Goal: Task Accomplishment & Management: Manage account settings

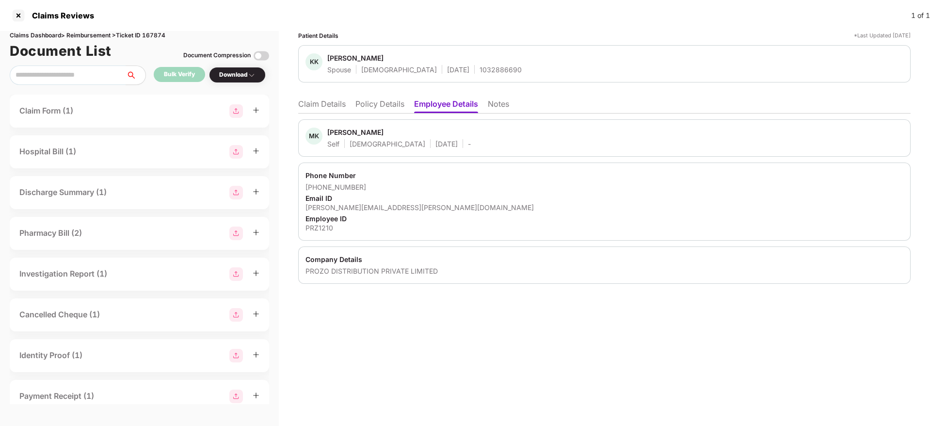
click at [308, 95] on ul "Claim Details Policy Details Employee Details Notes" at bounding box center [604, 103] width 612 height 19
click at [316, 106] on li "Claim Details" at bounding box center [322, 106] width 48 height 14
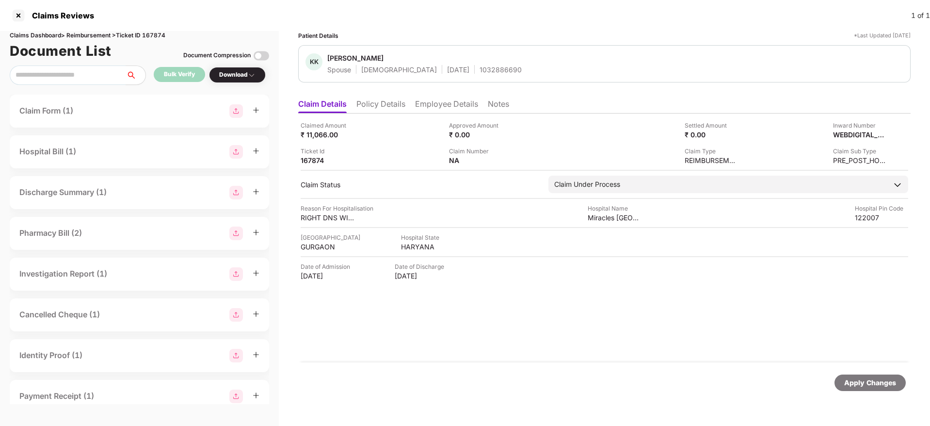
click at [399, 109] on li "Policy Details" at bounding box center [380, 106] width 49 height 14
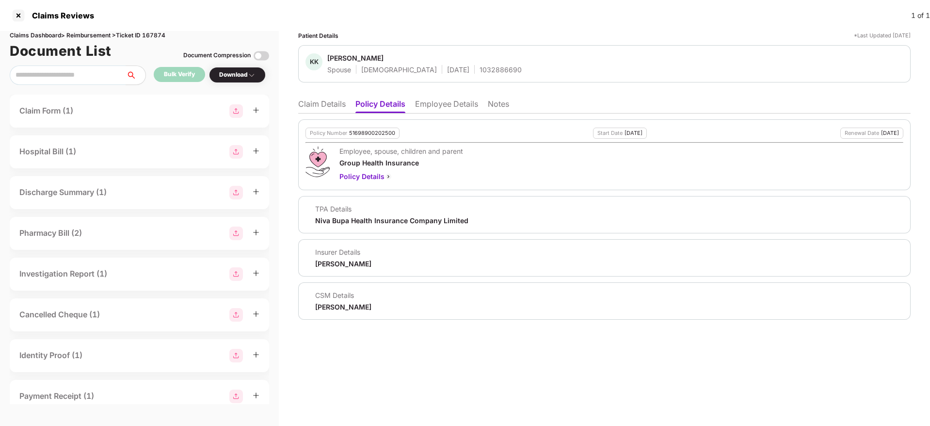
click at [479, 72] on div "1032886690" at bounding box center [500, 69] width 42 height 9
copy div "1032886690"
click at [315, 109] on li "Claim Details" at bounding box center [322, 106] width 48 height 14
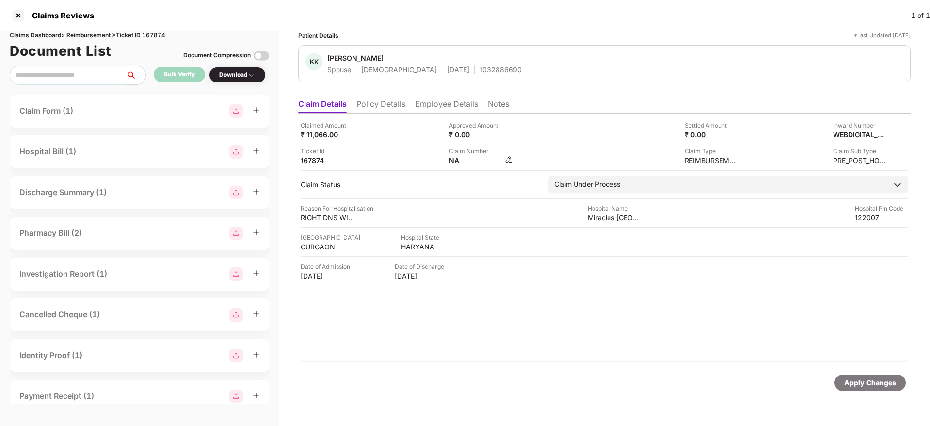
click at [512, 162] on img at bounding box center [509, 160] width 8 height 8
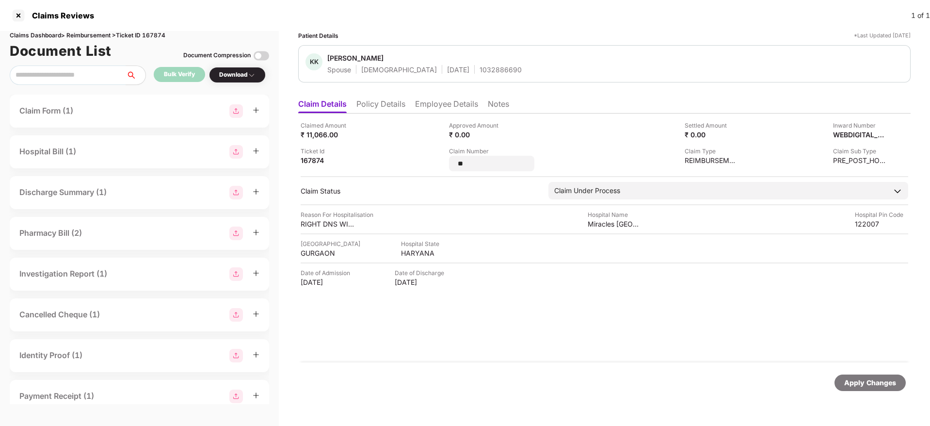
type input "*"
type input "**********"
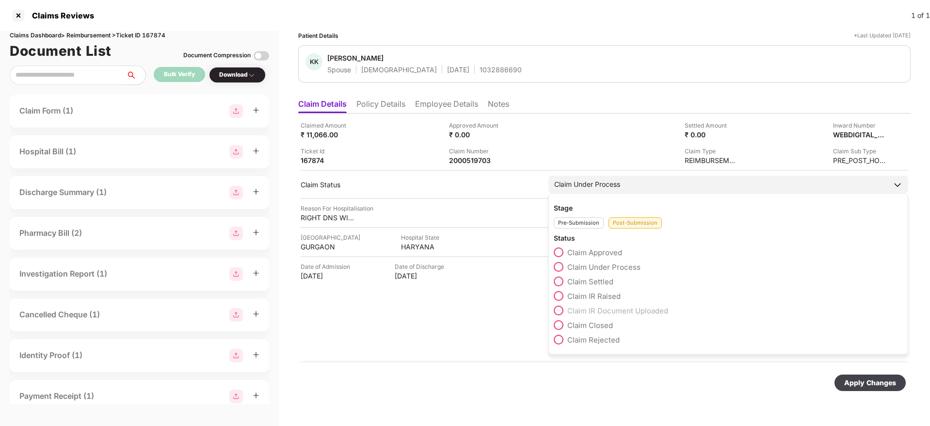
click at [558, 251] on span at bounding box center [559, 252] width 10 height 10
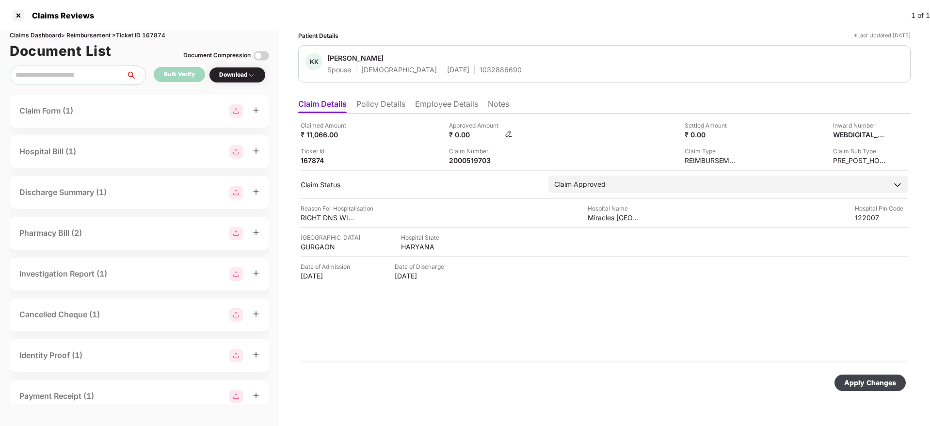
click at [506, 133] on img at bounding box center [509, 134] width 8 height 8
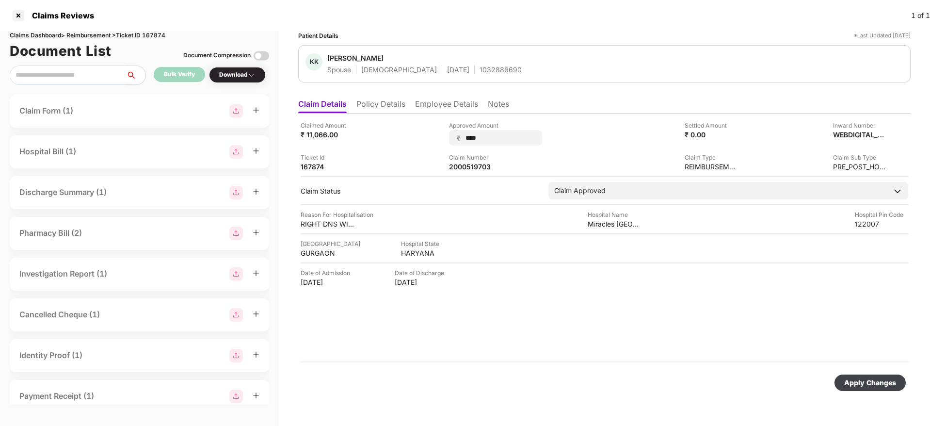
type input "*****"
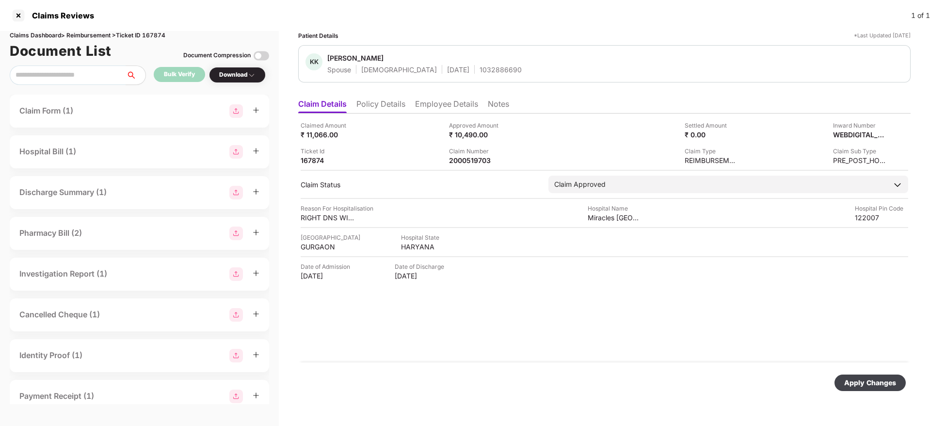
click at [857, 376] on div "Apply Changes" at bounding box center [869, 382] width 71 height 16
click at [391, 102] on li "Policy Details" at bounding box center [380, 106] width 49 height 14
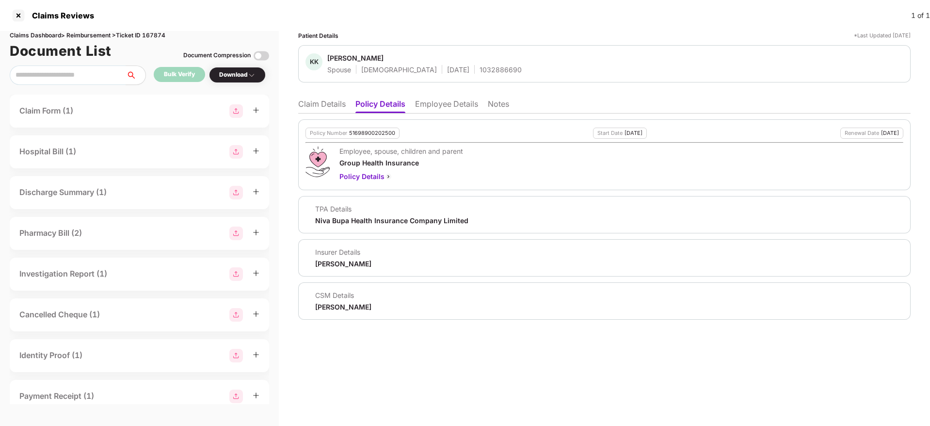
click at [311, 103] on li "Claim Details" at bounding box center [322, 106] width 48 height 14
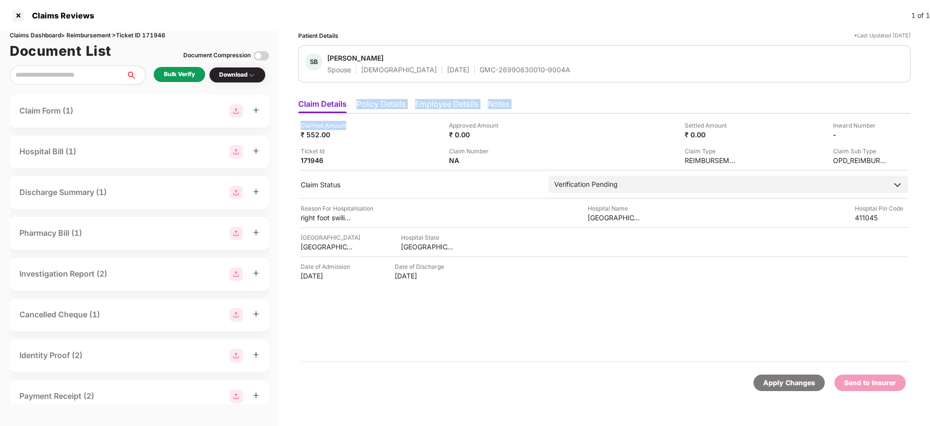
drag, startPoint x: 389, startPoint y: 116, endPoint x: 351, endPoint y: 91, distance: 45.8
click at [351, 91] on div "Patient Details *Last Updated 07 Sep 2025 SB Shital Bansode Spouse Female 01 Ja…" at bounding box center [604, 218] width 612 height 375
click at [373, 100] on li "Policy Details" at bounding box center [380, 106] width 49 height 14
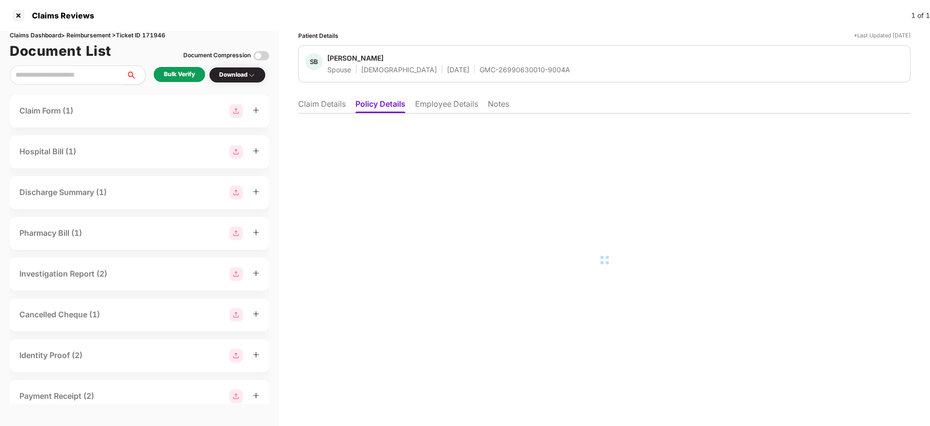
click at [445, 108] on li "Employee Details" at bounding box center [446, 106] width 63 height 14
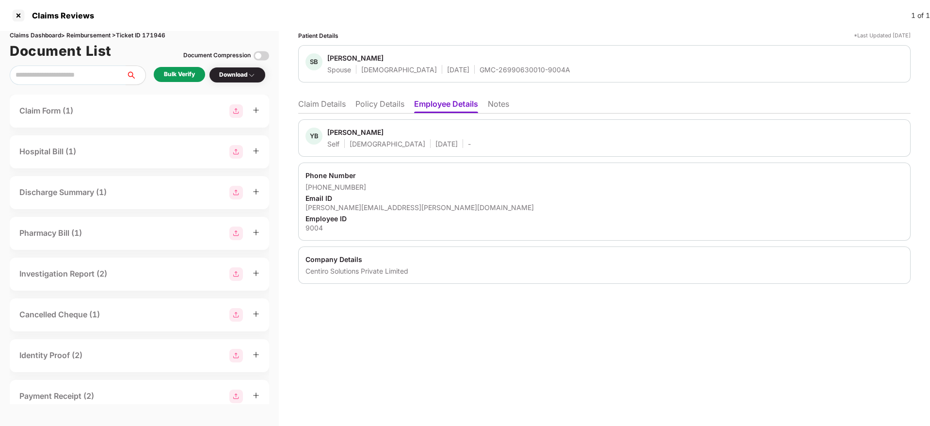
click at [353, 207] on div "yashpal.bansode@centiro.com" at bounding box center [604, 207] width 598 height 9
click at [353, 207] on div "[PERSON_NAME][EMAIL_ADDRESS][PERSON_NAME][DOMAIN_NAME]" at bounding box center [604, 207] width 598 height 9
copy div "[PERSON_NAME][EMAIL_ADDRESS][PERSON_NAME][DOMAIN_NAME]"
click at [313, 101] on li "Claim Details" at bounding box center [322, 106] width 48 height 14
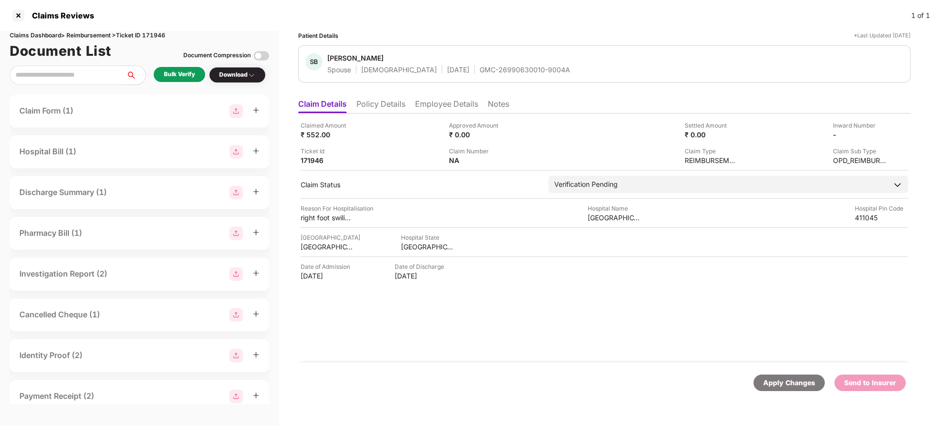
click at [179, 73] on div "Bulk Verify" at bounding box center [179, 74] width 31 height 9
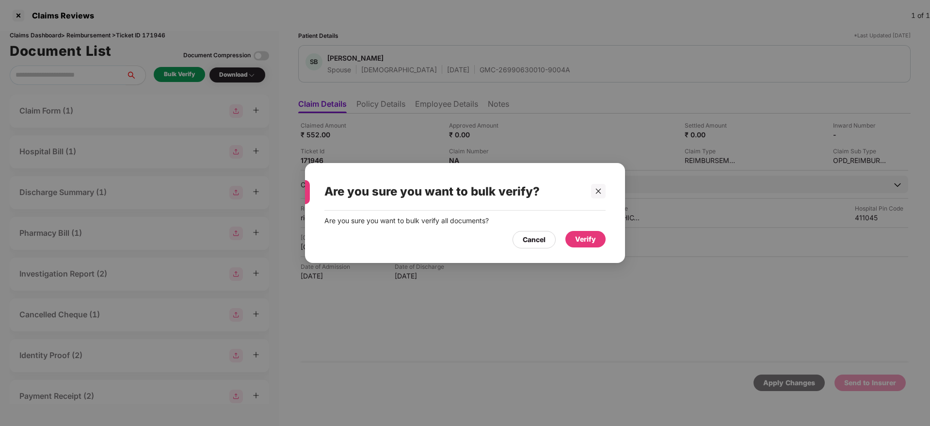
click at [583, 238] on div "Verify" at bounding box center [585, 239] width 21 height 11
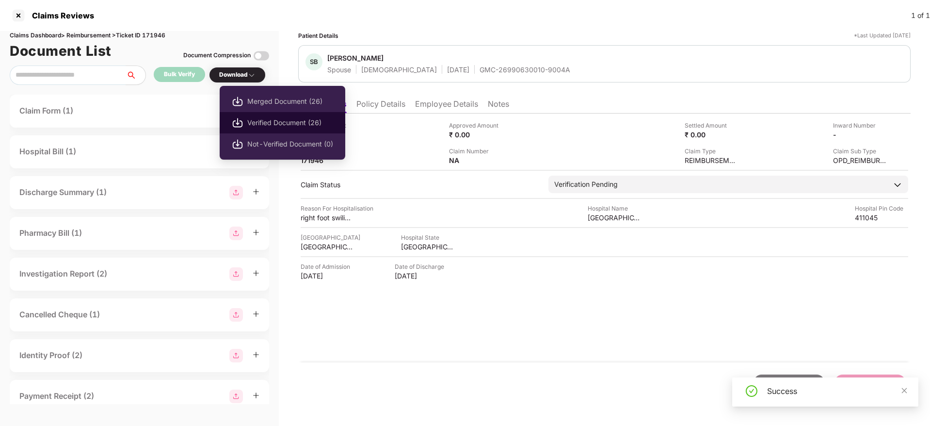
click at [273, 126] on span "Verified Document (26)" at bounding box center [290, 122] width 86 height 11
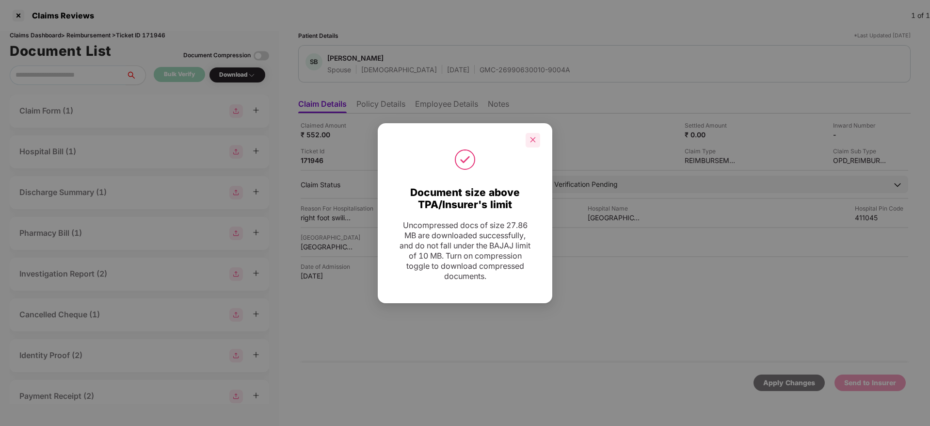
click at [533, 143] on icon "close" at bounding box center [532, 139] width 7 height 7
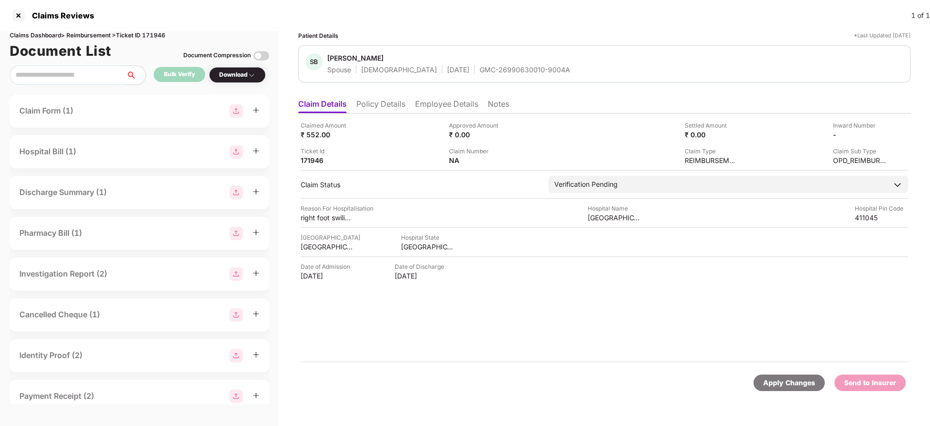
click at [479, 66] on div "GMC-26990630010-9004A" at bounding box center [524, 69] width 91 height 9
copy div "GMC-26990630010-9004A"
click at [433, 105] on li "Employee Details" at bounding box center [446, 106] width 63 height 14
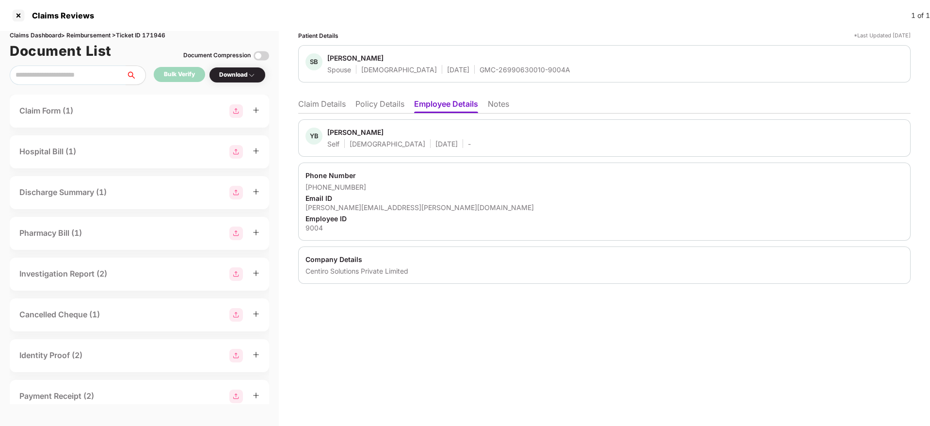
click at [343, 105] on li "Claim Details" at bounding box center [322, 106] width 48 height 14
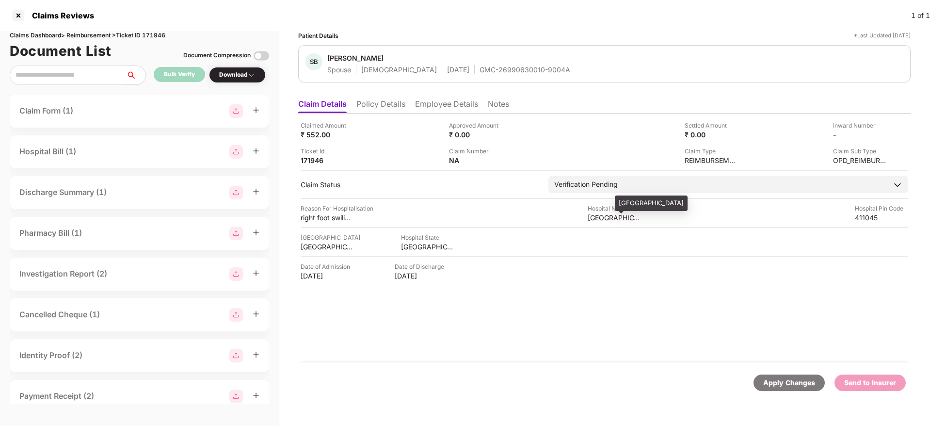
click at [598, 216] on div "Om Sai hospital" at bounding box center [614, 217] width 53 height 9
copy div "Om Sai hospital"
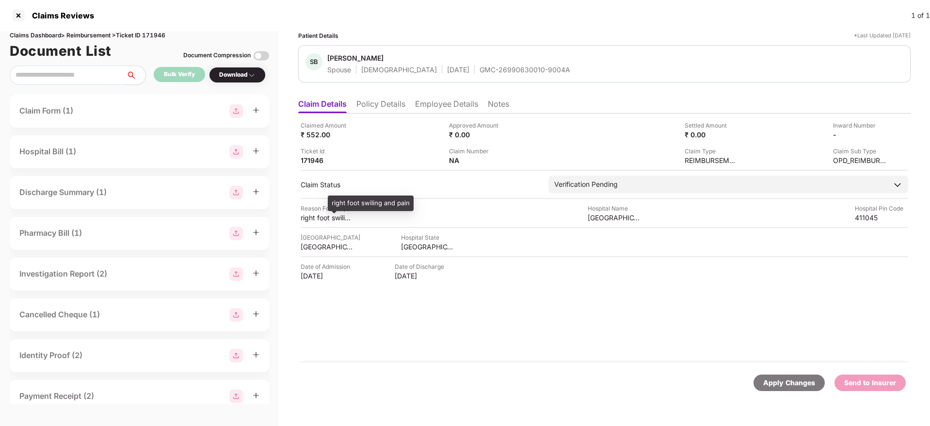
click at [325, 213] on div "right foot swiling and pain" at bounding box center [327, 217] width 53 height 9
copy div "right foot swiling and pain"
click at [453, 109] on li "Employee Details" at bounding box center [446, 106] width 63 height 14
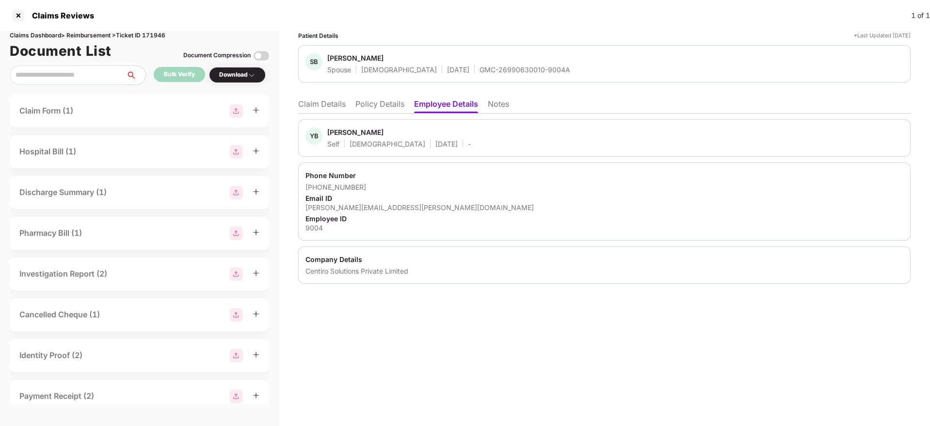
click at [345, 207] on div "yashpal.bansode@centiro.com" at bounding box center [604, 207] width 598 height 9
copy div "yashpal.bansode@centiro.com"
drag, startPoint x: 318, startPoint y: 186, endPoint x: 379, endPoint y: 192, distance: 61.4
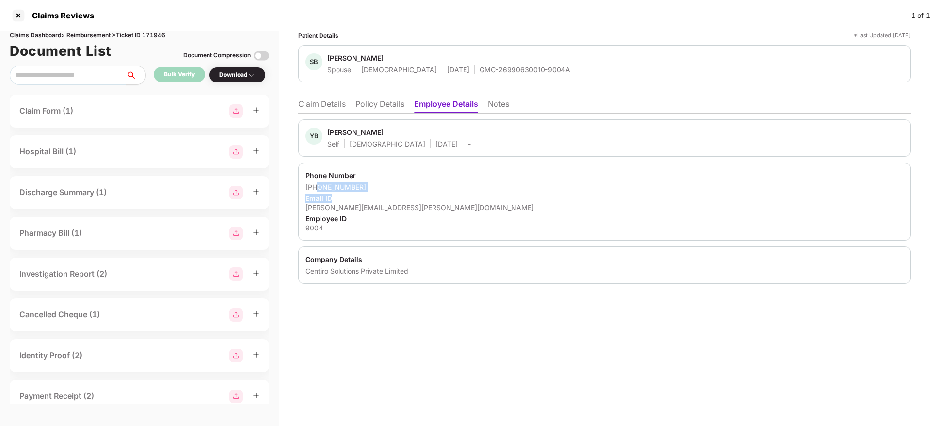
click at [379, 192] on div "Phone Number +918956815780 Email ID yashpal.bansode@centiro.com Employee ID 9004" at bounding box center [604, 201] width 612 height 78
drag, startPoint x: 318, startPoint y: 187, endPoint x: 363, endPoint y: 187, distance: 44.6
click at [363, 187] on div "+918956815780" at bounding box center [604, 186] width 598 height 9
copy div "8956815780"
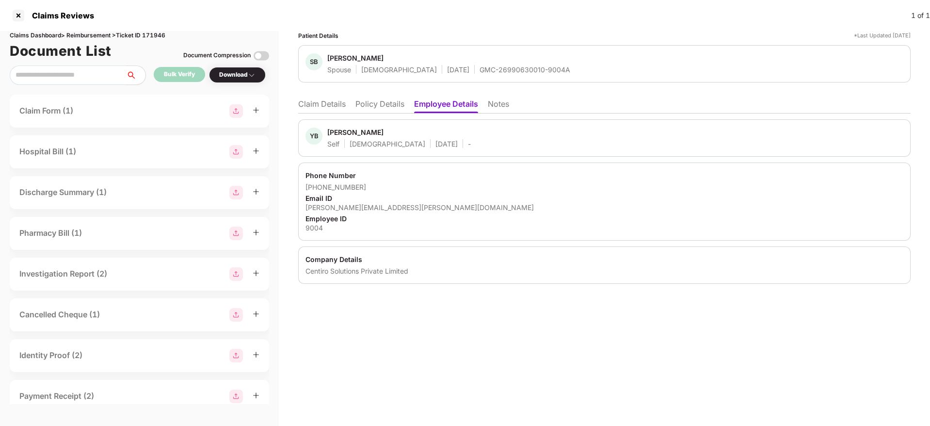
click at [315, 104] on li "Claim Details" at bounding box center [322, 106] width 48 height 14
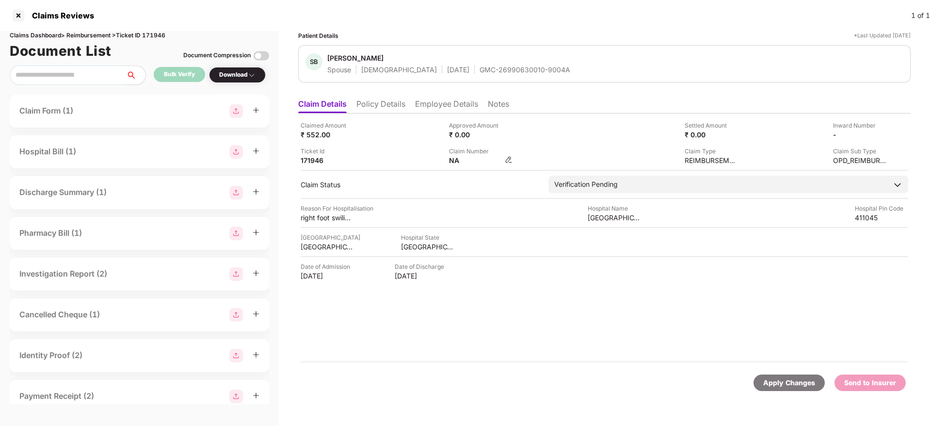
click at [510, 159] on img at bounding box center [509, 160] width 8 height 8
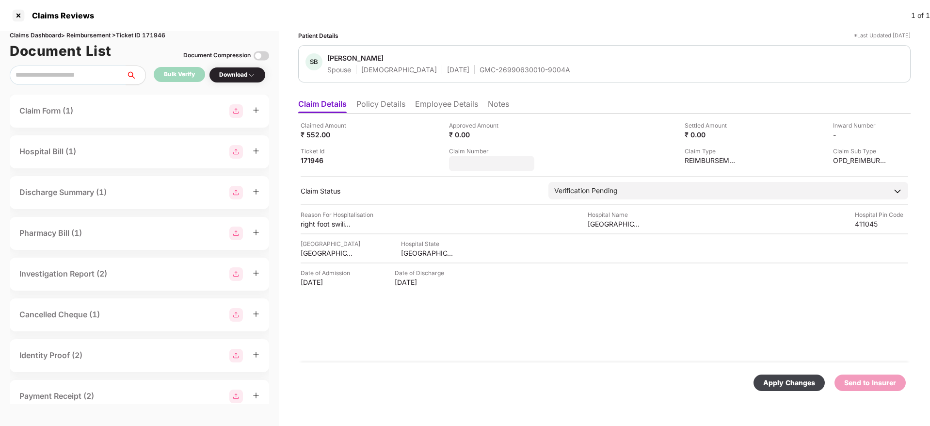
type input "**********"
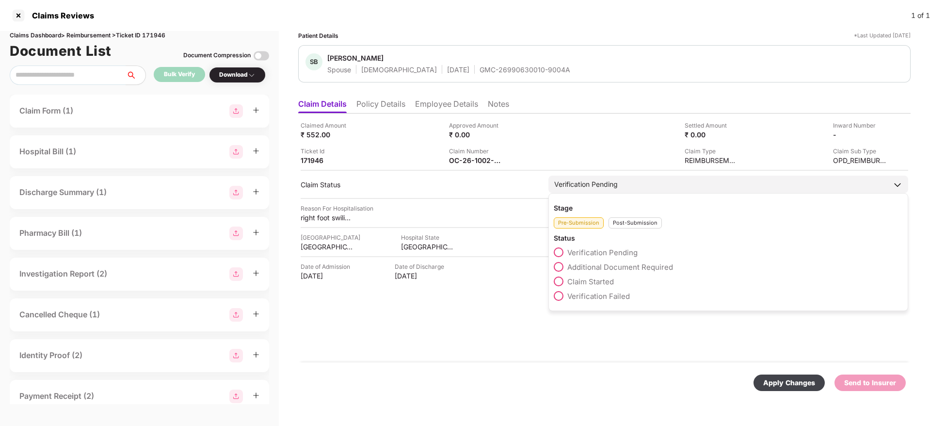
click at [621, 226] on div "Post-Submission" at bounding box center [634, 222] width 53 height 11
click at [558, 266] on span at bounding box center [559, 267] width 10 height 10
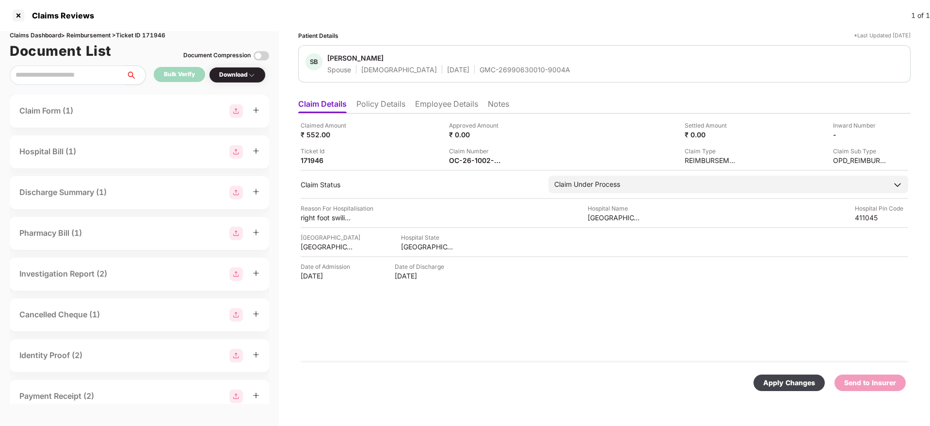
click at [775, 378] on div "Apply Changes" at bounding box center [789, 382] width 52 height 11
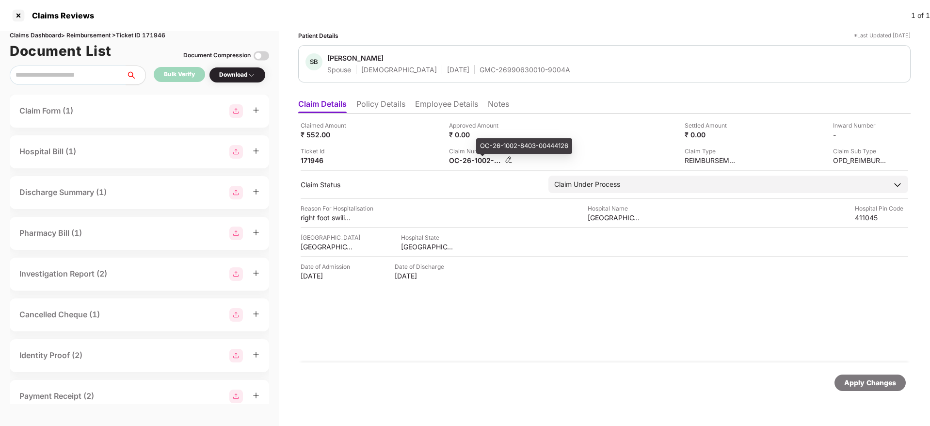
click at [464, 161] on div "OC-26-1002-8403-00444126" at bounding box center [475, 160] width 53 height 9
copy div
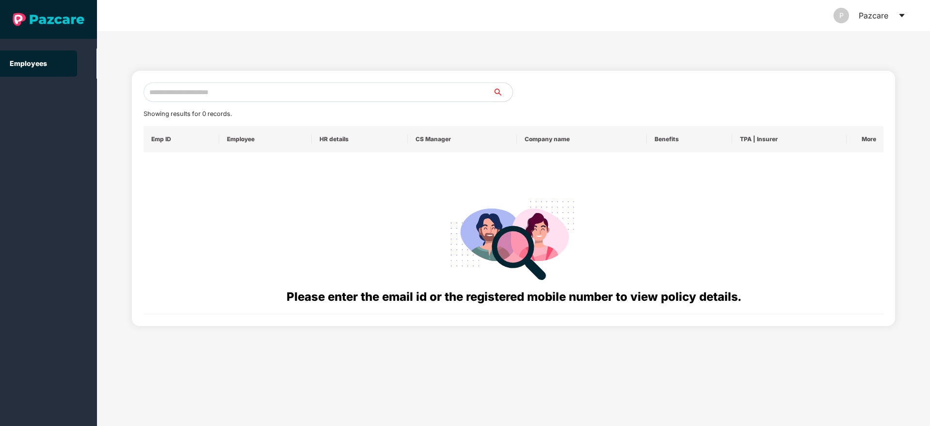
click at [159, 95] on input "text" at bounding box center [318, 91] width 350 height 19
paste input "**********"
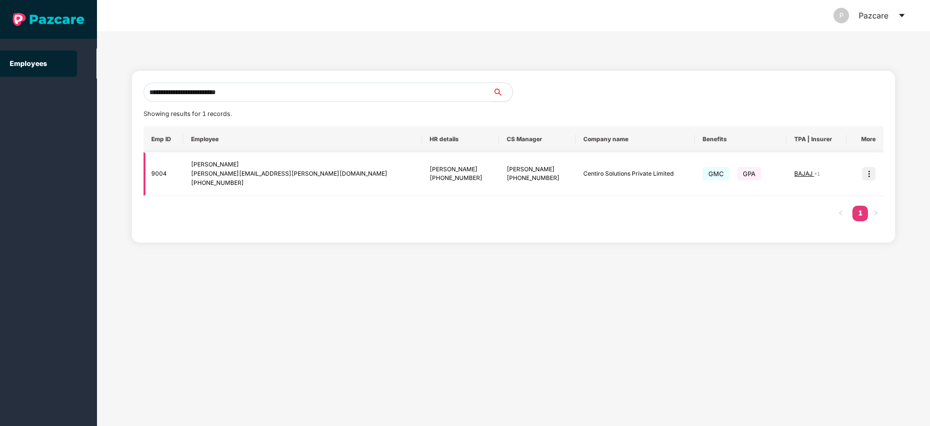
type input "**********"
click at [873, 173] on img at bounding box center [869, 174] width 14 height 14
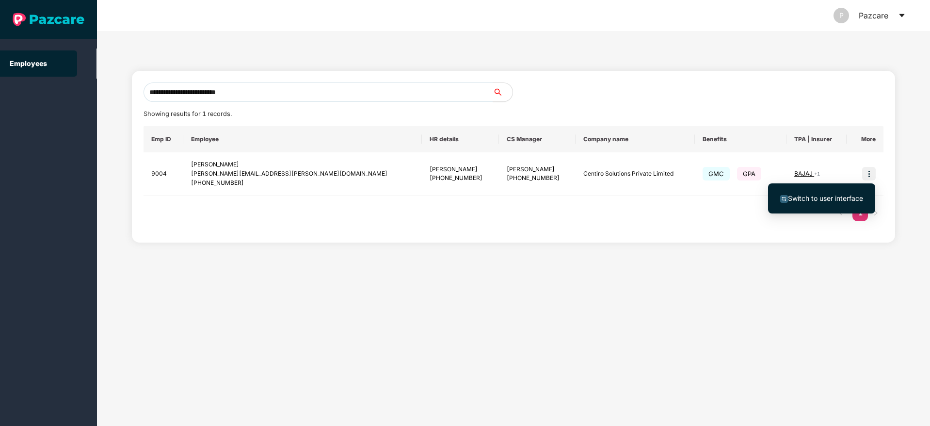
click at [825, 194] on span "Switch to user interface" at bounding box center [825, 198] width 75 height 8
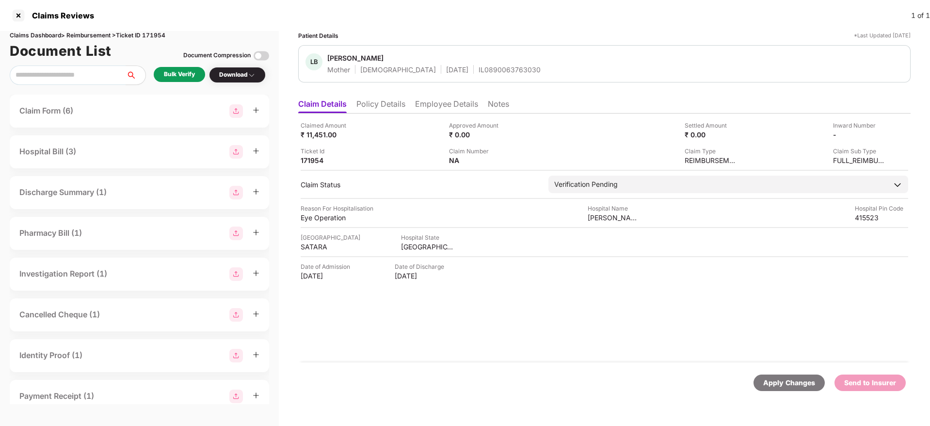
click at [385, 104] on li "Policy Details" at bounding box center [380, 106] width 49 height 14
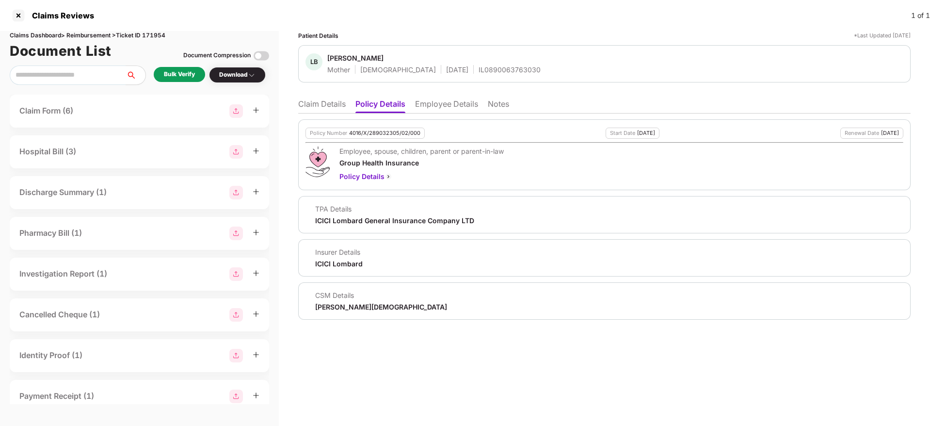
click at [432, 101] on li "Employee Details" at bounding box center [446, 106] width 63 height 14
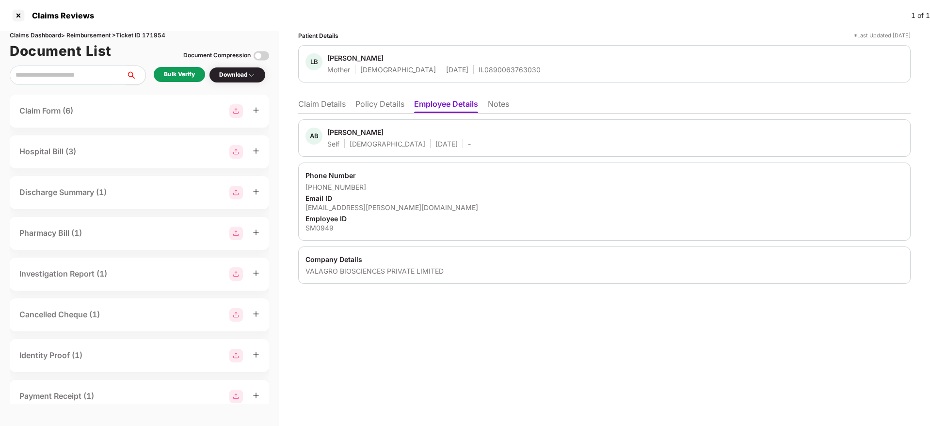
click at [153, 34] on div "Claims Dashboard > Reimbursement > Ticket ID 171954" at bounding box center [139, 35] width 259 height 9
copy div "171954"
click at [378, 104] on li "Policy Details" at bounding box center [379, 106] width 49 height 14
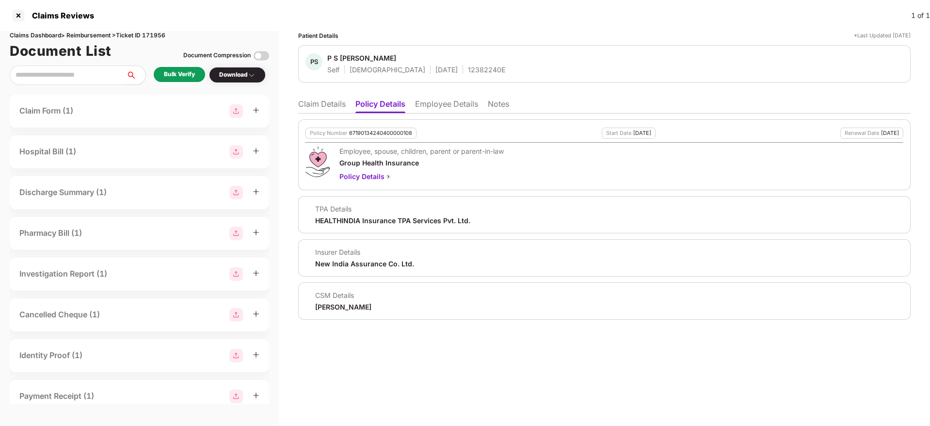
click at [326, 108] on li "Claim Details" at bounding box center [322, 106] width 48 height 14
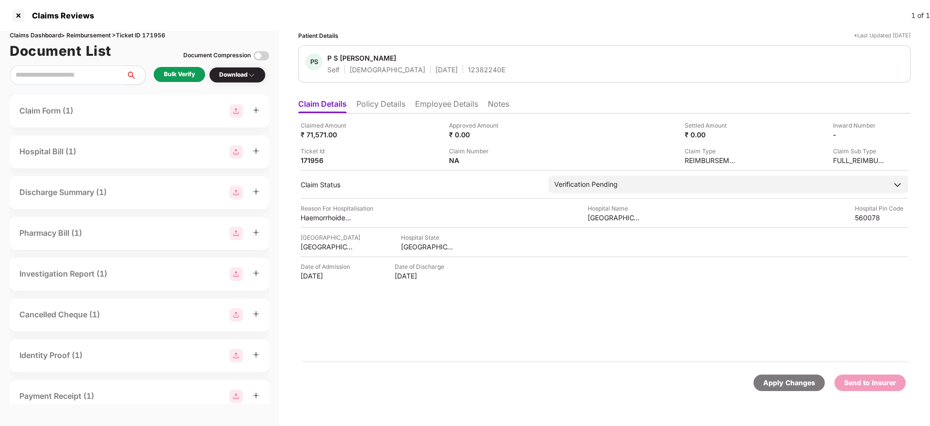
click at [381, 107] on li "Policy Details" at bounding box center [380, 106] width 49 height 14
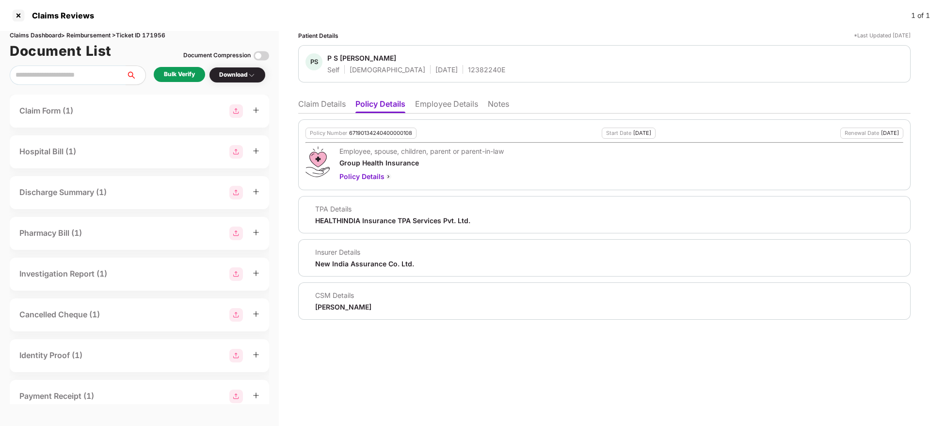
click at [436, 95] on ul "Claim Details Policy Details Employee Details Notes" at bounding box center [604, 103] width 612 height 19
click at [452, 109] on li "Employee Details" at bounding box center [446, 106] width 63 height 14
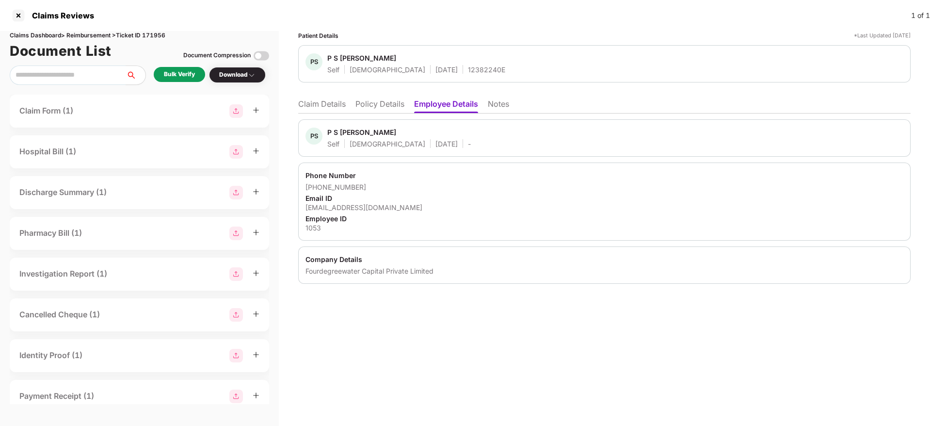
click at [311, 100] on li "Claim Details" at bounding box center [322, 106] width 48 height 14
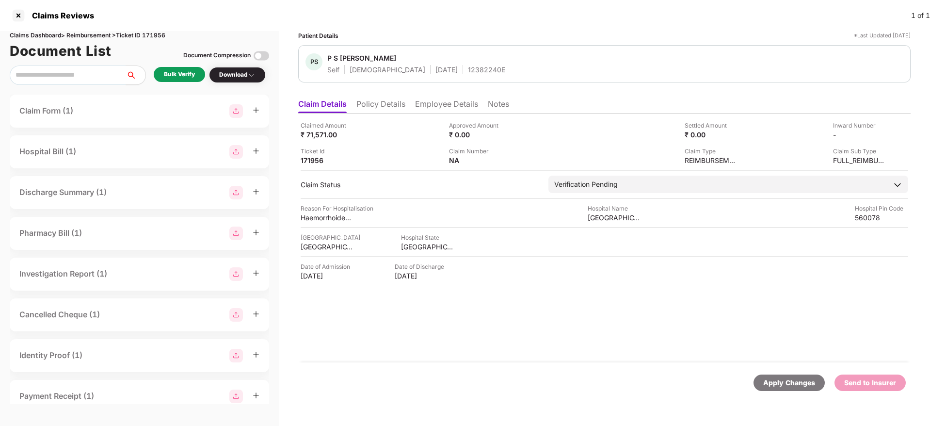
click at [175, 80] on div "Bulk Verify" at bounding box center [179, 74] width 51 height 15
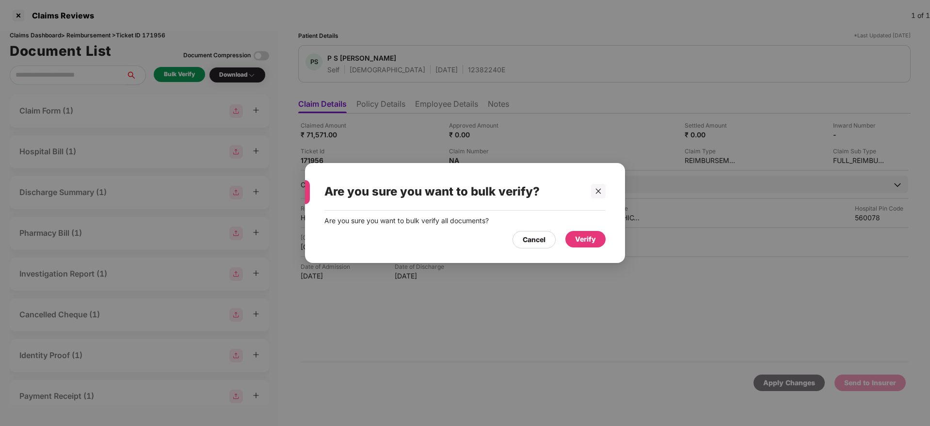
click at [574, 236] on div "Verify" at bounding box center [585, 239] width 40 height 16
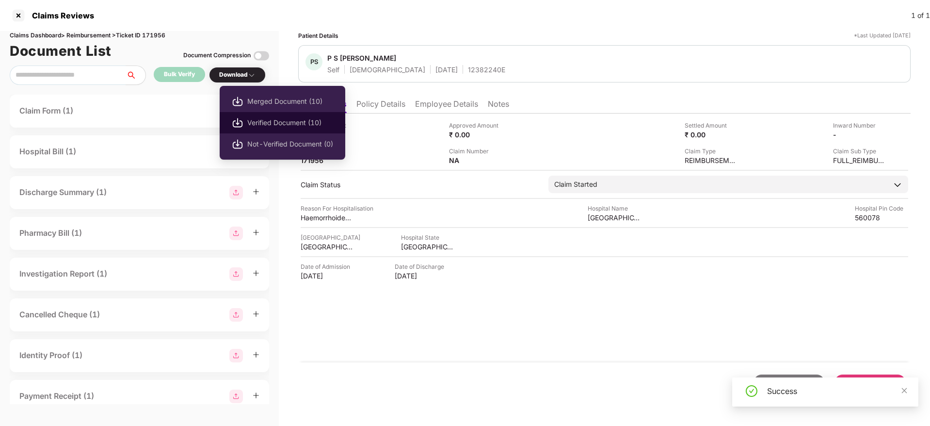
click at [279, 123] on span "Verified Document (10)" at bounding box center [290, 122] width 86 height 11
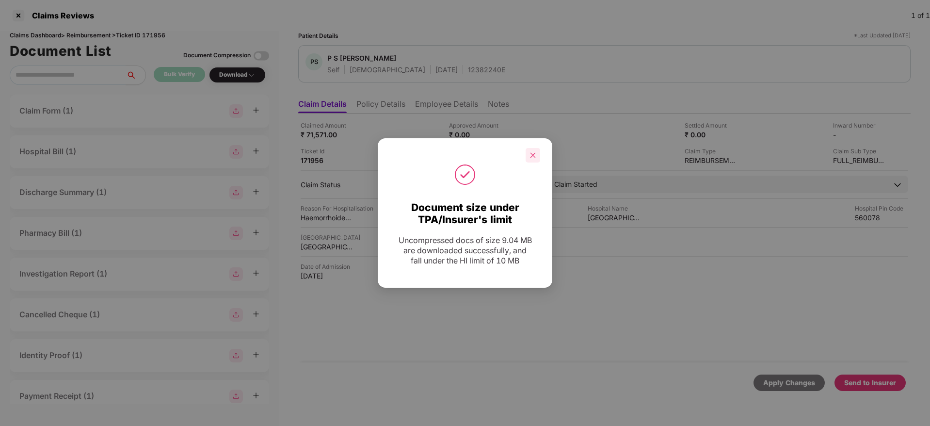
click at [531, 156] on icon "close" at bounding box center [532, 155] width 7 height 7
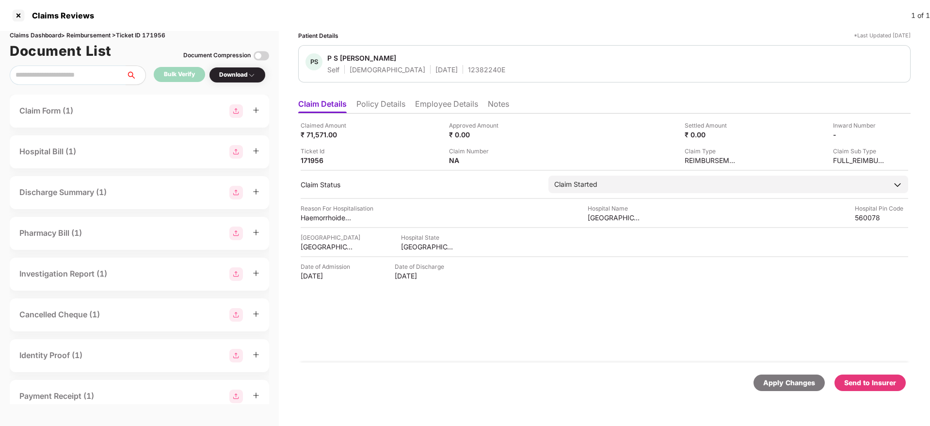
click at [871, 381] on div "Send to Insurer" at bounding box center [870, 382] width 52 height 11
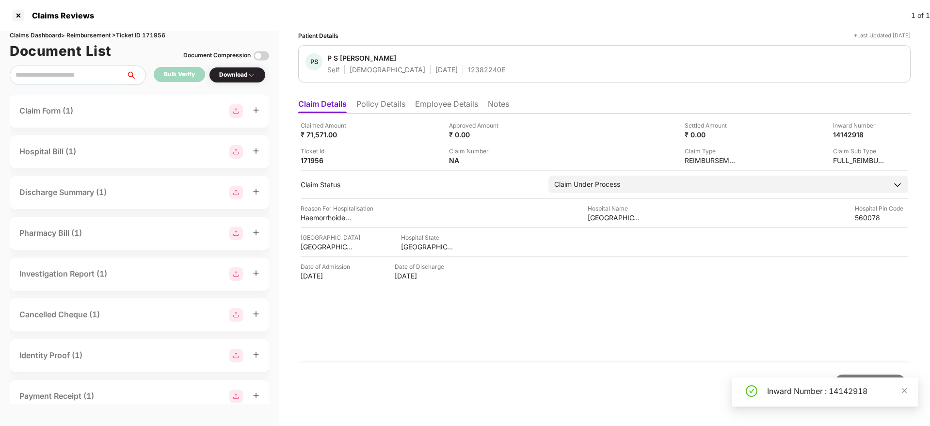
click at [387, 111] on li "Policy Details" at bounding box center [380, 106] width 49 height 14
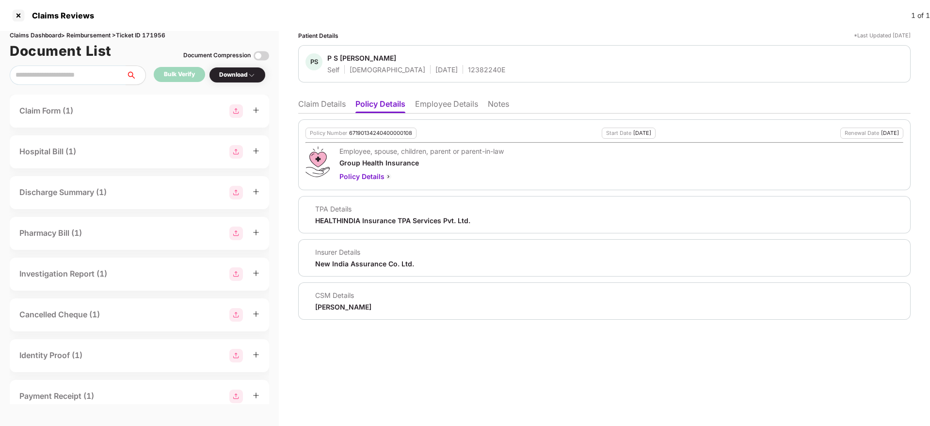
click at [317, 104] on li "Claim Details" at bounding box center [322, 106] width 48 height 14
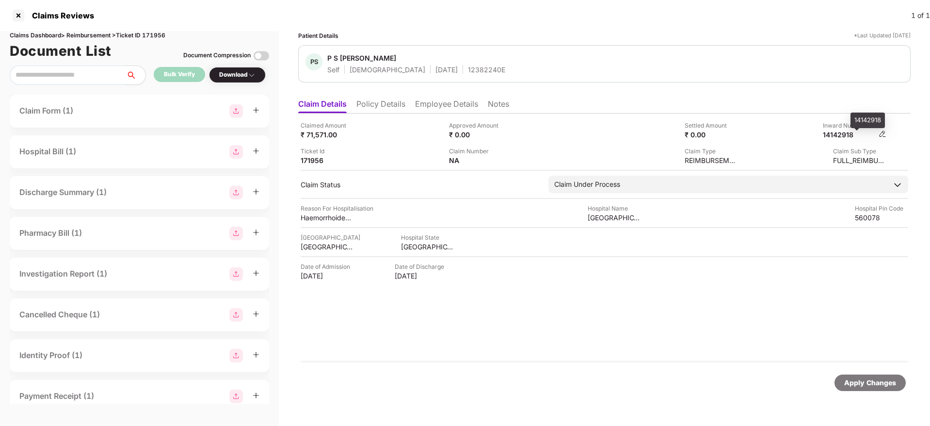
click at [836, 136] on div "14142918" at bounding box center [849, 134] width 53 height 9
copy div "14142918"
click at [468, 72] on div "12382240E" at bounding box center [486, 69] width 37 height 9
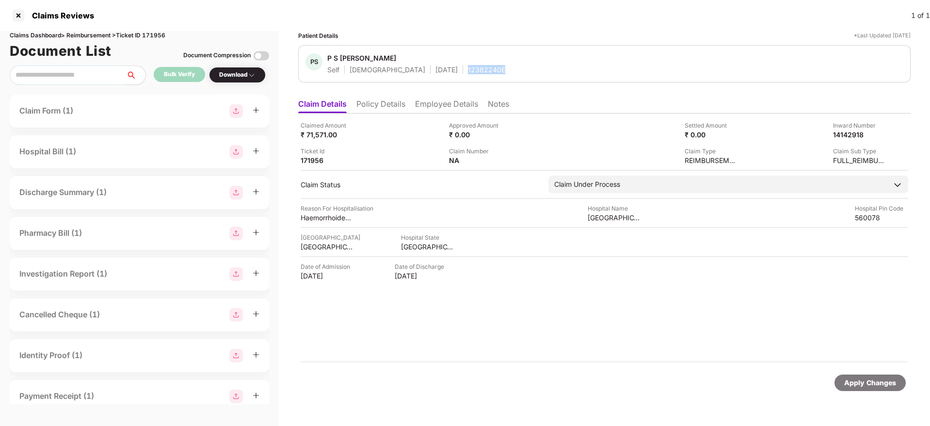
copy div "12382240E"
click at [380, 100] on li "Policy Details" at bounding box center [380, 106] width 49 height 14
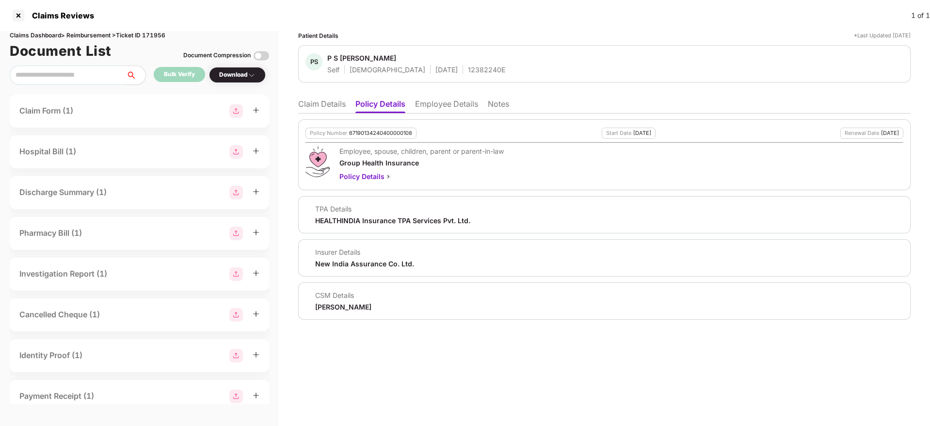
click at [323, 103] on li "Claim Details" at bounding box center [322, 106] width 48 height 14
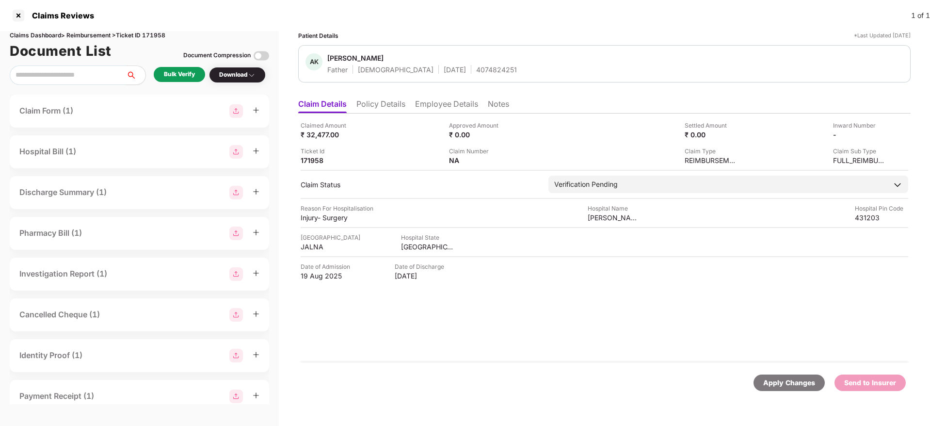
click at [381, 105] on li "Policy Details" at bounding box center [380, 106] width 49 height 14
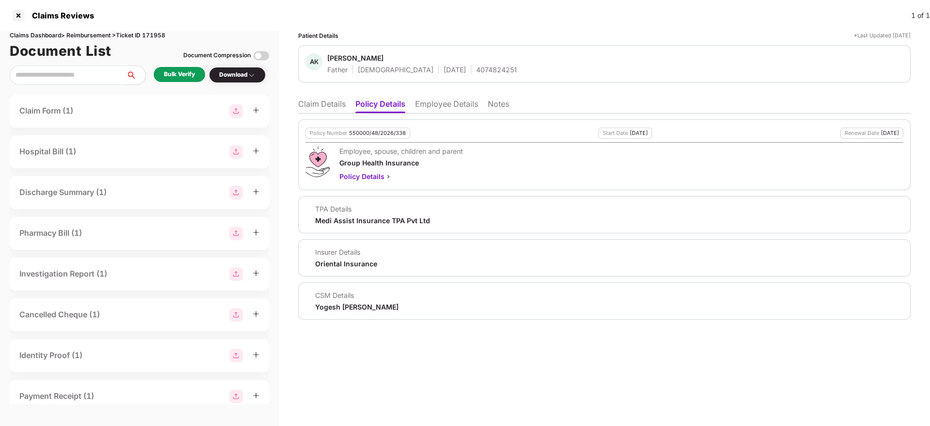
click at [438, 107] on li "Employee Details" at bounding box center [446, 106] width 63 height 14
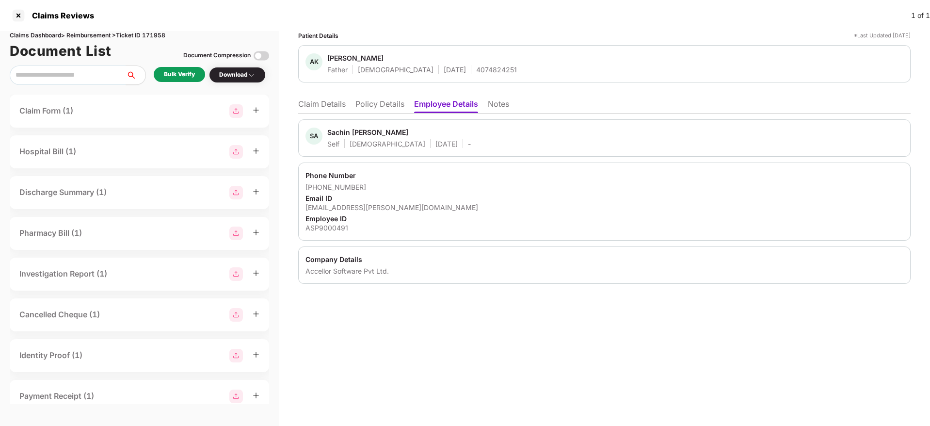
click at [375, 102] on li "Policy Details" at bounding box center [379, 106] width 49 height 14
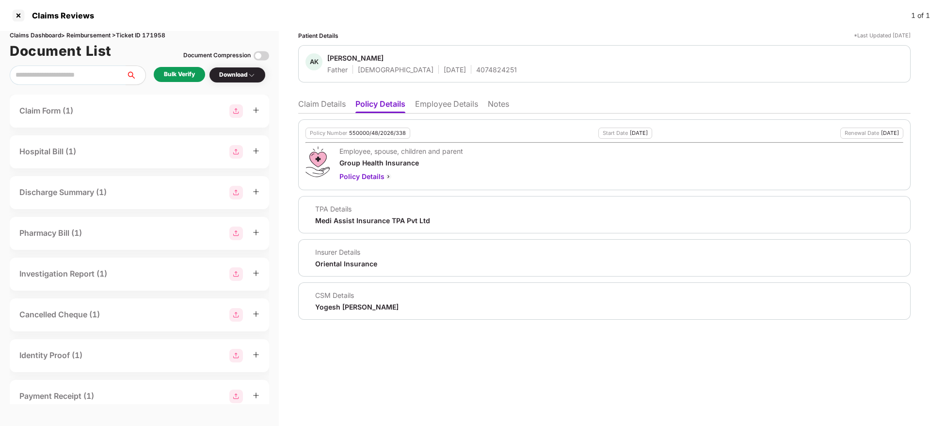
click at [320, 104] on li "Claim Details" at bounding box center [322, 106] width 48 height 14
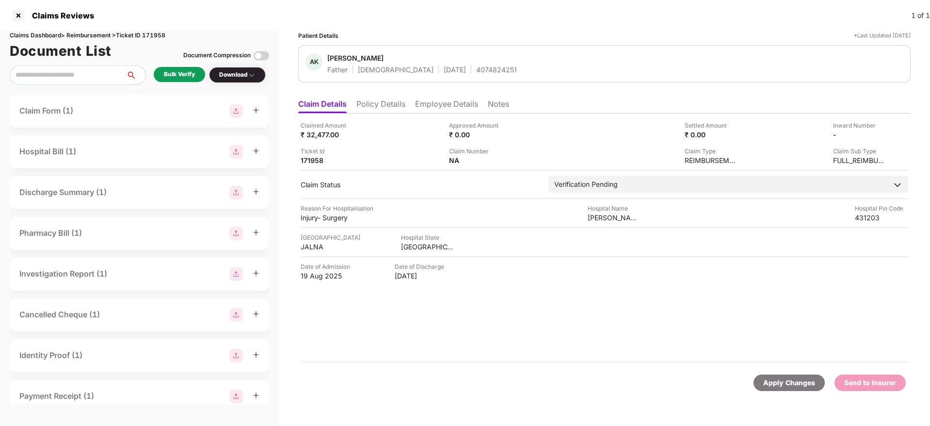
click at [167, 75] on div "Bulk Verify" at bounding box center [179, 74] width 31 height 9
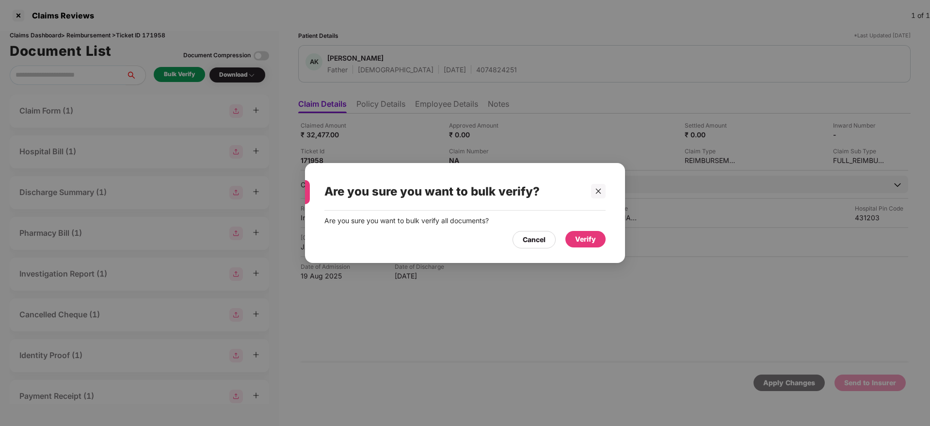
click at [585, 244] on div "Verify" at bounding box center [585, 239] width 21 height 11
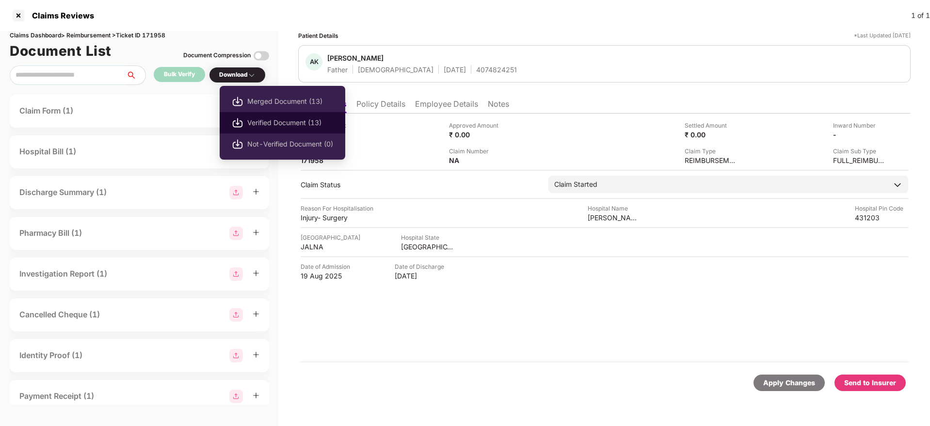
click at [286, 120] on span "Verified Document (13)" at bounding box center [290, 122] width 86 height 11
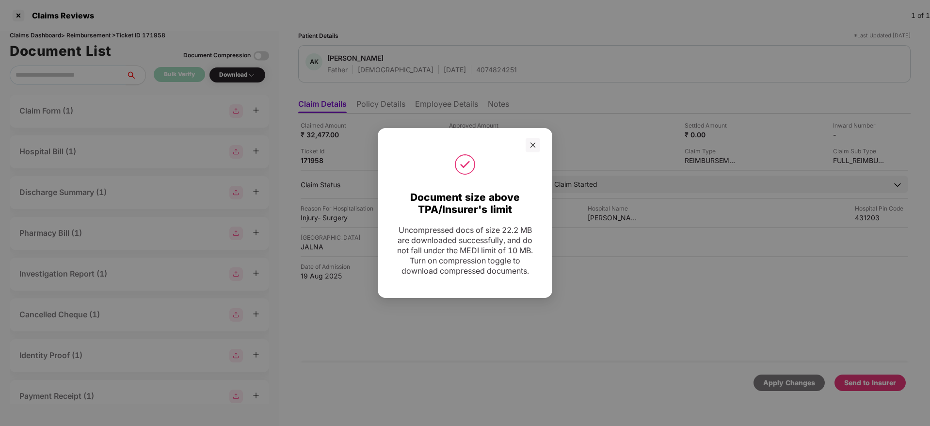
click at [552, 26] on div "Document size above TPA/Insurer's limit Uncompressed docs of size 22.2 MB are d…" at bounding box center [465, 213] width 930 height 426
click at [535, 149] on div at bounding box center [532, 145] width 15 height 15
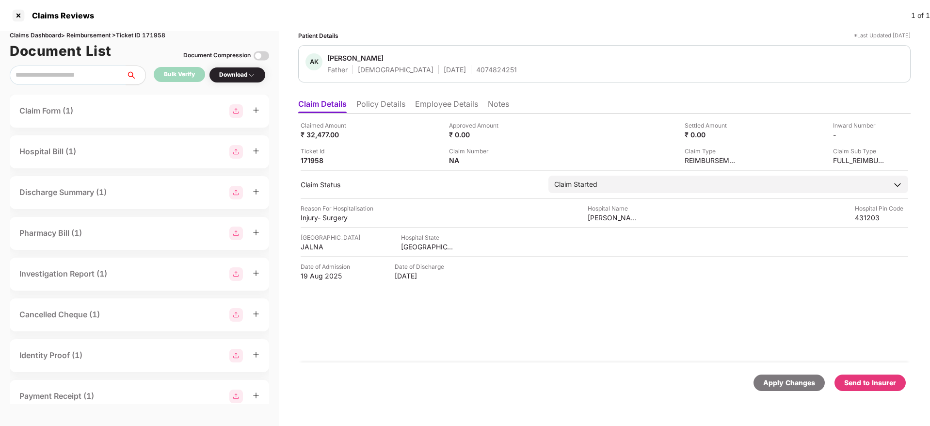
click at [860, 379] on div "Send to Insurer" at bounding box center [870, 382] width 52 height 11
click at [378, 102] on li "Policy Details" at bounding box center [380, 106] width 49 height 14
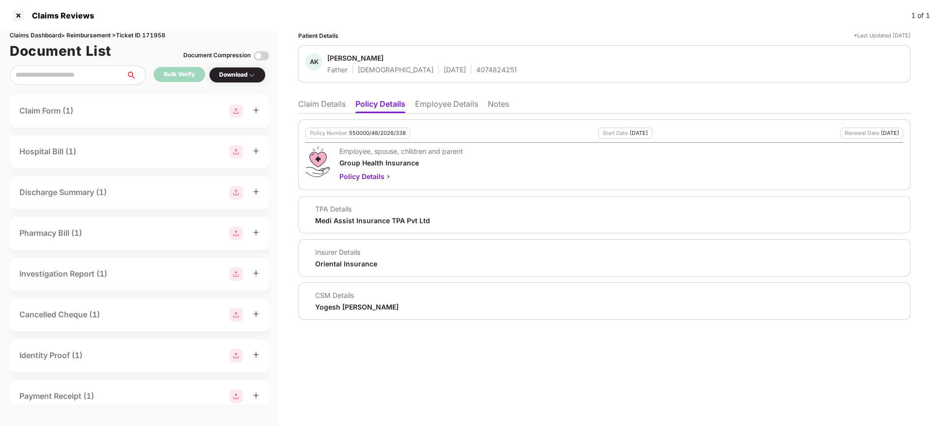
click at [329, 103] on li "Claim Details" at bounding box center [322, 106] width 48 height 14
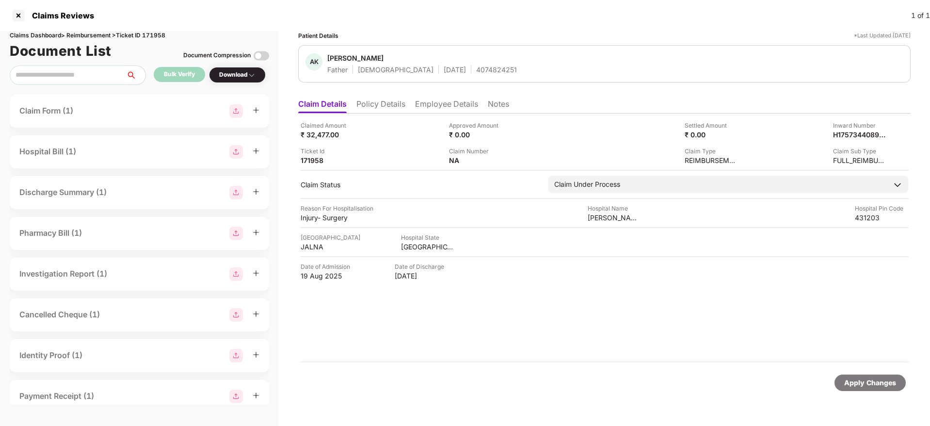
click at [386, 104] on li "Policy Details" at bounding box center [380, 106] width 49 height 14
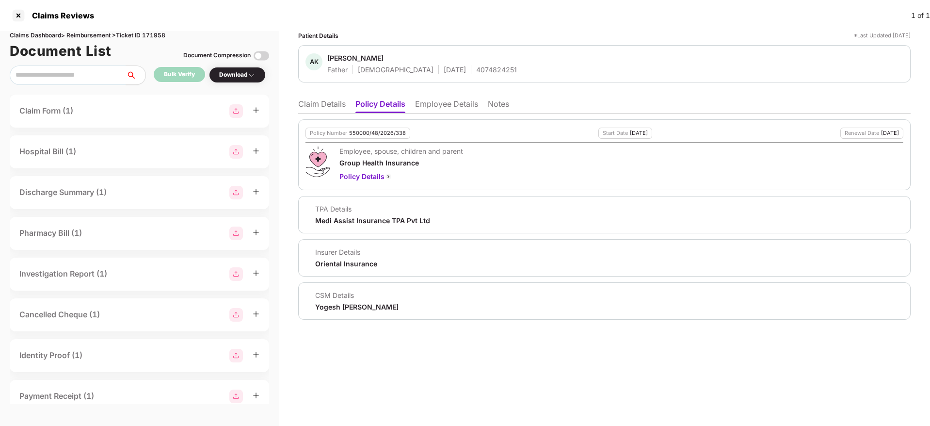
click at [432, 100] on li "Employee Details" at bounding box center [446, 106] width 63 height 14
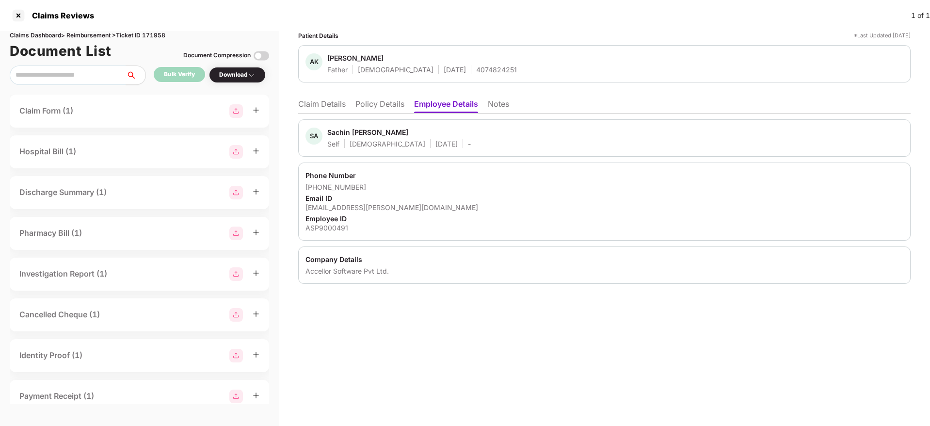
click at [314, 99] on li "Claim Details" at bounding box center [322, 106] width 48 height 14
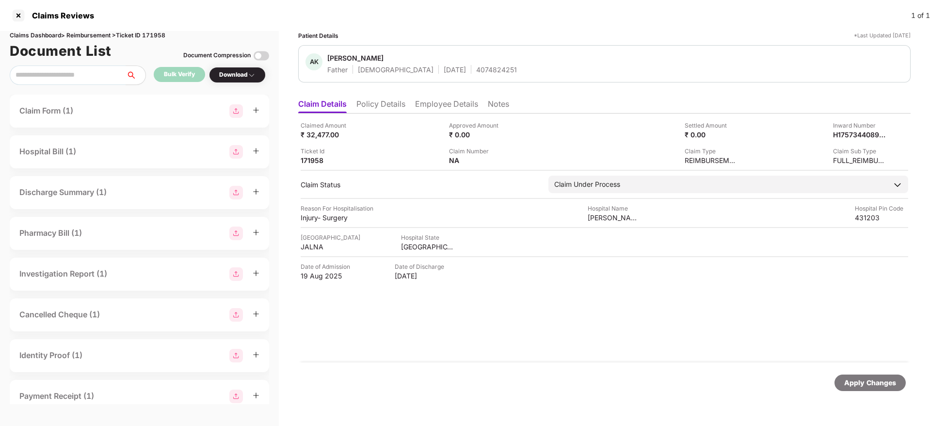
click at [476, 71] on div "4074824251" at bounding box center [496, 69] width 41 height 9
copy div "4074824251"
click at [847, 134] on div "H1757344089542ASP9000491" at bounding box center [849, 134] width 53 height 9
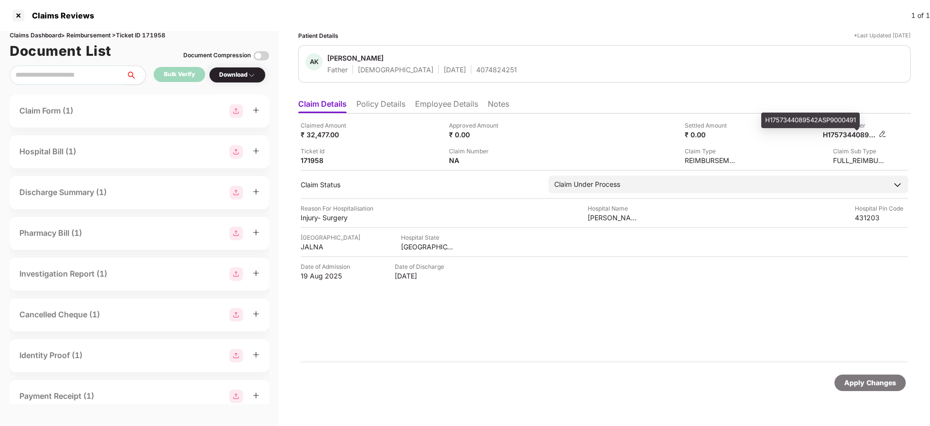
click at [847, 134] on div "H1757344089542ASP9000491" at bounding box center [849, 134] width 53 height 9
copy div
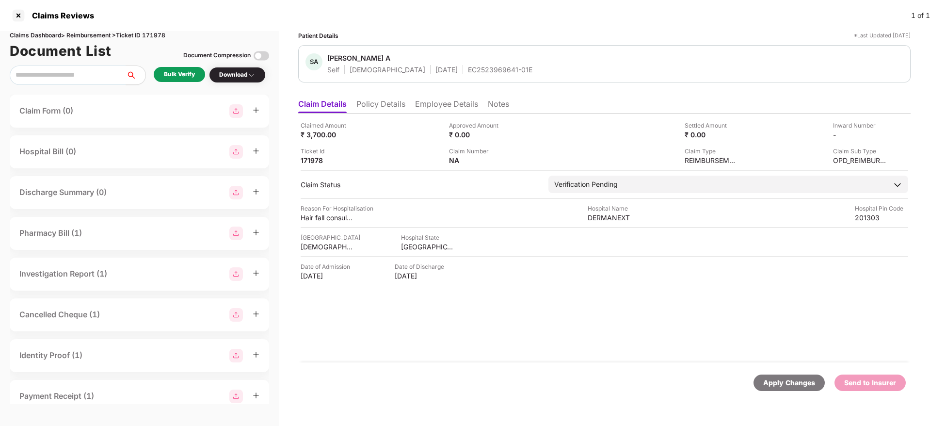
click at [383, 102] on li "Policy Details" at bounding box center [380, 106] width 49 height 14
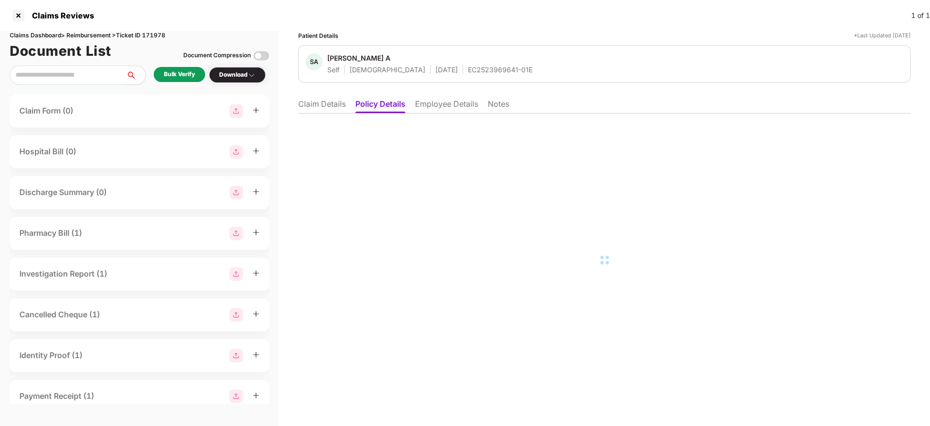
click at [448, 104] on li "Employee Details" at bounding box center [446, 106] width 63 height 14
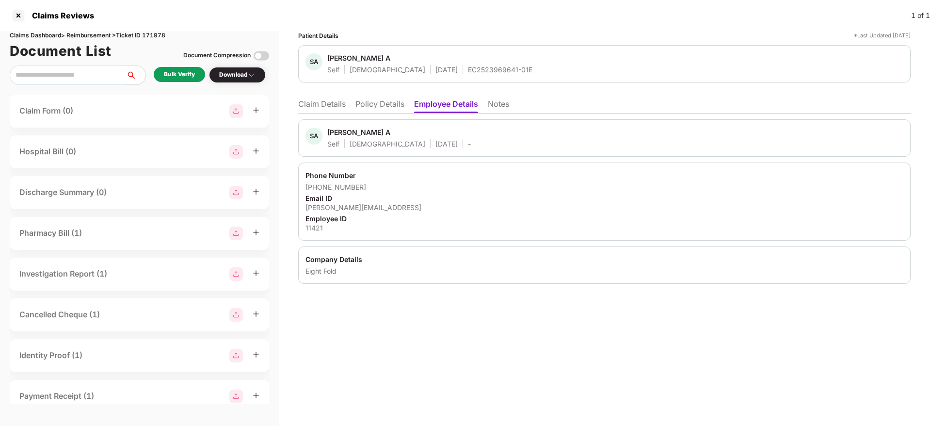
click at [346, 204] on div "[PERSON_NAME][EMAIL_ADDRESS]" at bounding box center [604, 207] width 598 height 9
copy div "[PERSON_NAME][EMAIL_ADDRESS]"
click at [316, 102] on li "Claim Details" at bounding box center [322, 106] width 48 height 14
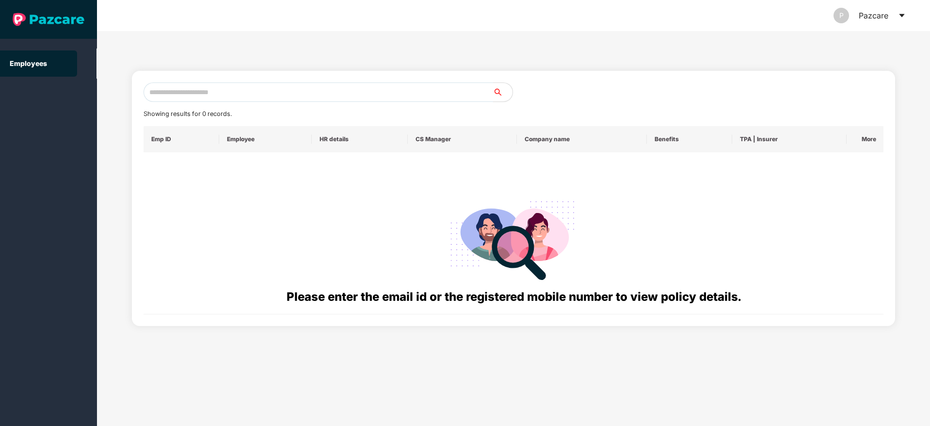
click at [164, 98] on input "text" at bounding box center [318, 91] width 350 height 19
paste input "**********"
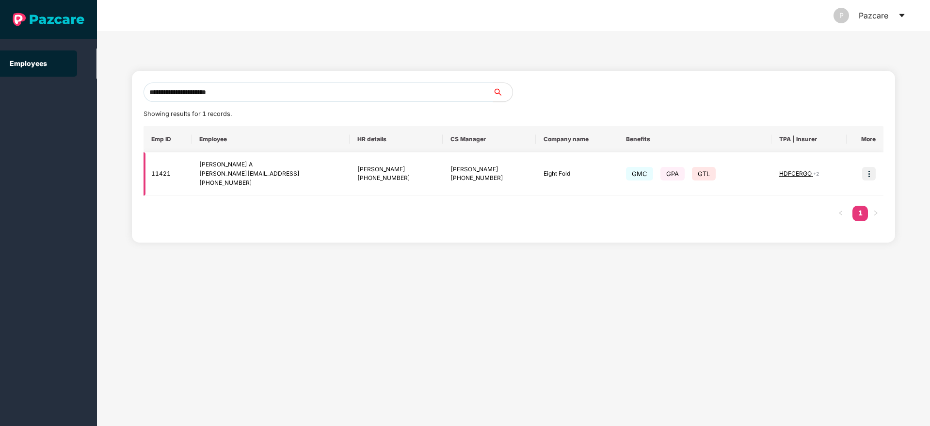
type input "**********"
click at [793, 174] on span "HDFCERGO" at bounding box center [796, 173] width 34 height 7
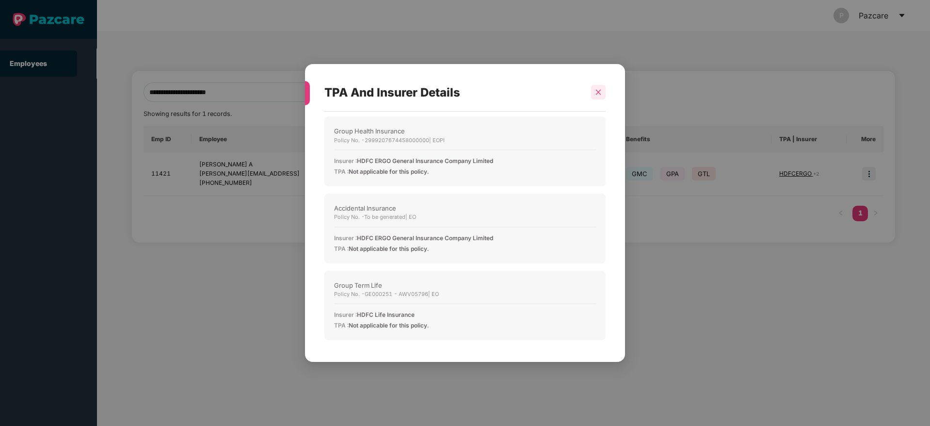
click at [599, 92] on icon "close" at bounding box center [598, 92] width 7 height 7
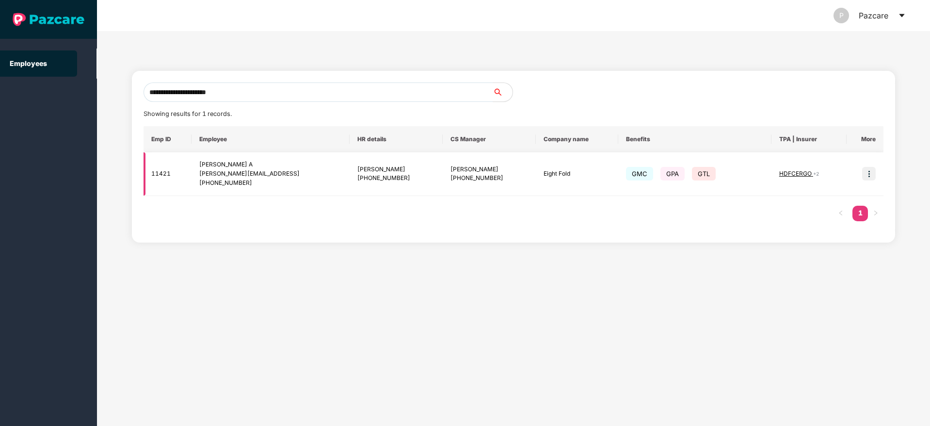
click at [868, 173] on img at bounding box center [869, 174] width 14 height 14
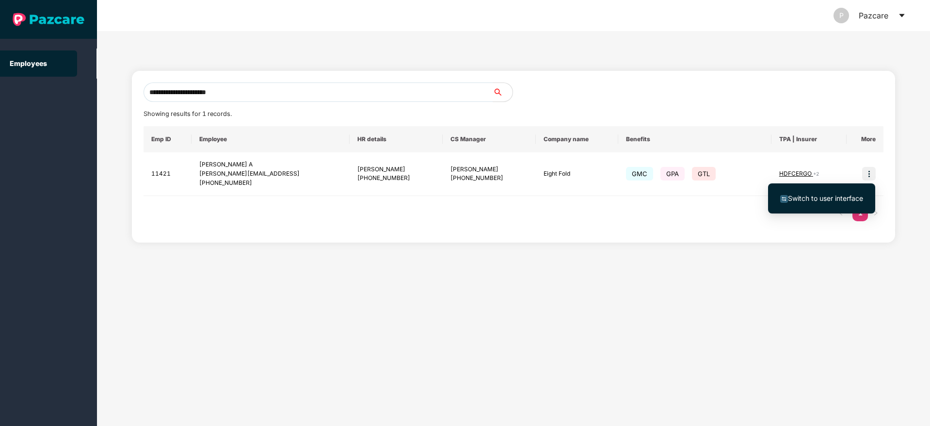
click at [813, 201] on span "Switch to user interface" at bounding box center [825, 198] width 75 height 8
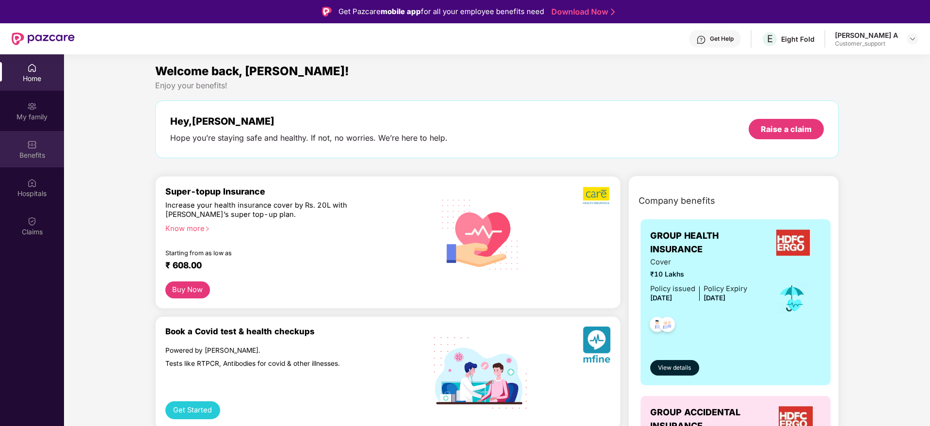
click at [29, 154] on div "Benefits" at bounding box center [32, 155] width 64 height 10
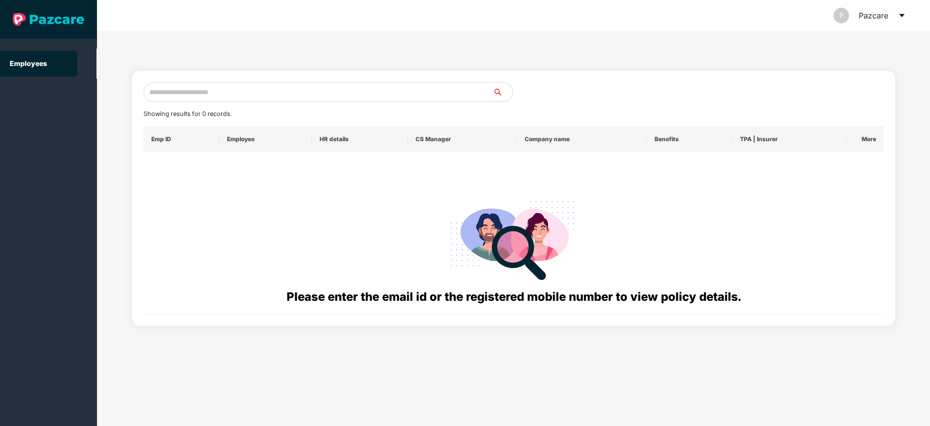
click at [178, 103] on div "Showing results for 0 records. Emp ID Employee HR details CS Manager Company na…" at bounding box center [513, 198] width 740 height 232
click at [164, 86] on input "text" at bounding box center [318, 91] width 350 height 19
paste input "**********"
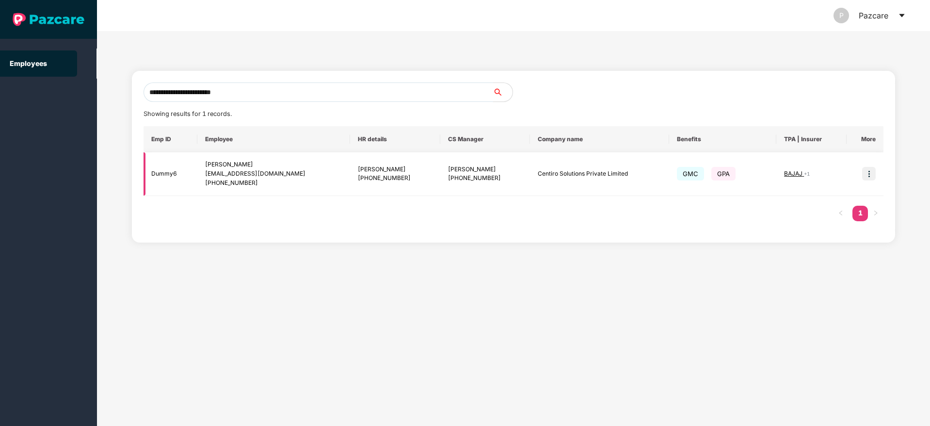
type input "**********"
click at [876, 176] on td at bounding box center [864, 174] width 37 height 44
click at [874, 176] on img at bounding box center [869, 174] width 14 height 14
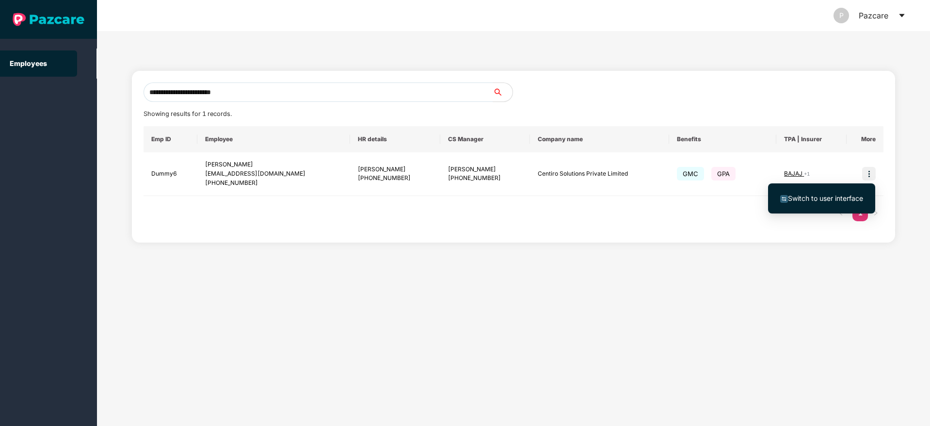
click at [829, 190] on li "Switch to user interface" at bounding box center [821, 198] width 107 height 20
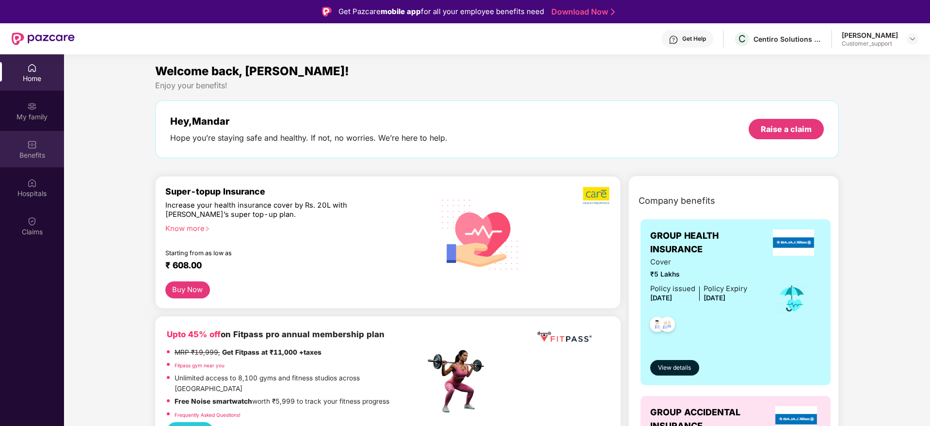
click at [41, 152] on div "Benefits" at bounding box center [32, 155] width 64 height 10
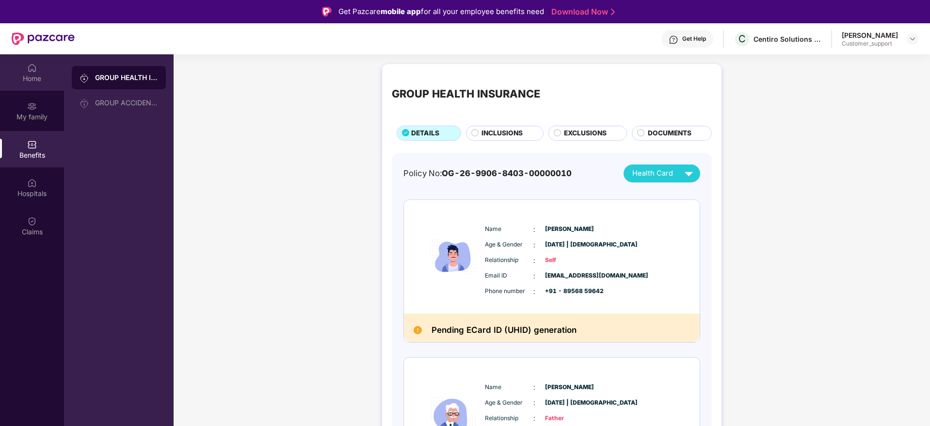
click at [33, 66] on img at bounding box center [32, 68] width 10 height 10
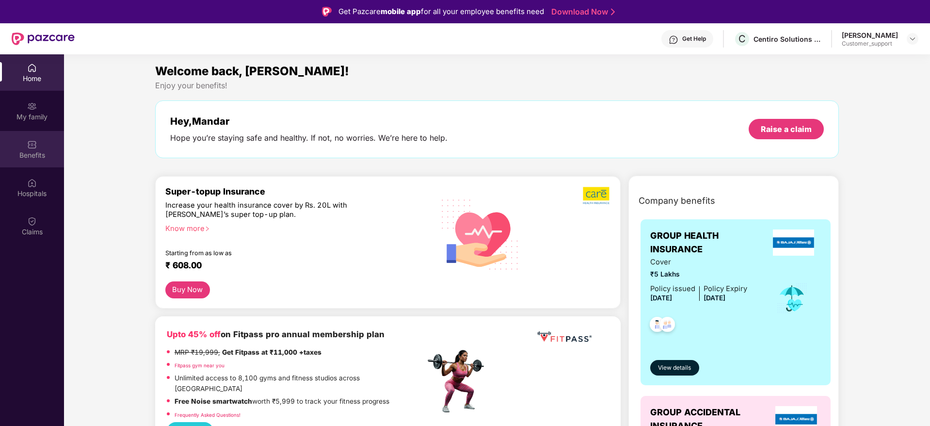
click at [33, 165] on div "Benefits" at bounding box center [32, 149] width 64 height 36
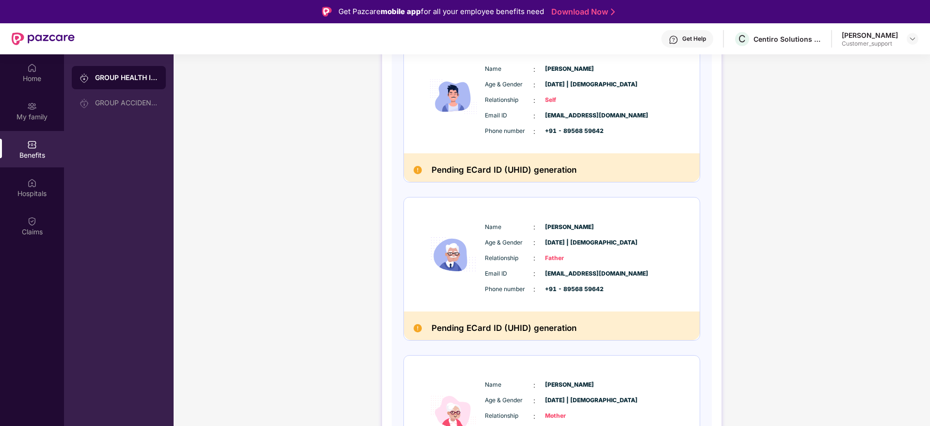
scroll to position [239, 0]
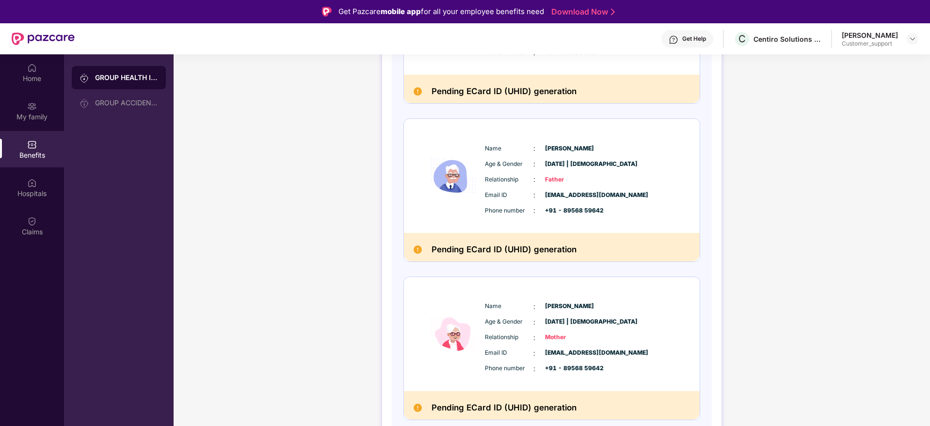
click at [682, 38] on div "Get Help" at bounding box center [694, 39] width 24 height 8
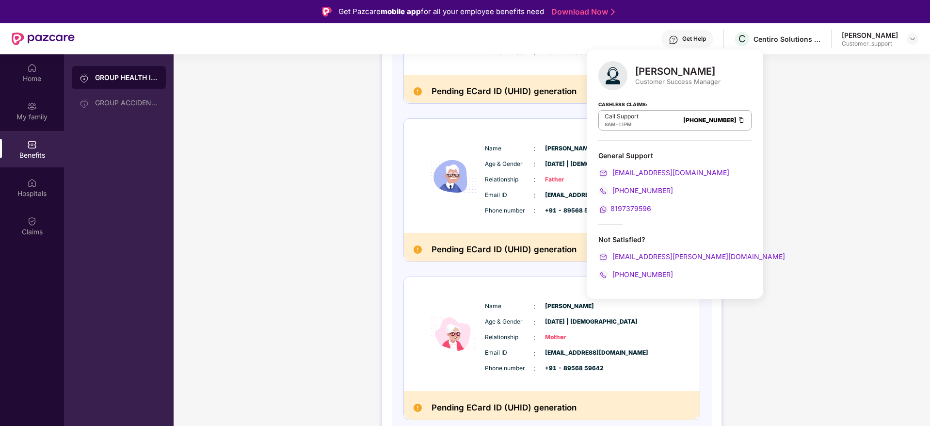
scroll to position [8, 0]
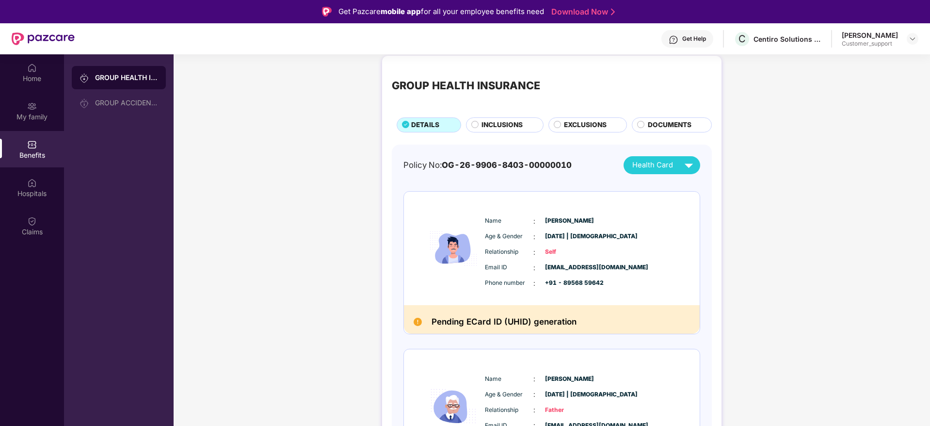
click at [223, 128] on div "GROUP HEALTH INSURANCE DETAILS INCLUSIONS EXCLUSIONS DOCUMENTS Policy No: OG-26…" at bounding box center [552, 380] width 756 height 659
click at [681, 32] on div "Get Help" at bounding box center [687, 38] width 52 height 17
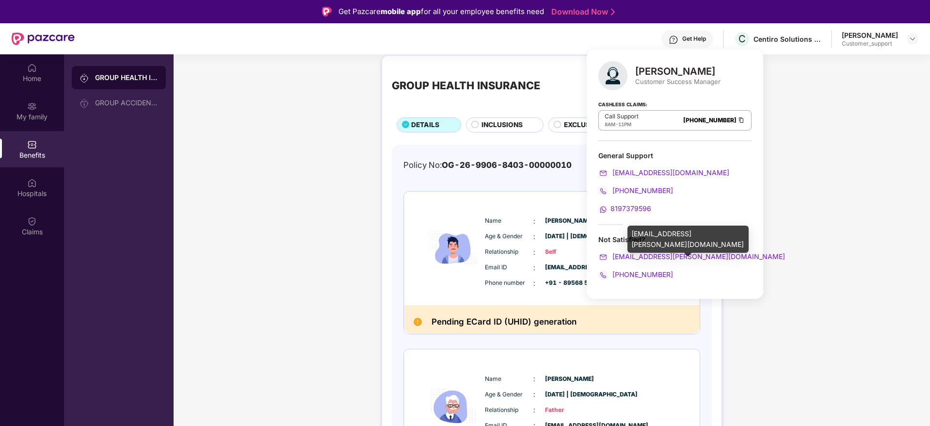
click at [664, 232] on div "divya.pardhi@pazcare.com" at bounding box center [687, 238] width 121 height 27
copy div "divya.pardhi@pazcare.com"
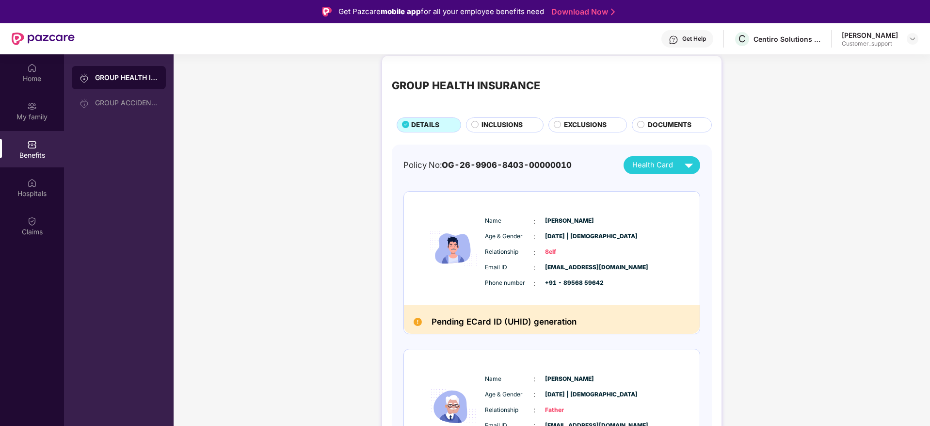
click at [382, 203] on div "GROUP HEALTH INSURANCE DETAILS INCLUSIONS EXCLUSIONS DOCUMENTS Policy No: OG-26…" at bounding box center [551, 376] width 339 height 640
click at [45, 79] on div "Home" at bounding box center [32, 79] width 64 height 10
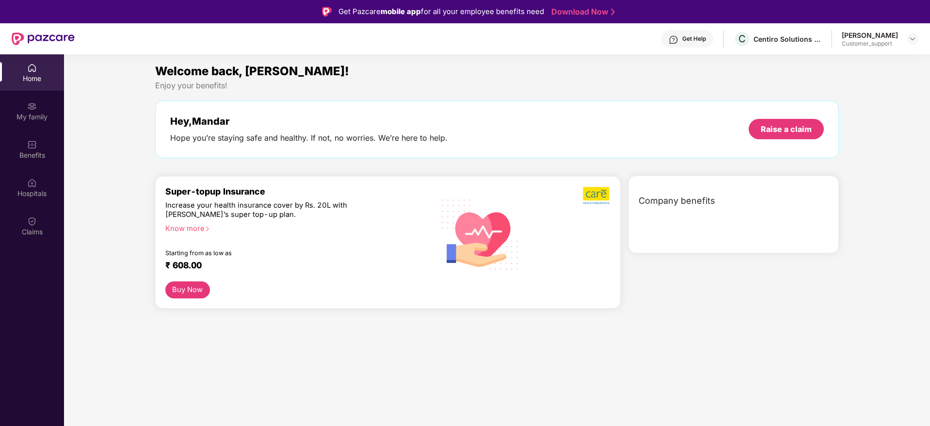
scroll to position [0, 0]
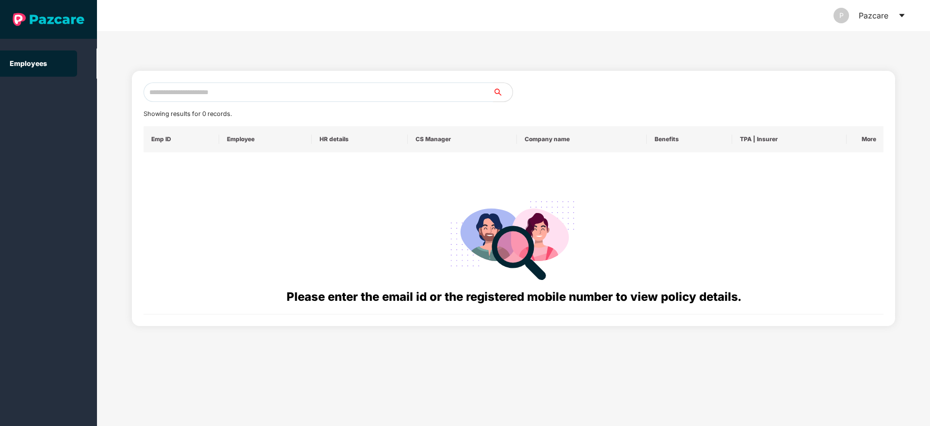
click at [180, 98] on input "text" at bounding box center [318, 91] width 350 height 19
paste input "**********"
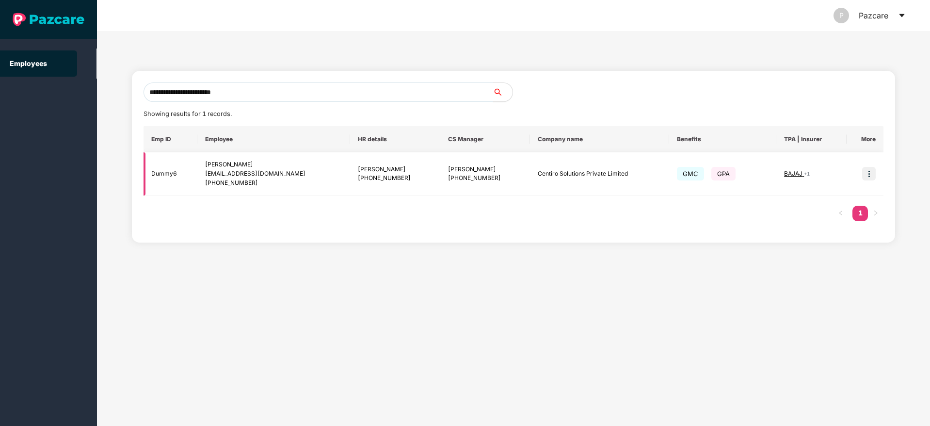
type input "**********"
click at [796, 173] on span "BAJAJ" at bounding box center [794, 173] width 20 height 7
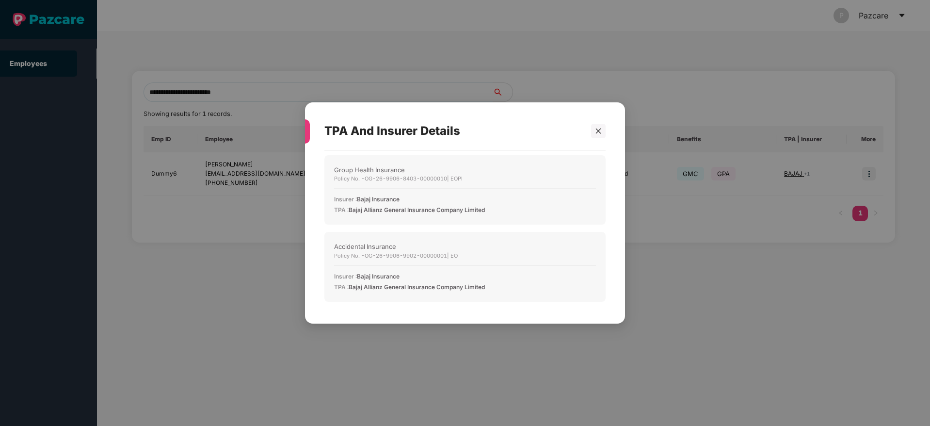
click at [357, 209] on span "Bajaj Allianz General Insurance Company Limited" at bounding box center [417, 209] width 136 height 7
copy span "Bajaj Allianz General Insurance Company Limited"
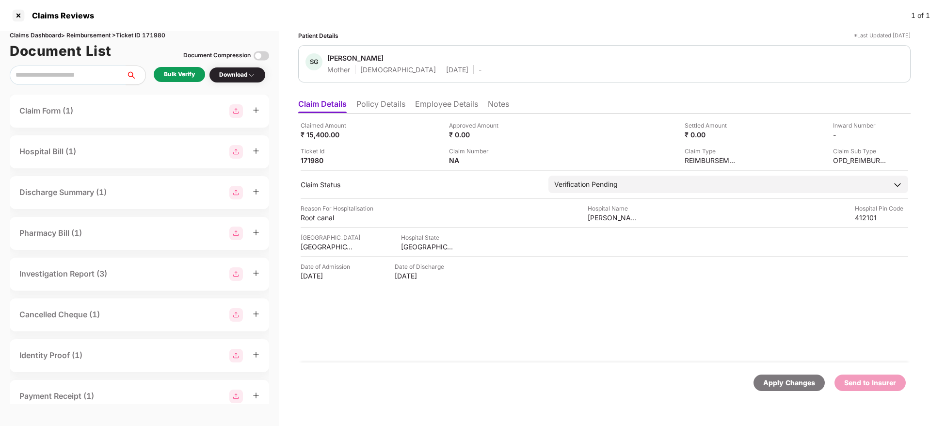
click at [371, 100] on li "Policy Details" at bounding box center [380, 106] width 49 height 14
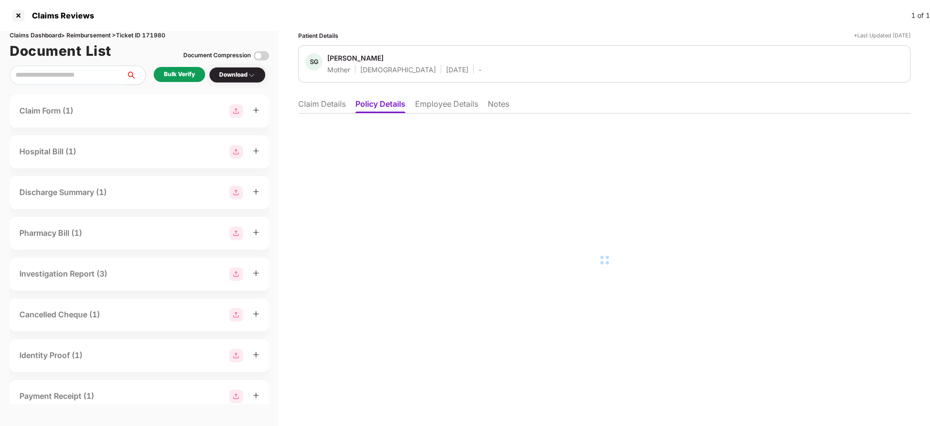
click at [448, 113] on div at bounding box center [604, 259] width 612 height 292
click at [447, 111] on li "Employee Details" at bounding box center [446, 106] width 63 height 14
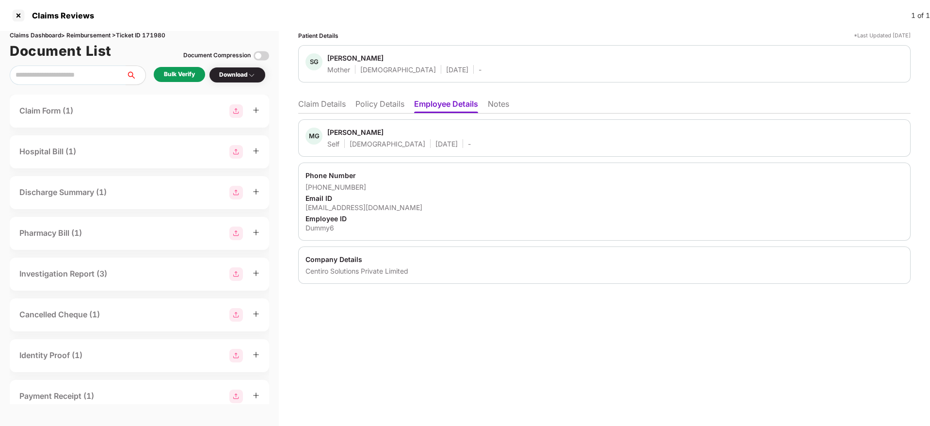
click at [340, 209] on div "mandar.chatur@centiro.com" at bounding box center [604, 207] width 598 height 9
click at [340, 209] on div "[EMAIL_ADDRESS][DOMAIN_NAME]" at bounding box center [604, 207] width 598 height 9
copy div "[EMAIL_ADDRESS][DOMAIN_NAME]"
click at [372, 106] on li "Policy Details" at bounding box center [379, 106] width 49 height 14
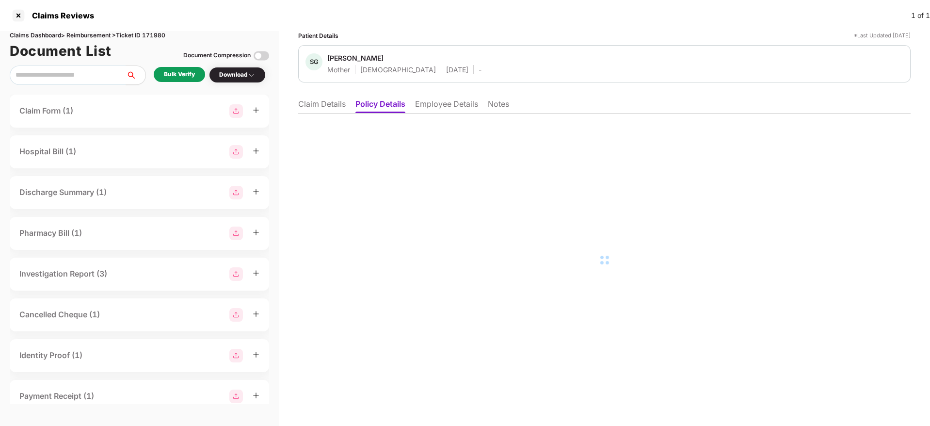
click at [305, 101] on li "Claim Details" at bounding box center [322, 106] width 48 height 14
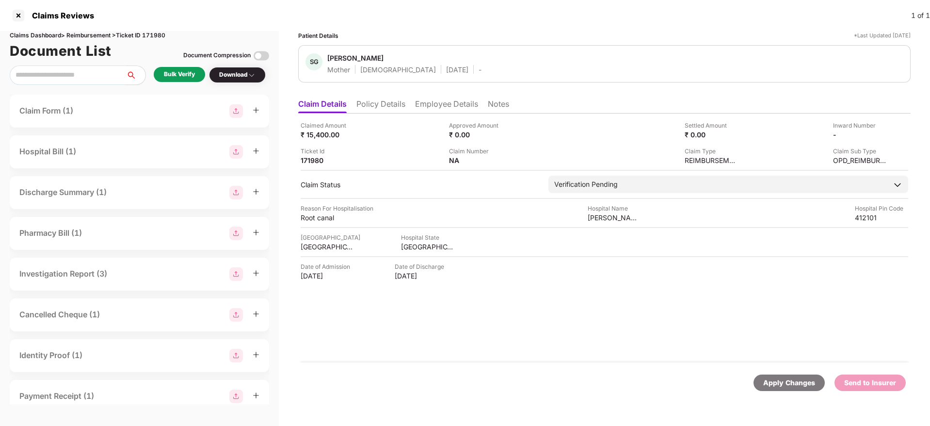
click at [182, 71] on div "Bulk Verify" at bounding box center [179, 74] width 31 height 9
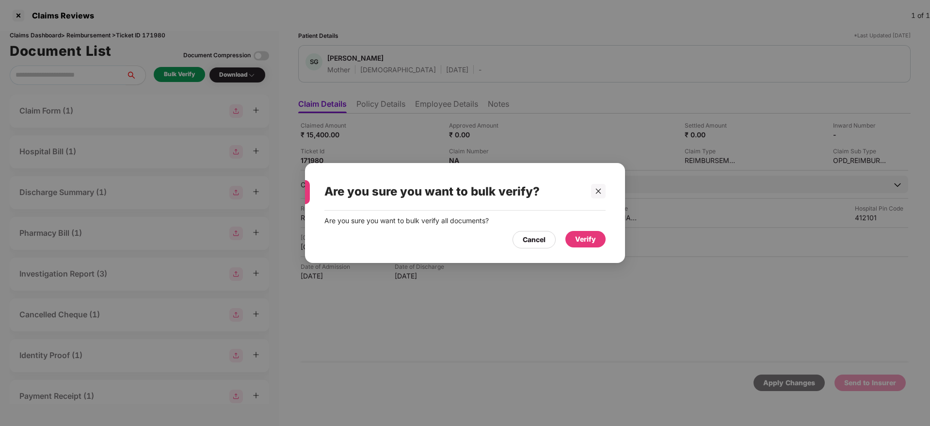
click at [582, 238] on div "Verify" at bounding box center [585, 239] width 21 height 11
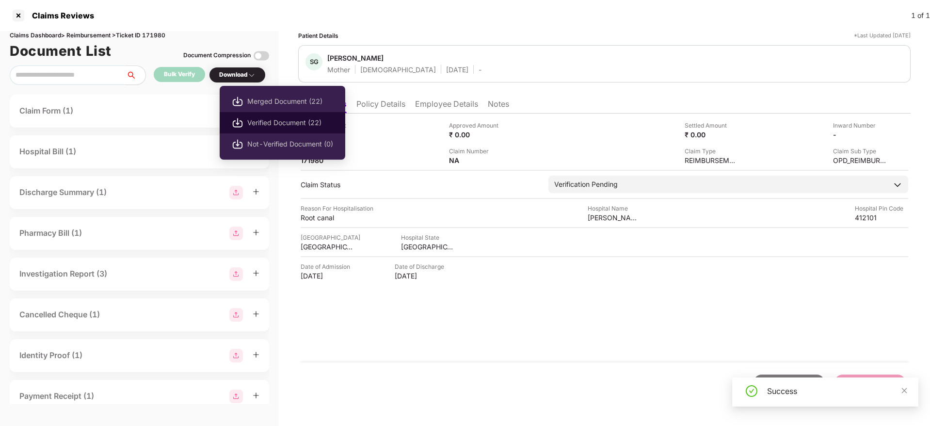
click at [278, 127] on span "Verified Document (22)" at bounding box center [290, 122] width 86 height 11
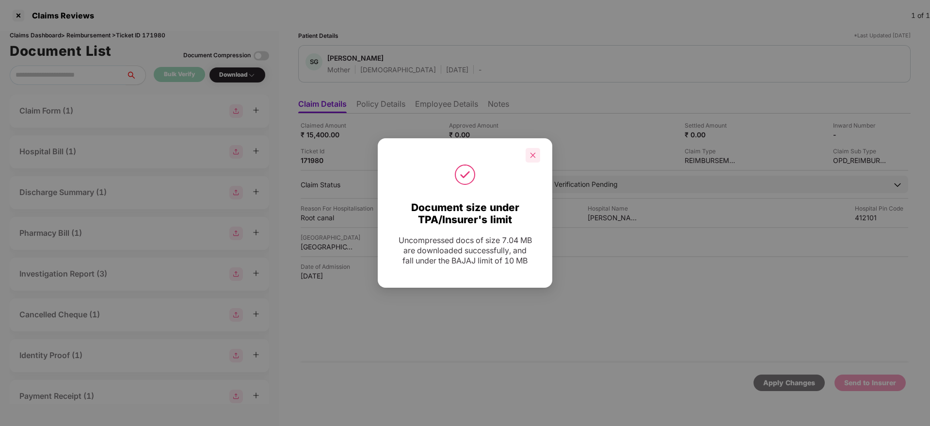
click at [529, 149] on div at bounding box center [532, 155] width 15 height 15
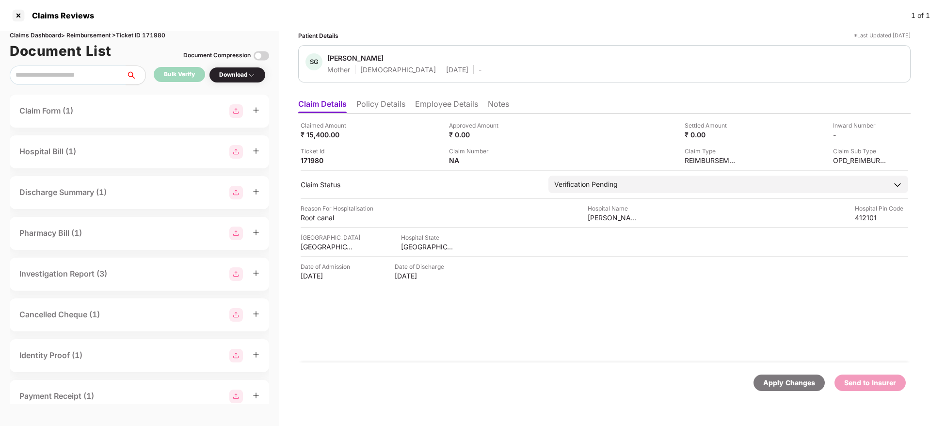
click at [446, 105] on li "Employee Details" at bounding box center [446, 106] width 63 height 14
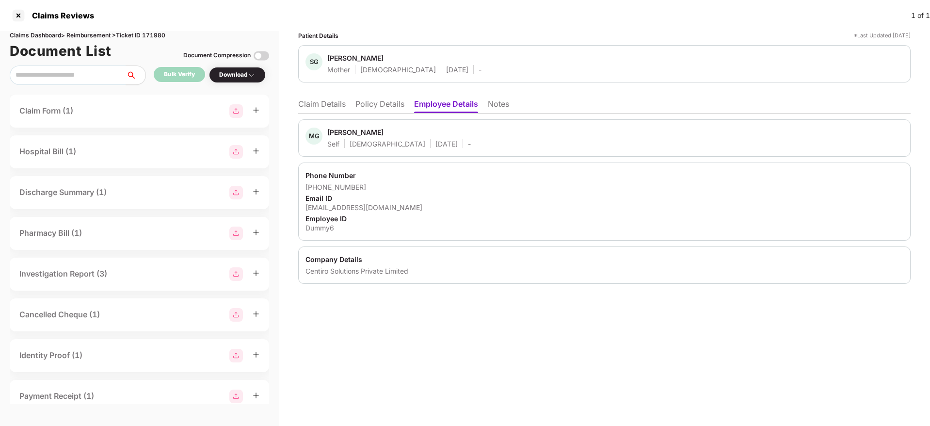
click at [348, 206] on div "[EMAIL_ADDRESS][DOMAIN_NAME]" at bounding box center [604, 207] width 598 height 9
copy div "[EMAIL_ADDRESS][DOMAIN_NAME]"
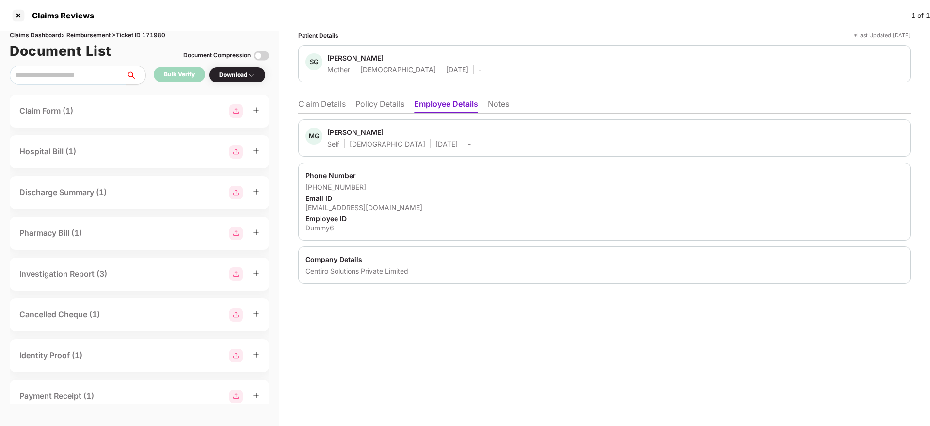
click at [314, 101] on li "Claim Details" at bounding box center [322, 106] width 48 height 14
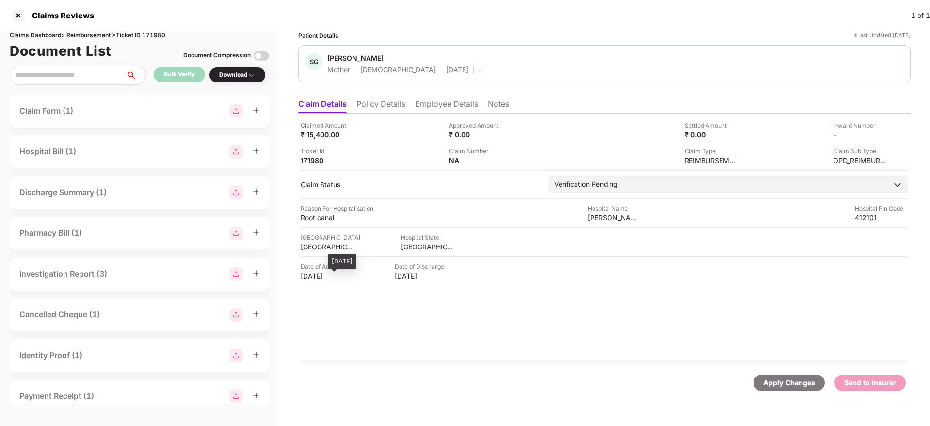
drag, startPoint x: 299, startPoint y: 276, endPoint x: 340, endPoint y: 280, distance: 41.4
click at [340, 280] on div "Claimed Amount ₹ 15,400.00 Approved Amount ₹ 0.00 Settled Amount ₹ 0.00 Inward …" at bounding box center [604, 237] width 612 height 249
copy div "10 Jul 2025"
click at [441, 100] on li "Employee Details" at bounding box center [446, 106] width 63 height 14
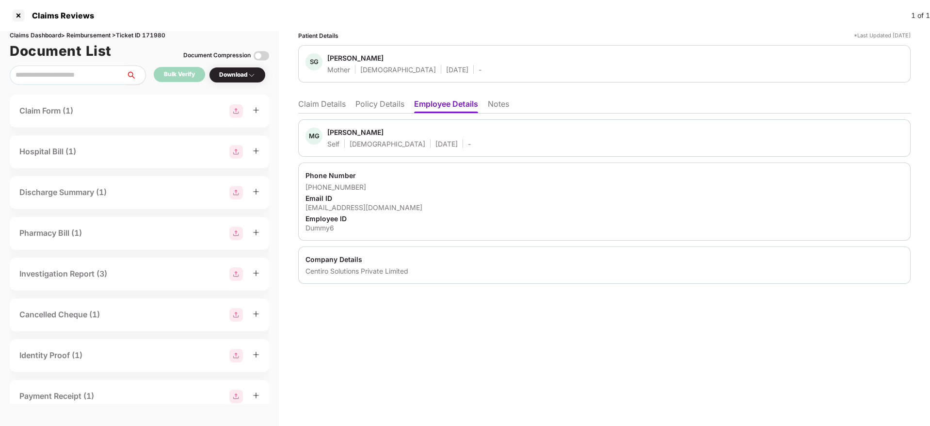
click at [324, 108] on li "Claim Details" at bounding box center [322, 106] width 48 height 14
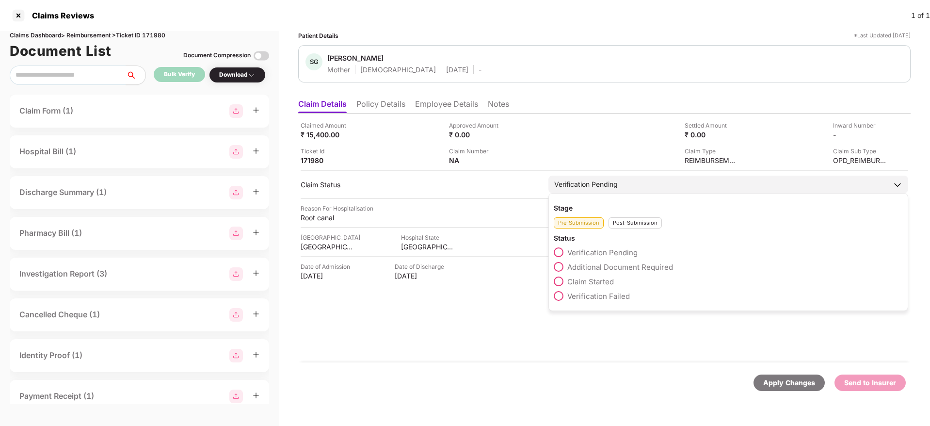
click at [558, 286] on div "Claim Started" at bounding box center [728, 283] width 349 height 15
click at [559, 284] on span at bounding box center [559, 281] width 10 height 10
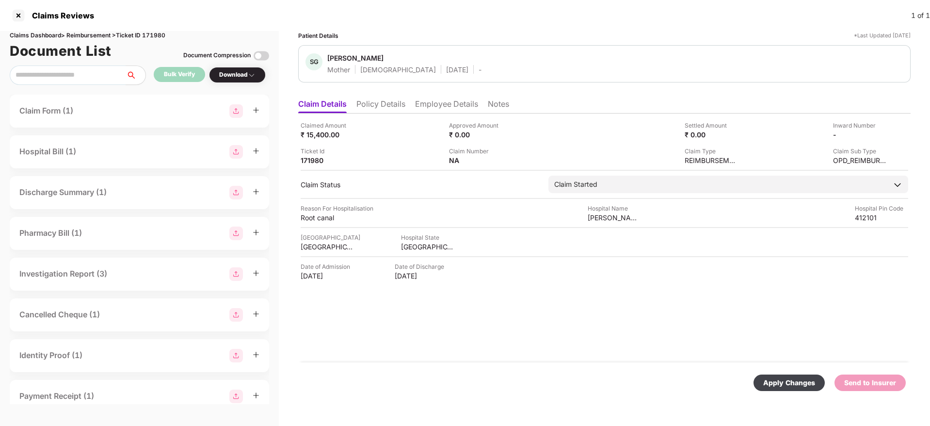
click at [788, 389] on div "Apply Changes" at bounding box center [788, 382] width 71 height 16
click at [394, 100] on li "Policy Details" at bounding box center [380, 106] width 49 height 14
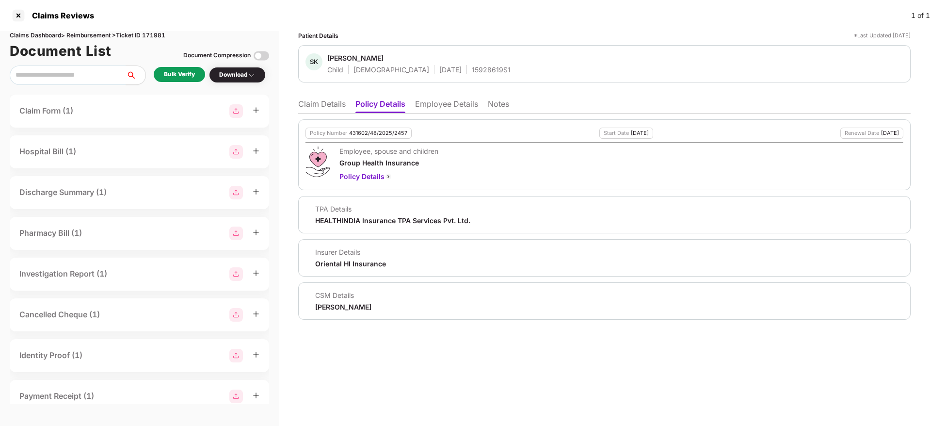
click at [429, 103] on li "Employee Details" at bounding box center [446, 106] width 63 height 14
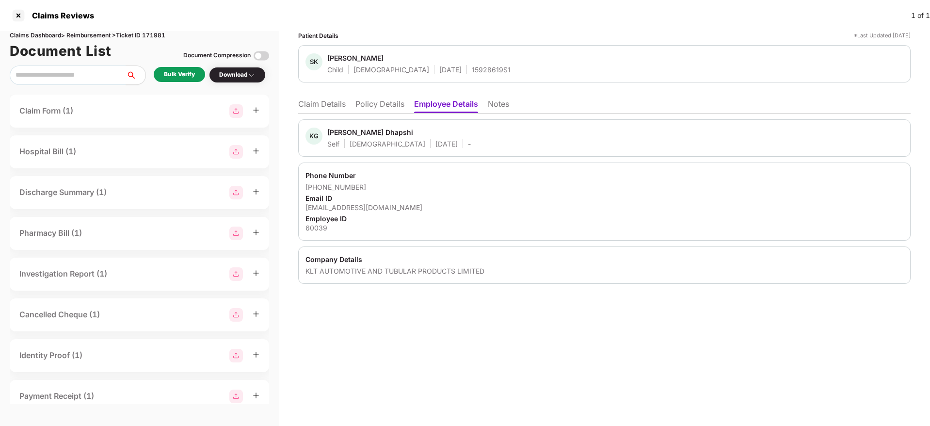
click at [378, 111] on li "Policy Details" at bounding box center [379, 106] width 49 height 14
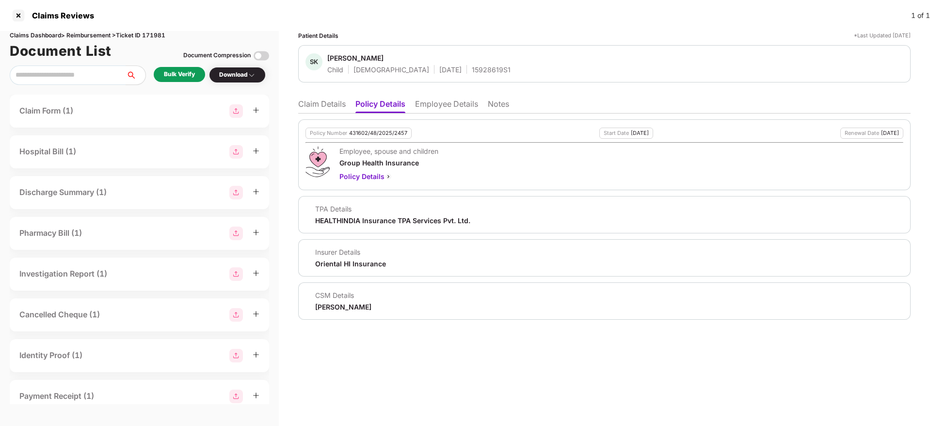
click at [446, 99] on li "Employee Details" at bounding box center [446, 106] width 63 height 14
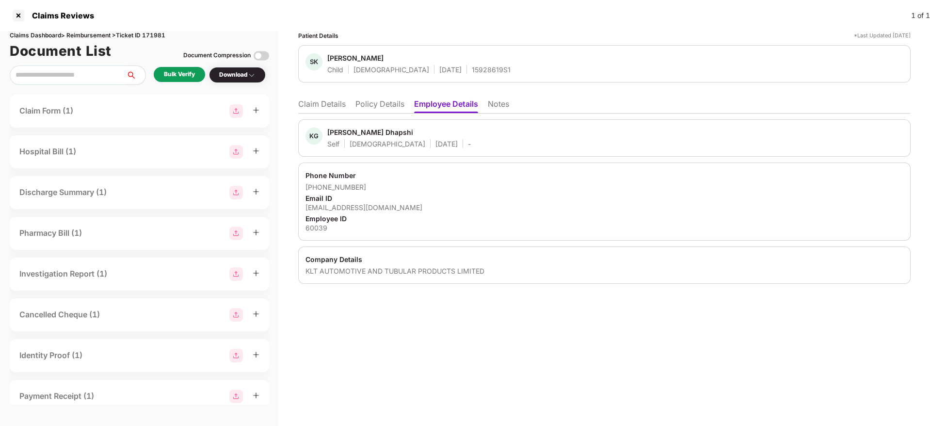
click at [388, 105] on li "Policy Details" at bounding box center [379, 106] width 49 height 14
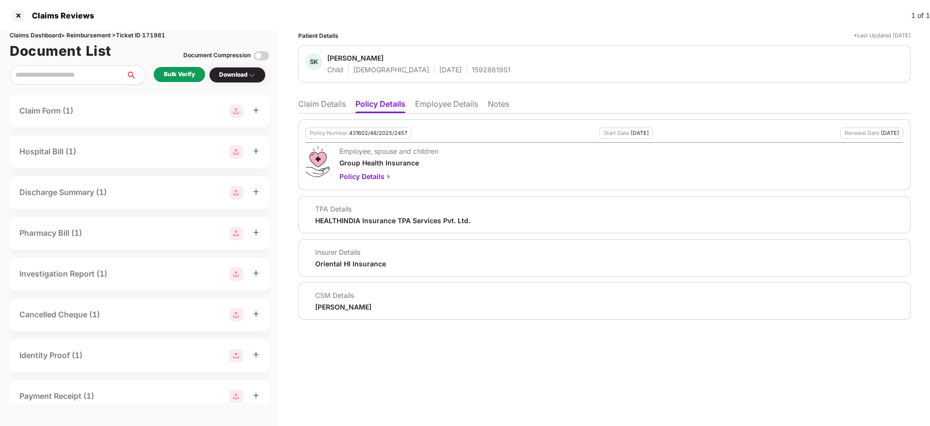
click at [327, 109] on li "Claim Details" at bounding box center [322, 106] width 48 height 14
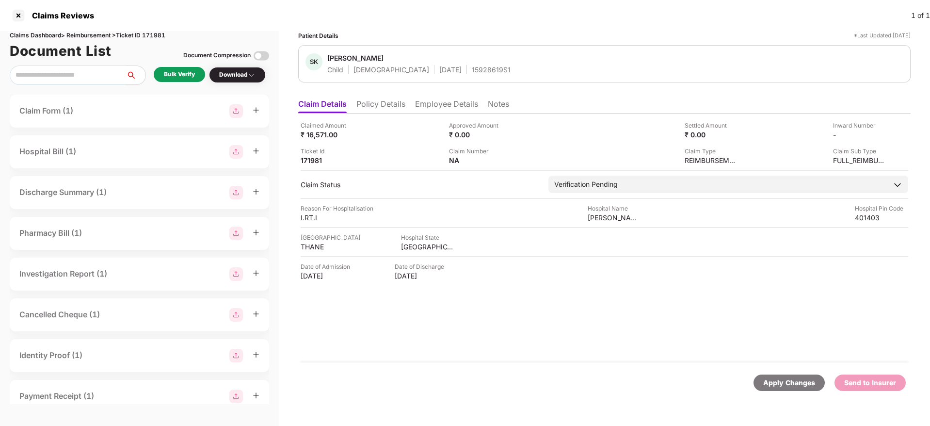
click at [380, 101] on li "Policy Details" at bounding box center [380, 106] width 49 height 14
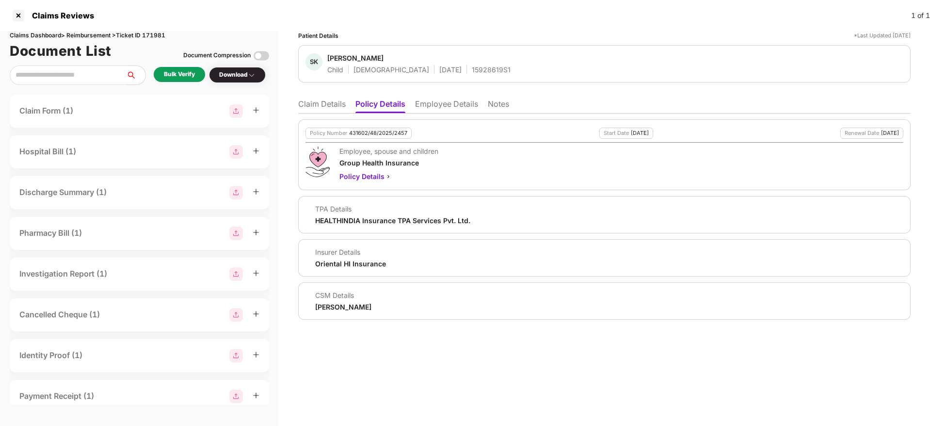
click at [322, 104] on li "Claim Details" at bounding box center [322, 106] width 48 height 14
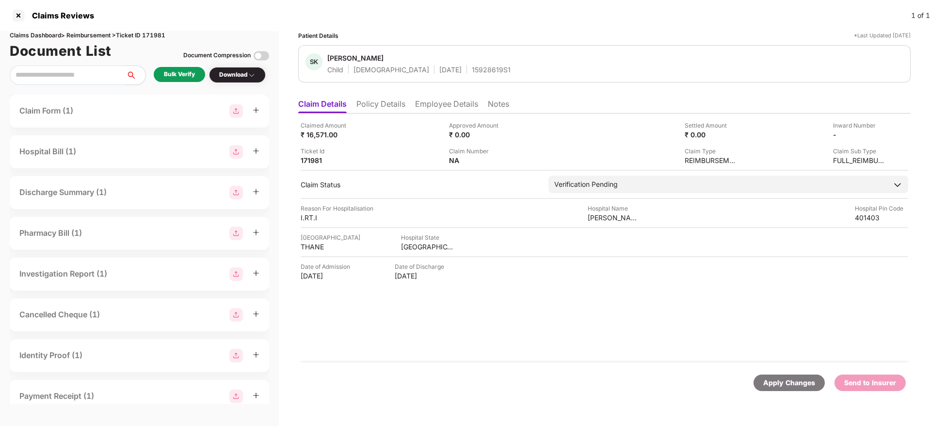
click at [186, 75] on div "Bulk Verify" at bounding box center [179, 74] width 31 height 9
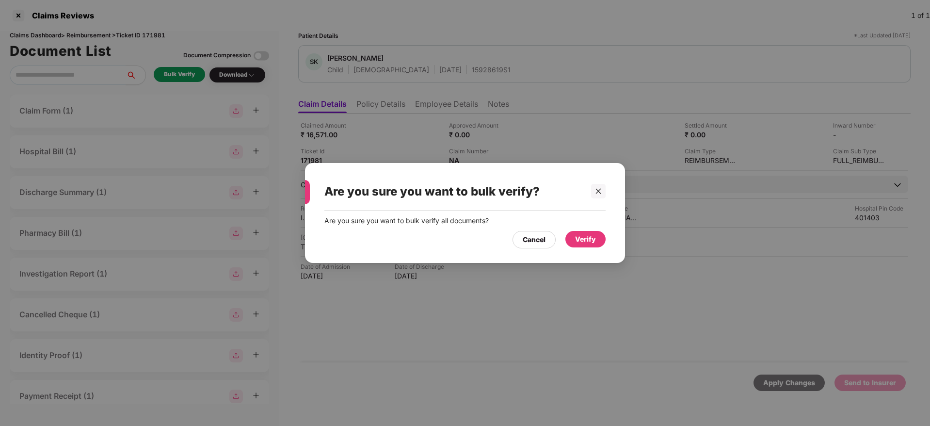
click at [587, 244] on div "Verify" at bounding box center [585, 239] width 40 height 16
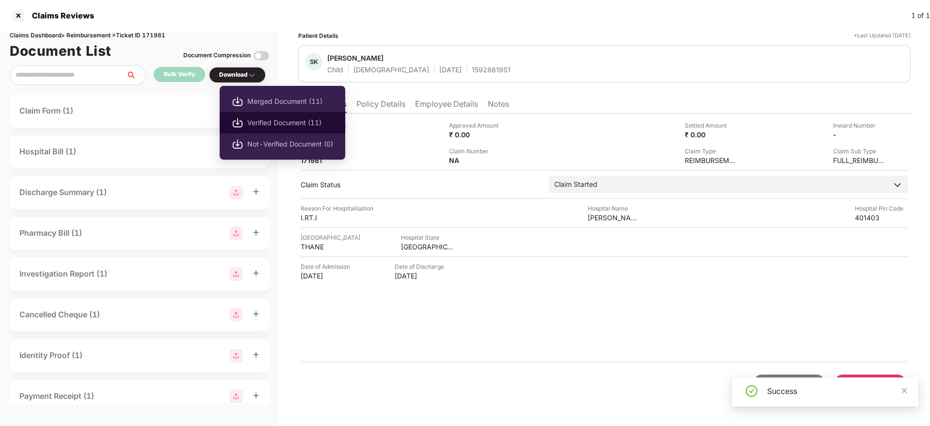
click at [275, 118] on span "Verified Document (11)" at bounding box center [290, 122] width 86 height 11
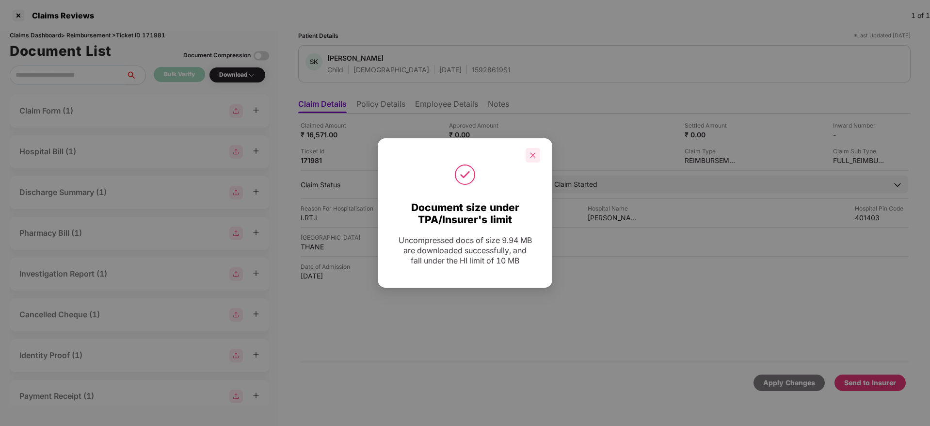
click at [533, 154] on icon "close" at bounding box center [532, 155] width 7 height 7
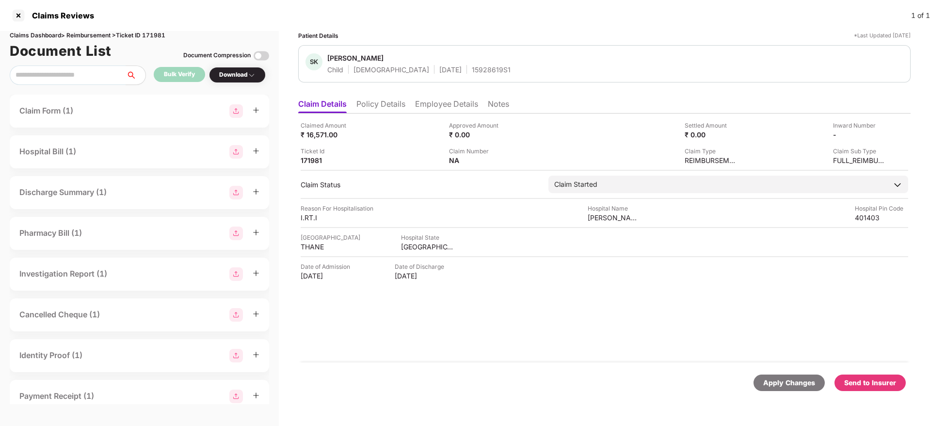
click at [859, 385] on div "Send to Insurer" at bounding box center [870, 382] width 52 height 11
click at [380, 103] on li "Policy Details" at bounding box center [380, 106] width 49 height 14
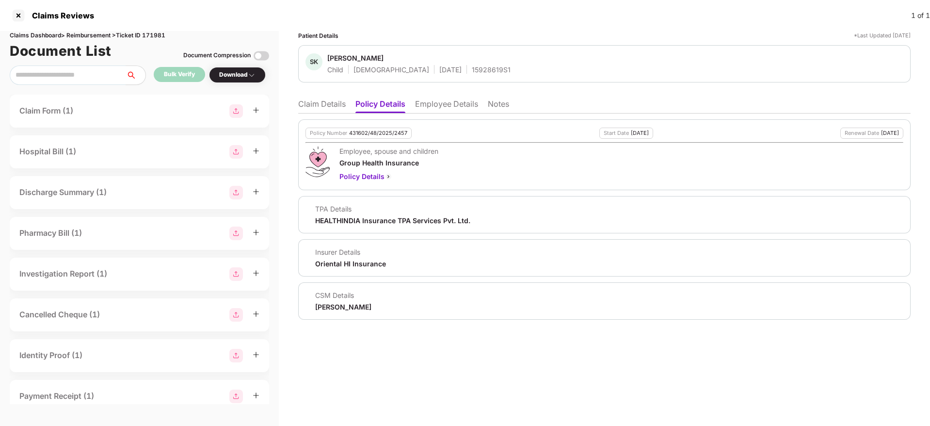
click at [311, 106] on li "Claim Details" at bounding box center [322, 106] width 48 height 14
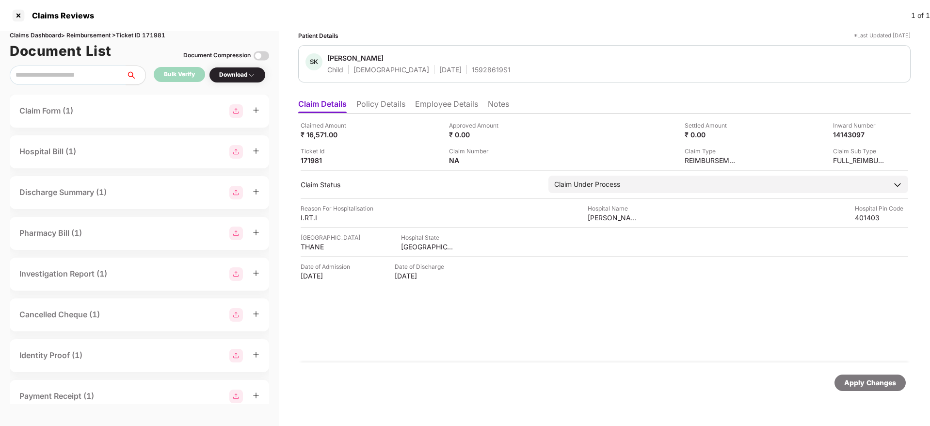
click at [428, 106] on li "Employee Details" at bounding box center [446, 106] width 63 height 14
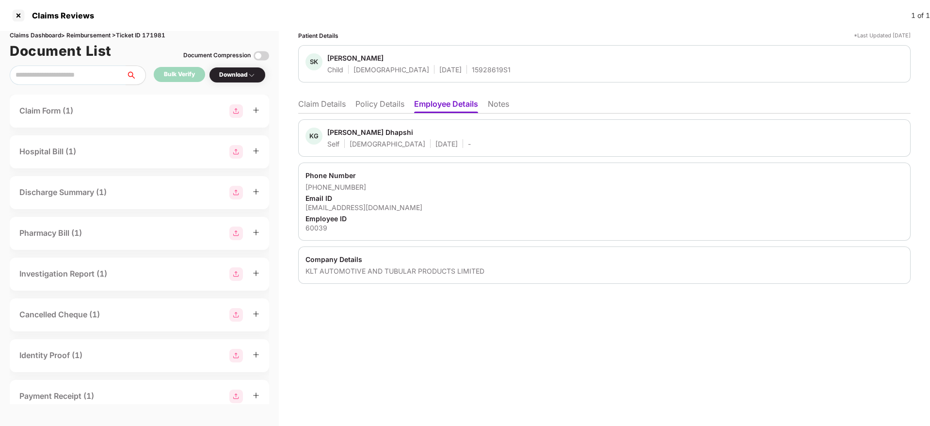
click at [335, 105] on li "Claim Details" at bounding box center [322, 106] width 48 height 14
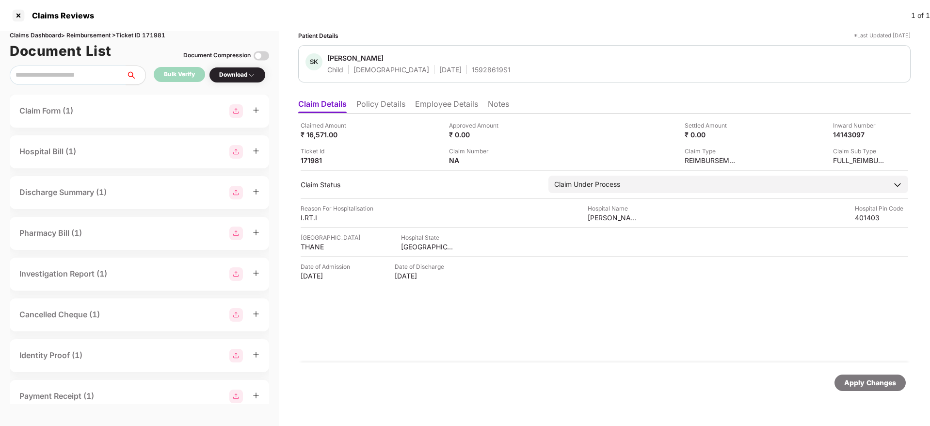
click at [393, 104] on li "Policy Details" at bounding box center [380, 106] width 49 height 14
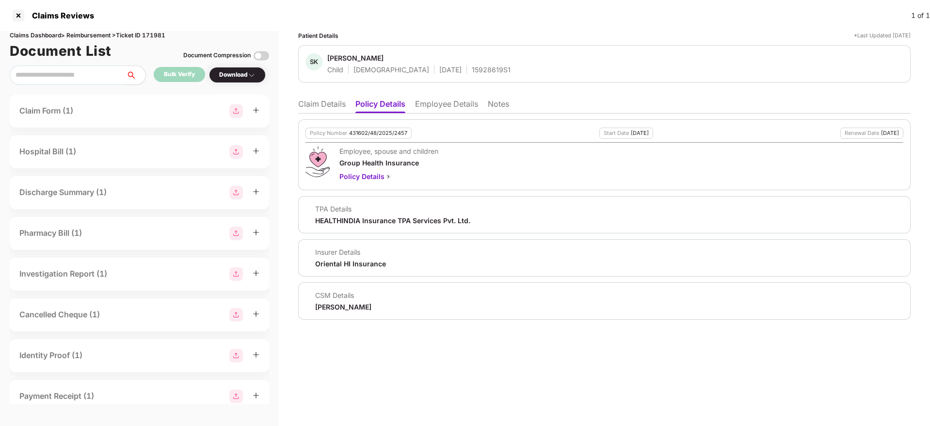
click at [320, 104] on li "Claim Details" at bounding box center [322, 106] width 48 height 14
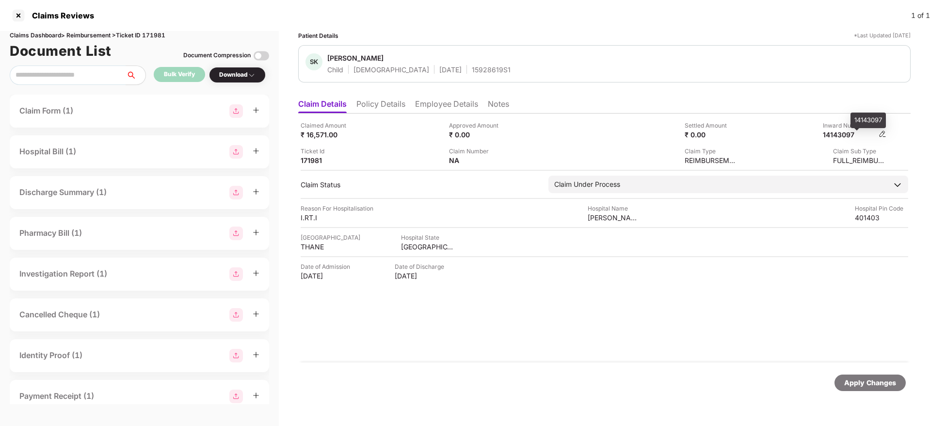
click at [839, 138] on div "14143097" at bounding box center [849, 134] width 53 height 9
copy div "14143097"
click at [472, 66] on div "15928619S1" at bounding box center [491, 69] width 39 height 9
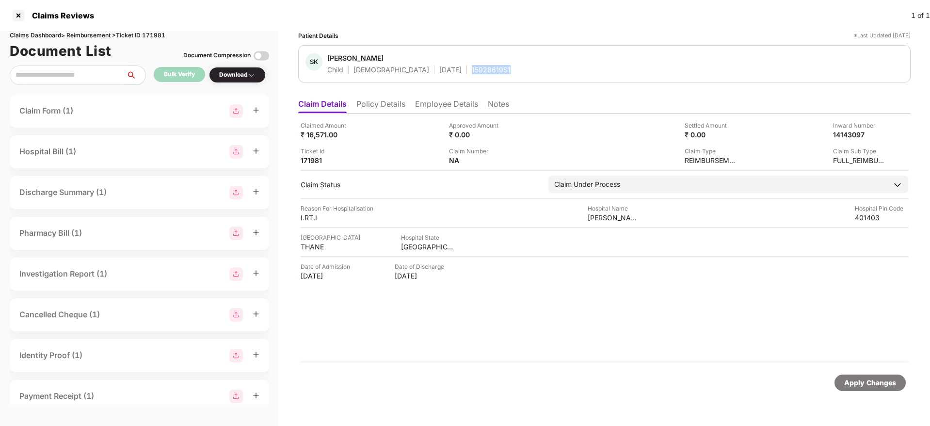
copy div "15928619S1"
click at [392, 97] on ul "Claim Details Policy Details Employee Details Notes" at bounding box center [604, 103] width 612 height 19
click at [386, 105] on li "Policy Details" at bounding box center [380, 106] width 49 height 14
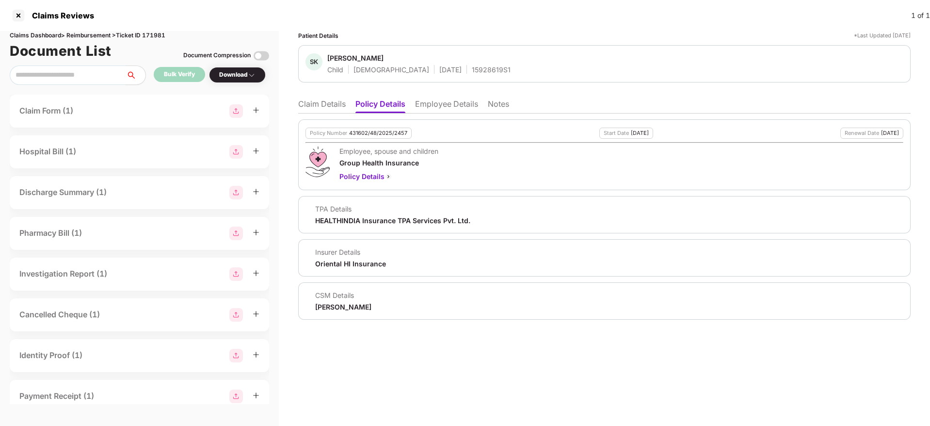
click at [437, 103] on li "Employee Details" at bounding box center [446, 106] width 63 height 14
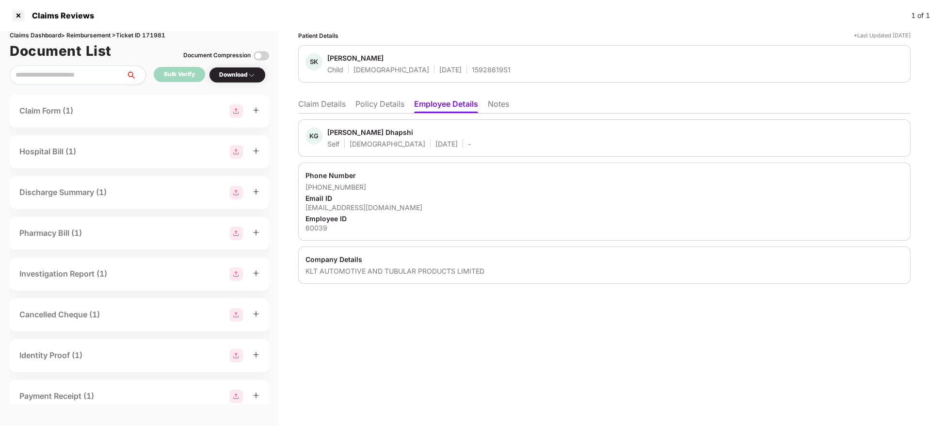
click at [374, 100] on li "Policy Details" at bounding box center [379, 106] width 49 height 14
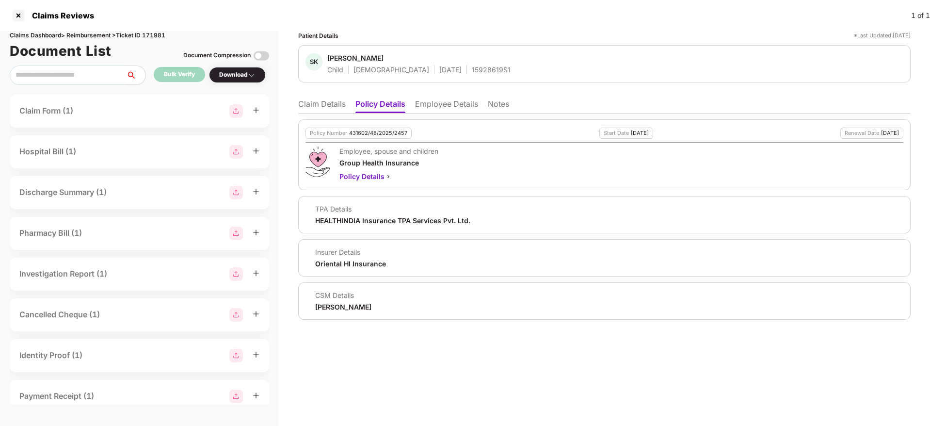
click at [329, 103] on li "Claim Details" at bounding box center [322, 106] width 48 height 14
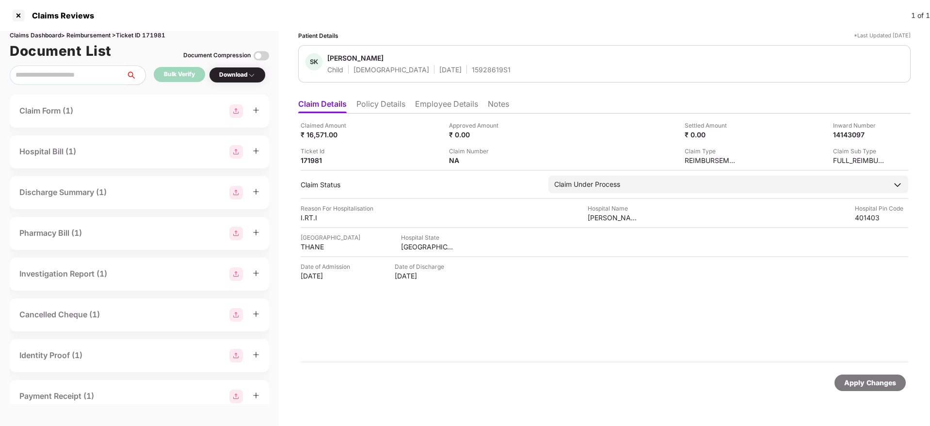
click at [398, 109] on li "Policy Details" at bounding box center [380, 106] width 49 height 14
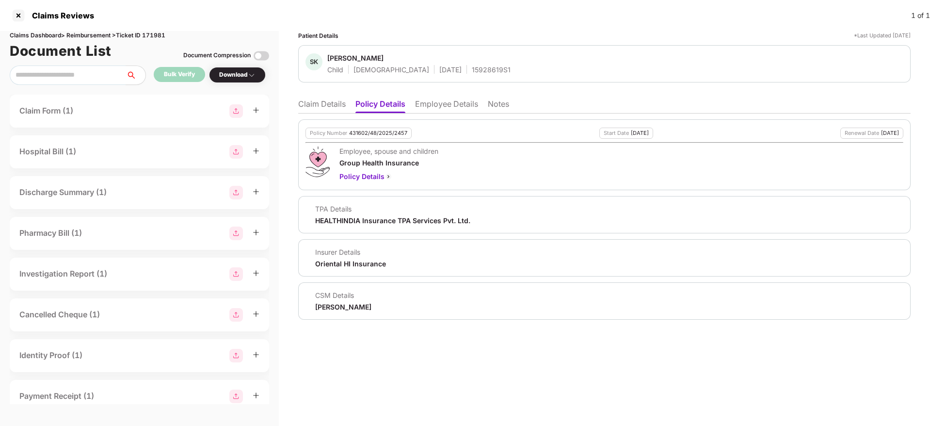
click at [317, 105] on li "Claim Details" at bounding box center [322, 106] width 48 height 14
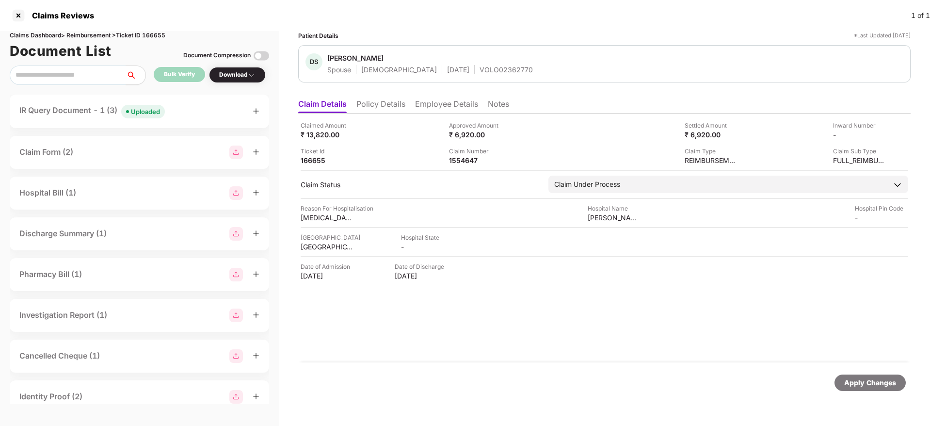
click at [380, 105] on li "Policy Details" at bounding box center [380, 106] width 49 height 14
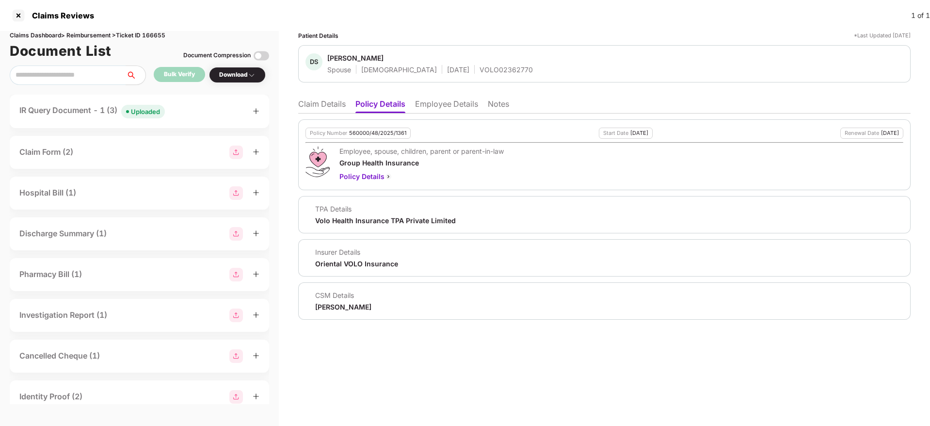
click at [338, 106] on li "Claim Details" at bounding box center [322, 106] width 48 height 14
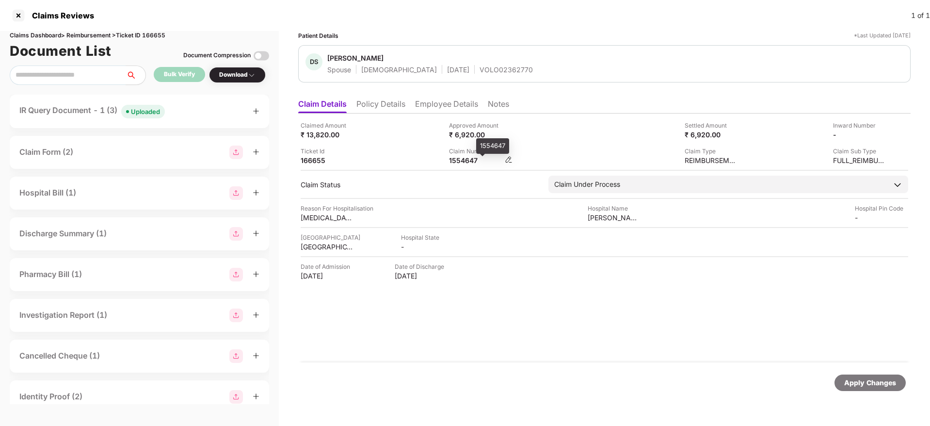
click at [468, 163] on div "1554647" at bounding box center [475, 160] width 53 height 9
copy div "1554647"
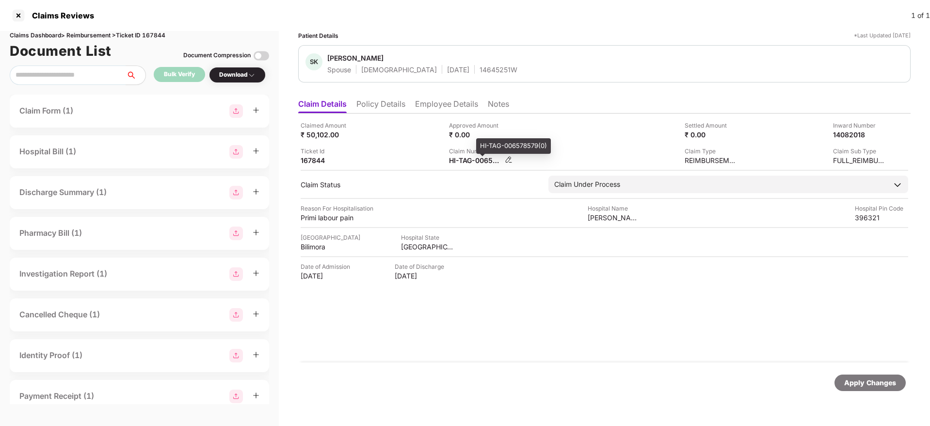
click at [466, 159] on div "HI-TAG-006578579(0)" at bounding box center [475, 160] width 53 height 9
copy div
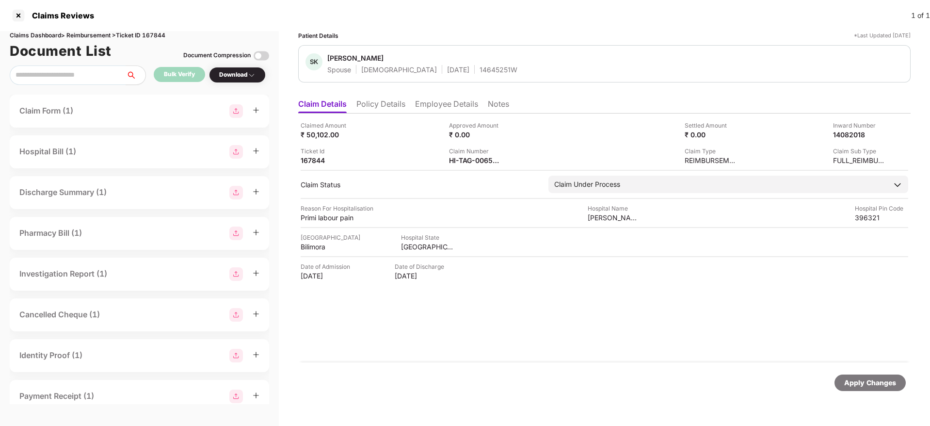
click at [479, 73] on div "14645251W" at bounding box center [498, 69] width 38 height 9
copy div "14645251W"
click at [454, 162] on div "OC-26-1002-8403-00408100" at bounding box center [475, 160] width 53 height 9
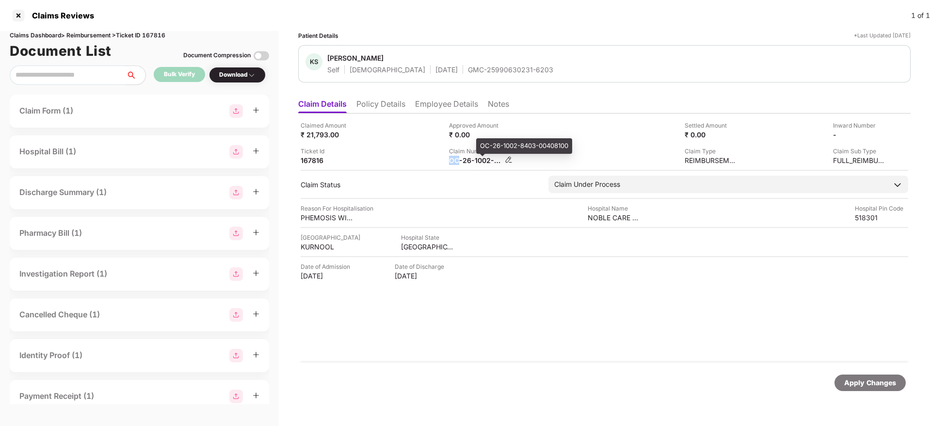
click at [454, 162] on div "OC-26-1002-8403-00408100" at bounding box center [475, 160] width 53 height 9
copy div
click at [413, 143] on div "Claimed Amount ₹ 21,793.00 Approved Amount ₹ 0.00 Settled Amount ₹ 0.00 Inward …" at bounding box center [604, 143] width 607 height 44
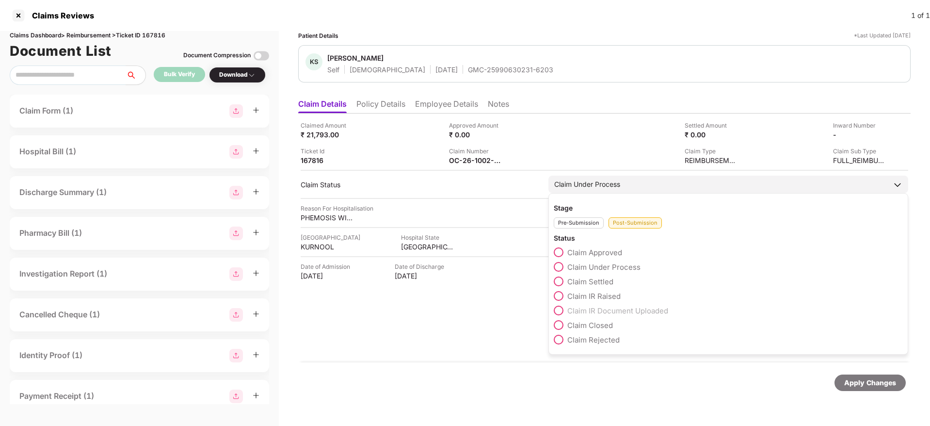
click at [558, 278] on span at bounding box center [559, 281] width 10 height 10
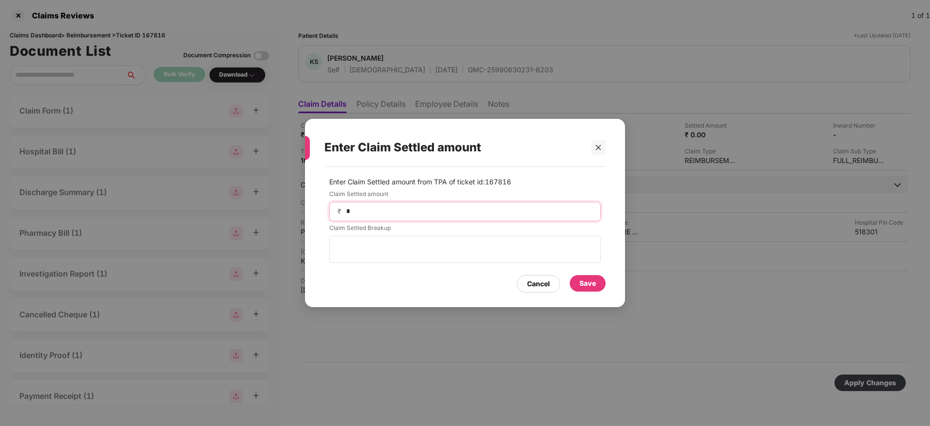
click at [392, 214] on input "*" at bounding box center [468, 211] width 247 height 10
type input "*****"
click at [595, 285] on div "Save" at bounding box center [587, 283] width 16 height 11
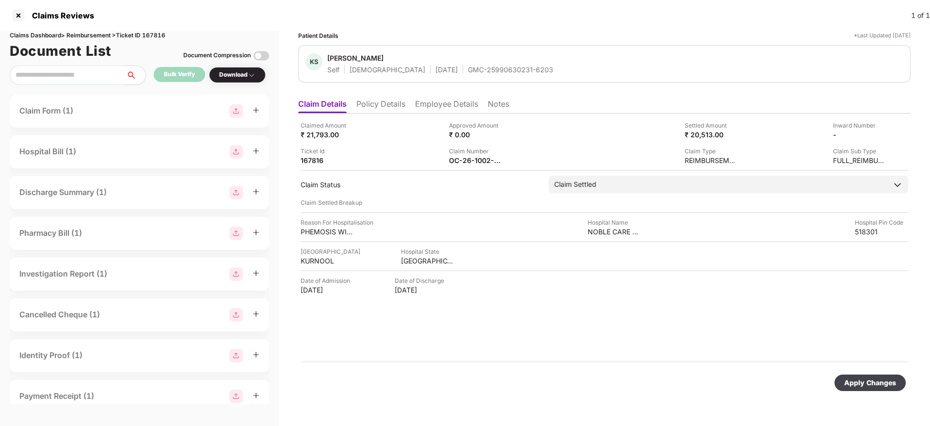
click at [859, 386] on div "Apply Changes" at bounding box center [870, 382] width 52 height 11
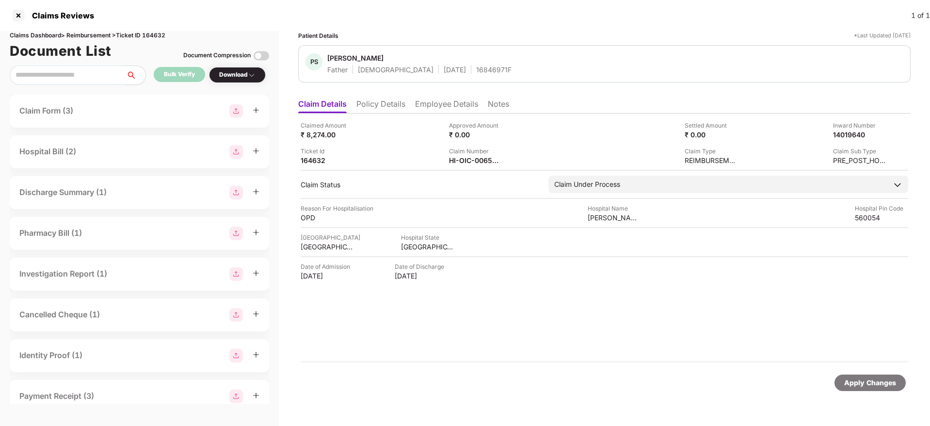
click at [382, 108] on li "Policy Details" at bounding box center [380, 106] width 49 height 14
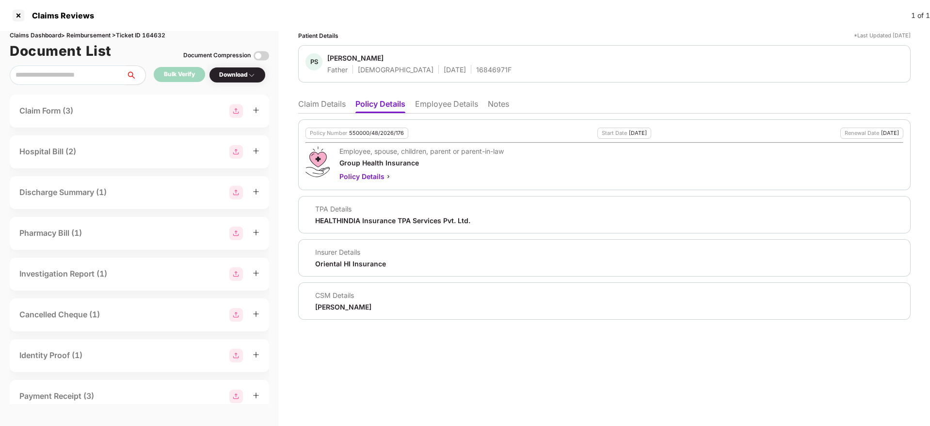
click at [336, 108] on li "Claim Details" at bounding box center [322, 106] width 48 height 14
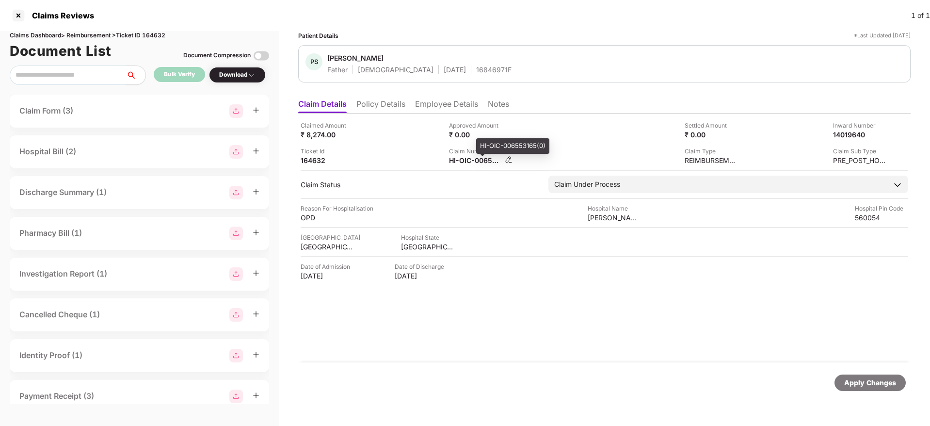
click at [466, 164] on div "HI-OIC-006553165(0)" at bounding box center [475, 160] width 53 height 9
copy div
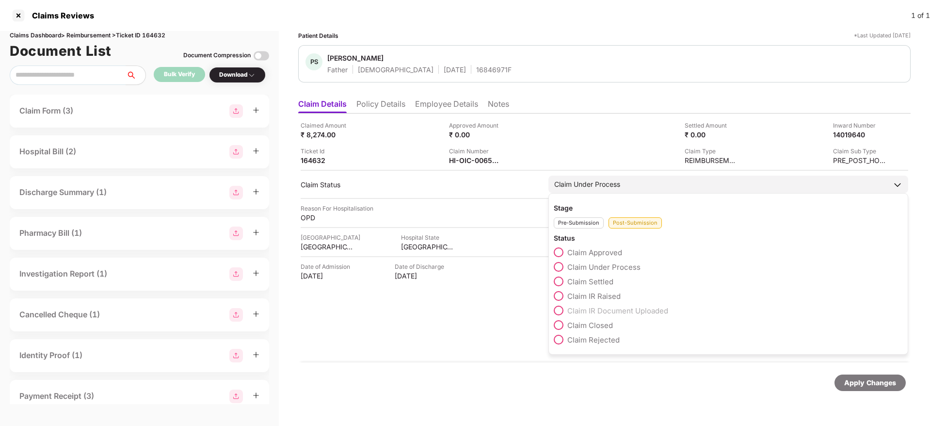
click at [557, 338] on span at bounding box center [559, 339] width 10 height 10
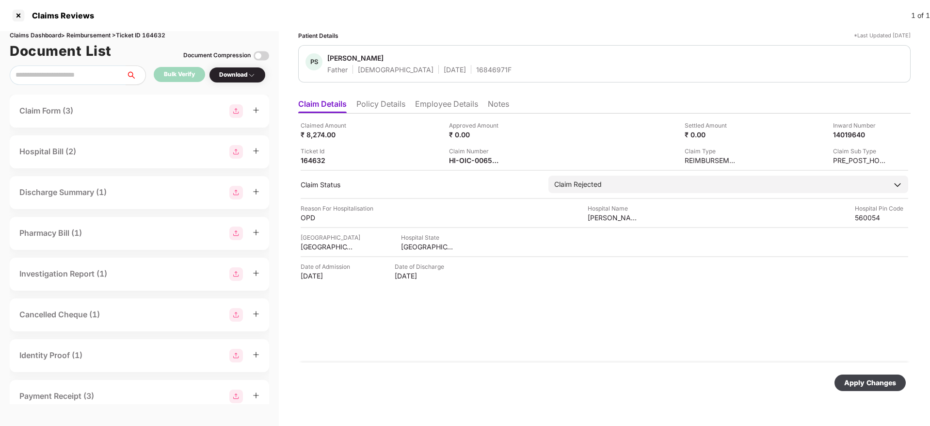
click at [878, 382] on div "Apply Changes" at bounding box center [870, 382] width 52 height 11
click at [467, 162] on div "HI-TAG-006481637(0)" at bounding box center [475, 160] width 53 height 9
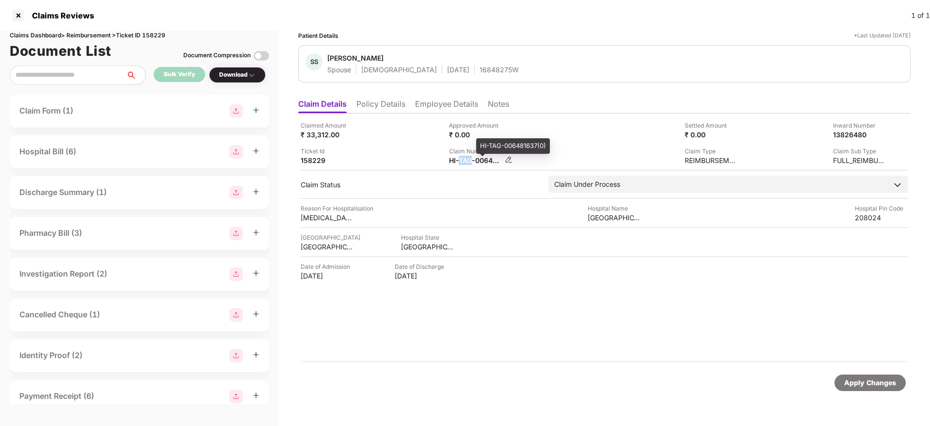
click at [467, 162] on div "HI-TAG-006481637(0)" at bounding box center [475, 160] width 53 height 9
copy div
click at [384, 112] on li "Policy Details" at bounding box center [380, 106] width 49 height 14
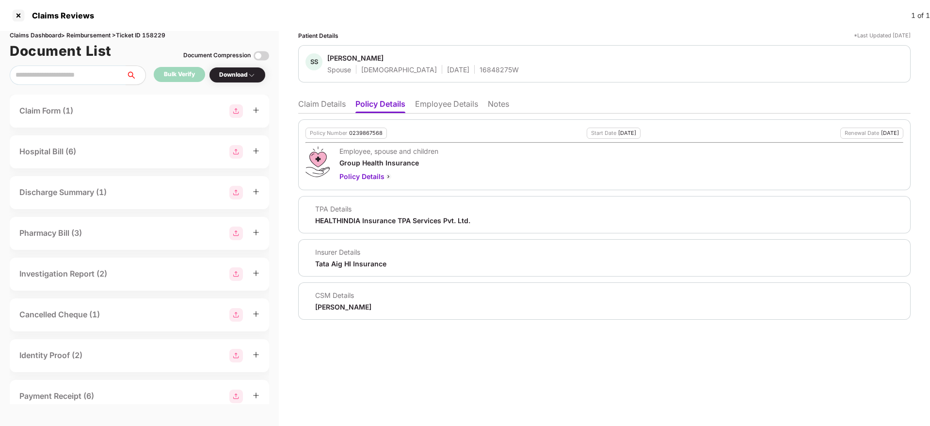
click at [335, 96] on ul "Claim Details Policy Details Employee Details Notes" at bounding box center [604, 103] width 612 height 19
click at [319, 105] on li "Claim Details" at bounding box center [322, 106] width 48 height 14
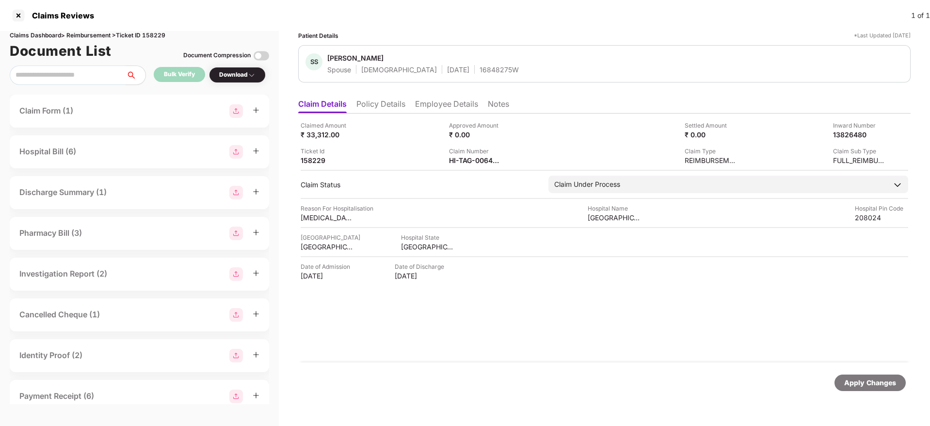
click at [393, 101] on li "Policy Details" at bounding box center [380, 106] width 49 height 14
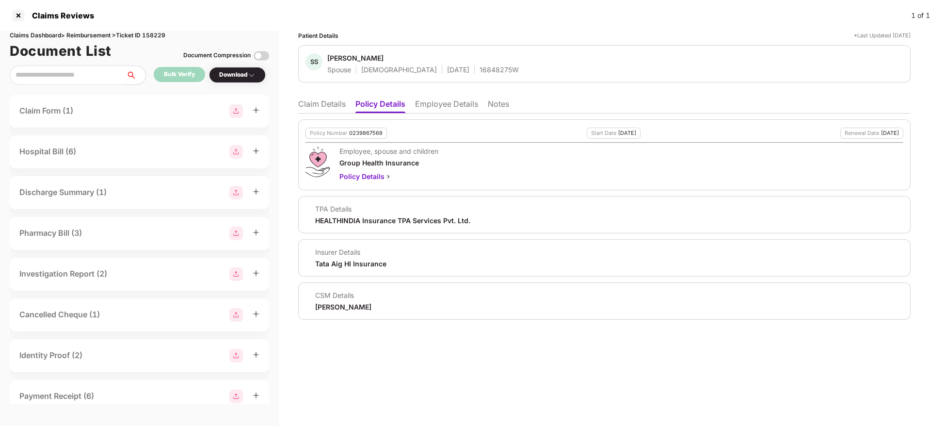
drag, startPoint x: 320, startPoint y: 97, endPoint x: 321, endPoint y: 105, distance: 7.8
click at [321, 105] on ul "Claim Details Policy Details Employee Details Notes" at bounding box center [604, 103] width 612 height 19
click at [321, 105] on li "Claim Details" at bounding box center [322, 106] width 48 height 14
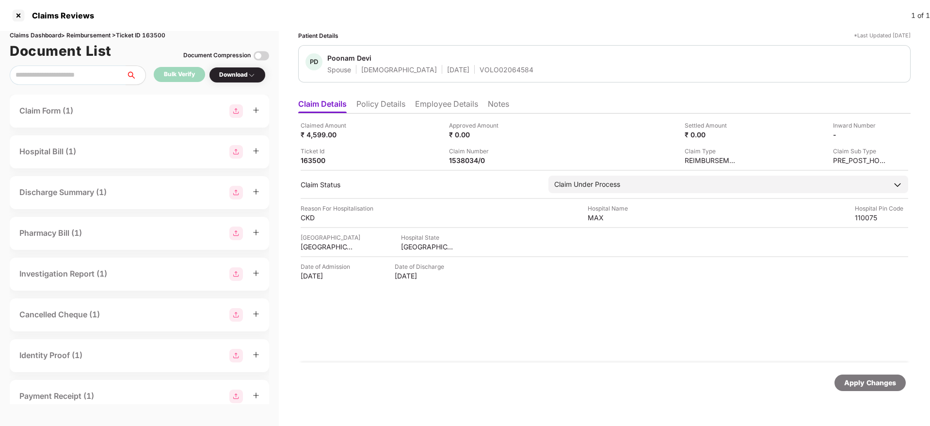
click at [389, 97] on ul "Claim Details Policy Details Employee Details Notes" at bounding box center [604, 103] width 612 height 19
click at [381, 105] on li "Policy Details" at bounding box center [380, 106] width 49 height 14
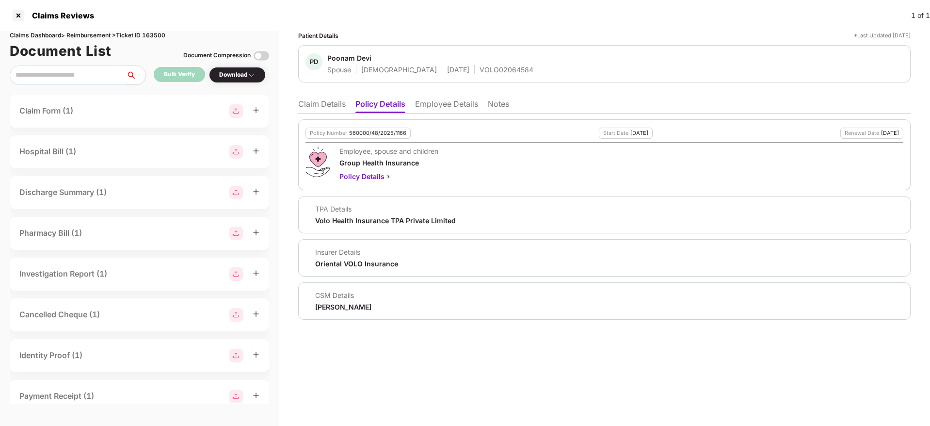
click at [326, 107] on li "Claim Details" at bounding box center [322, 106] width 48 height 14
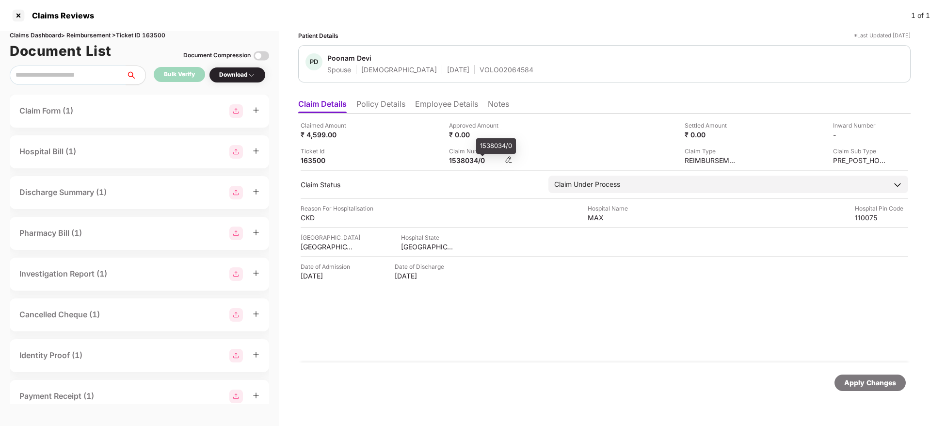
click at [457, 159] on div "1538034/0" at bounding box center [475, 160] width 53 height 9
click at [467, 158] on div "1538034/0" at bounding box center [475, 160] width 53 height 9
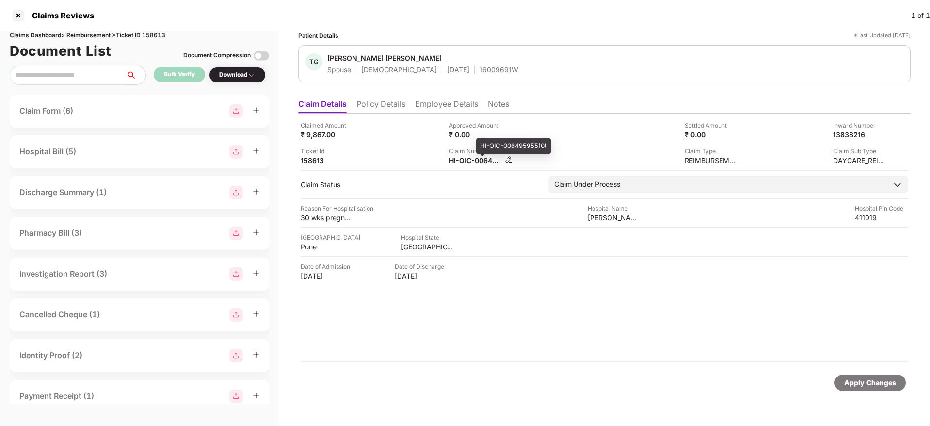
click at [461, 158] on div "HI-OIC-006495955(0)" at bounding box center [475, 160] width 53 height 9
copy div
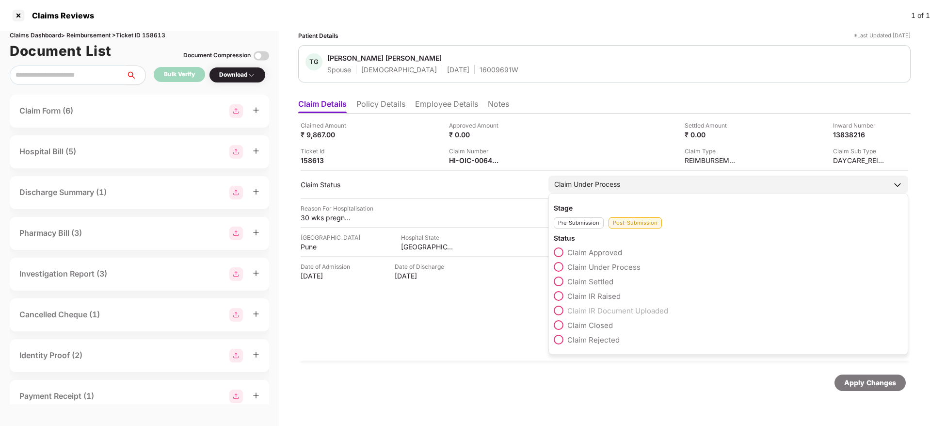
click at [556, 339] on span at bounding box center [559, 339] width 10 height 10
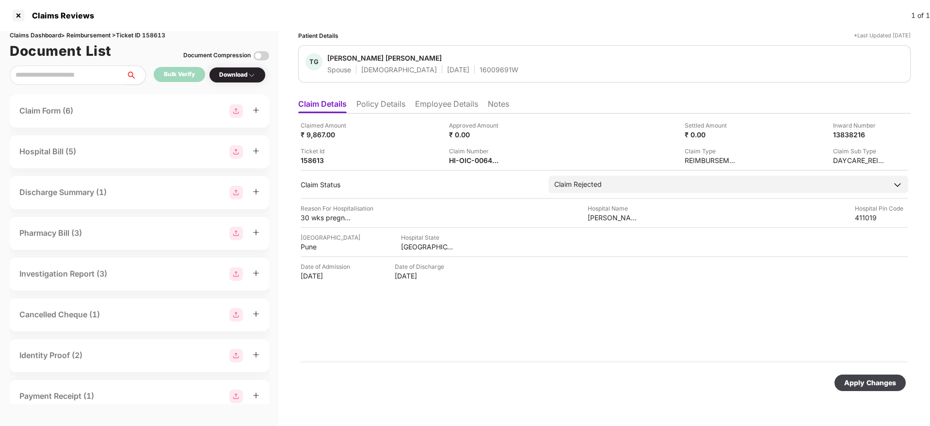
click at [854, 382] on div "Apply Changes" at bounding box center [870, 382] width 52 height 11
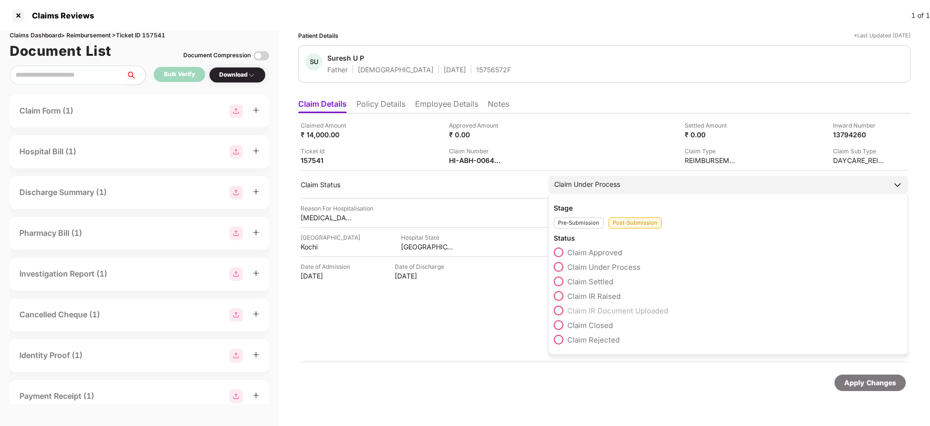
click at [559, 339] on span at bounding box center [559, 339] width 10 height 10
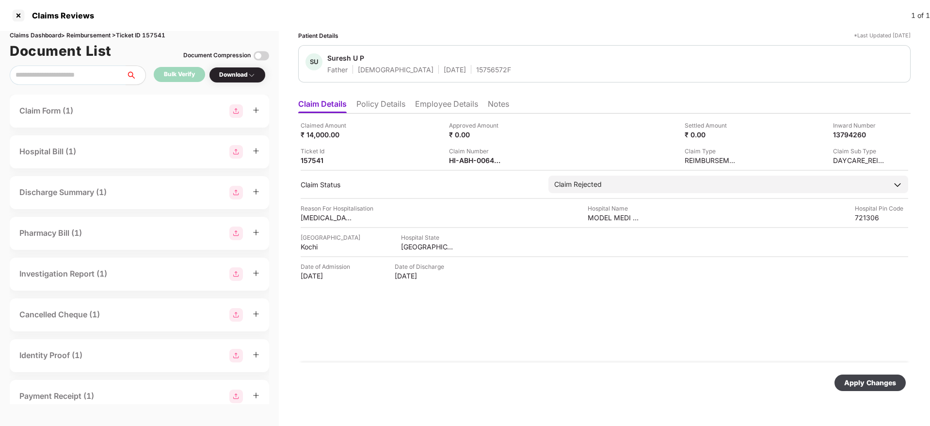
click at [859, 383] on div "Apply Changes" at bounding box center [870, 382] width 52 height 11
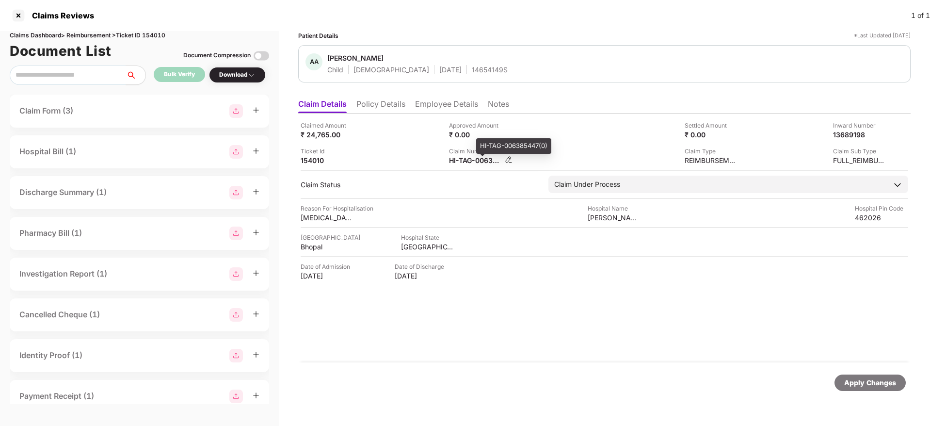
click at [465, 160] on div "HI-TAG-006385447(0)" at bounding box center [475, 160] width 53 height 9
copy div
click at [393, 96] on ul "Claim Details Policy Details Employee Details Notes" at bounding box center [604, 103] width 612 height 19
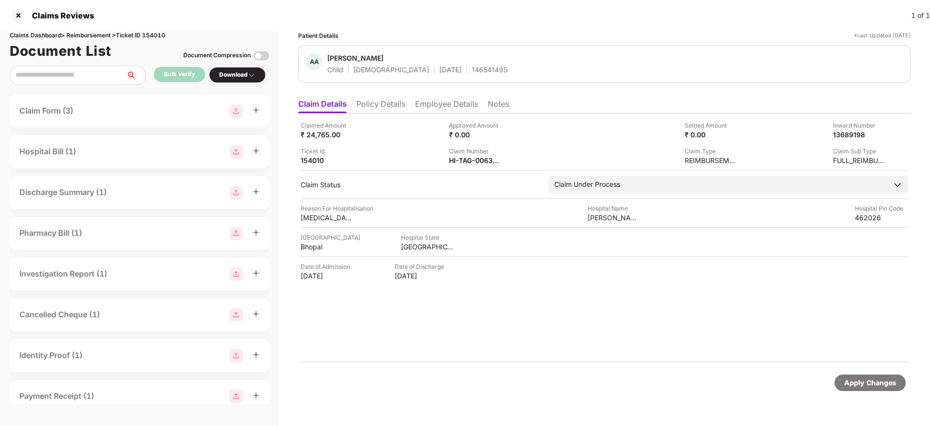
click at [380, 105] on li "Policy Details" at bounding box center [380, 106] width 49 height 14
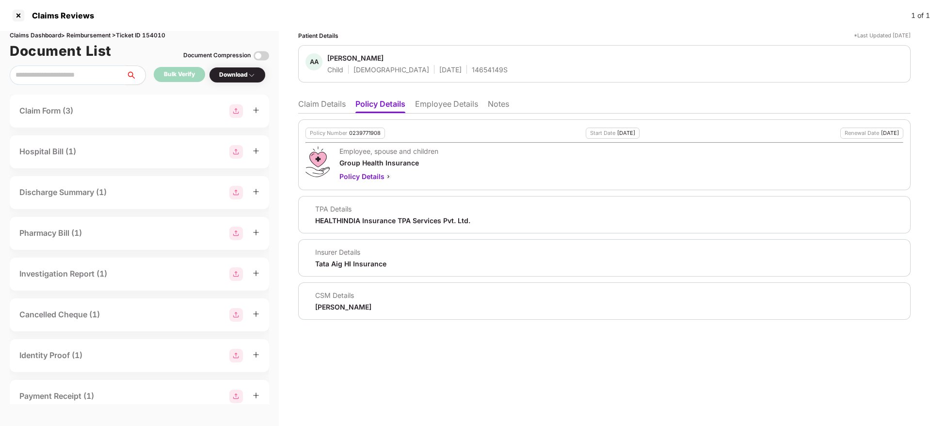
click at [313, 107] on li "Claim Details" at bounding box center [322, 106] width 48 height 14
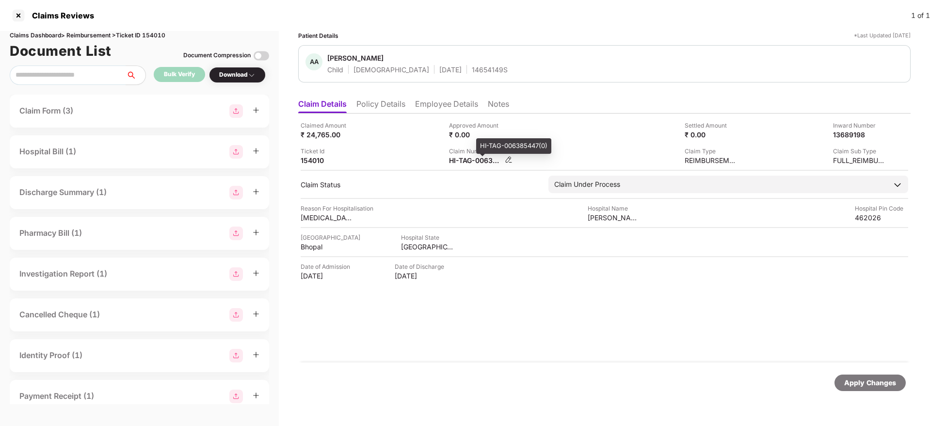
click at [469, 161] on div "HI-TAG-006385447(0)" at bounding box center [475, 160] width 53 height 9
copy div
click at [472, 72] on div "14654149S" at bounding box center [490, 69] width 36 height 9
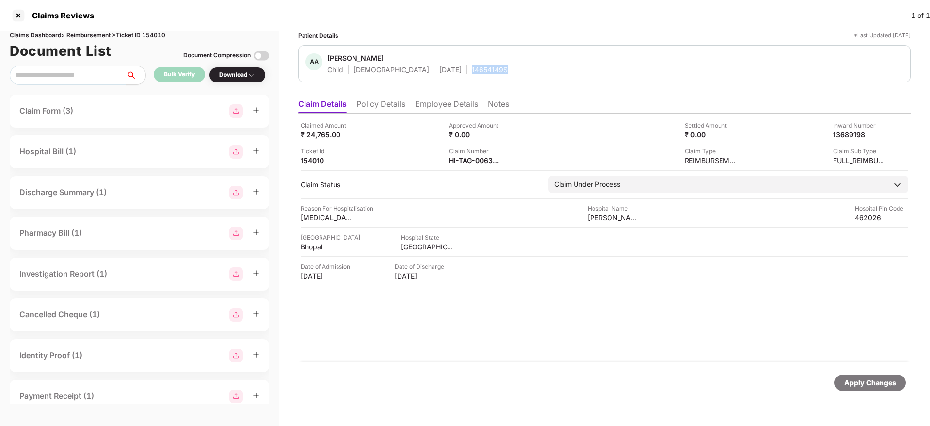
click at [472, 72] on div "14654149S" at bounding box center [490, 69] width 36 height 9
copy div "14654149S"
click at [434, 95] on ul "Claim Details Policy Details Employee Details Notes" at bounding box center [604, 103] width 612 height 19
click at [440, 100] on li "Employee Details" at bounding box center [446, 106] width 63 height 14
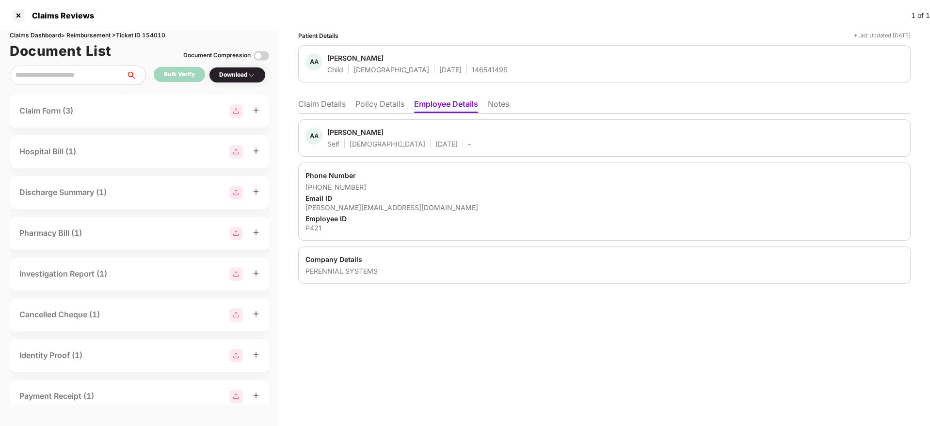
click at [318, 226] on div "P421" at bounding box center [604, 227] width 598 height 9
copy div "P421"
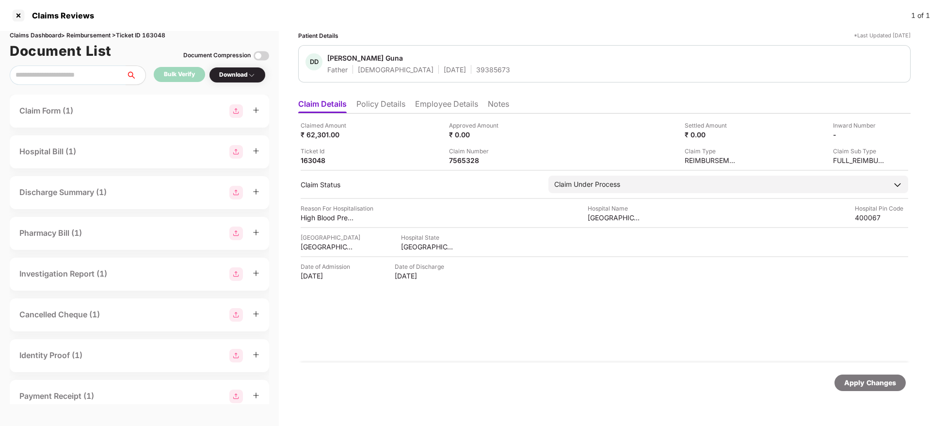
click at [387, 110] on li "Policy Details" at bounding box center [380, 106] width 49 height 14
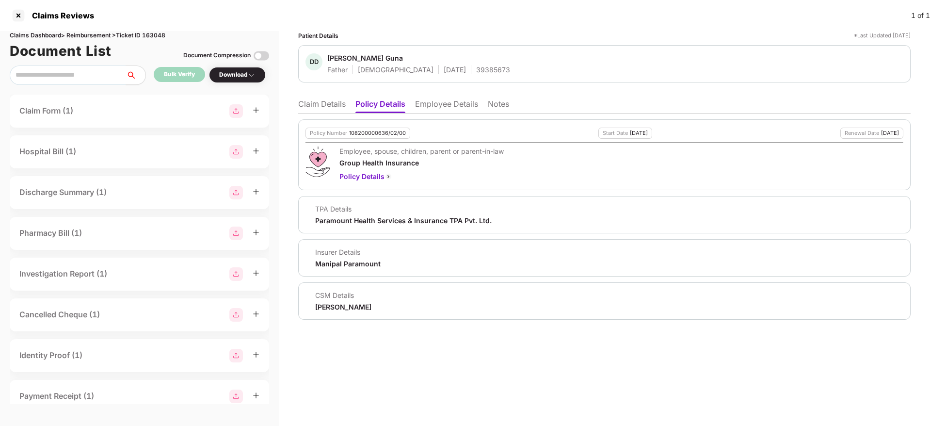
click at [327, 107] on li "Claim Details" at bounding box center [322, 106] width 48 height 14
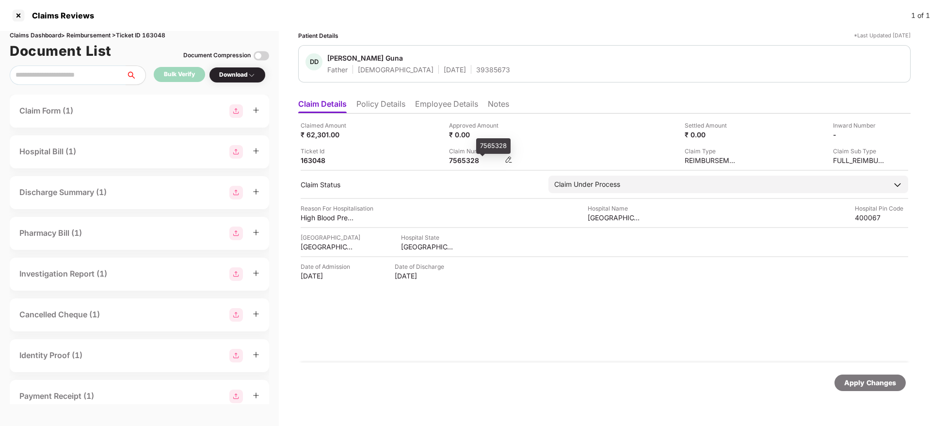
click at [456, 161] on div "7565328" at bounding box center [475, 160] width 53 height 9
copy div "7565328"
click at [384, 111] on li "Policy Details" at bounding box center [380, 106] width 49 height 14
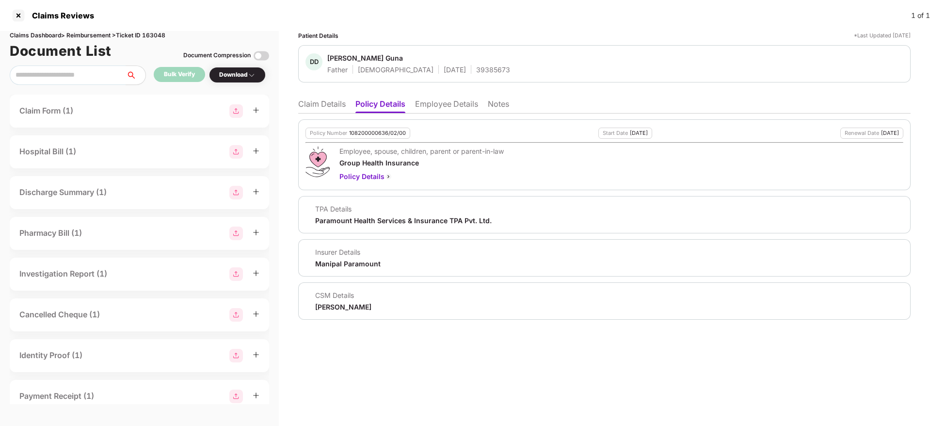
click at [376, 136] on div "108200000636/02/00" at bounding box center [377, 133] width 57 height 6
drag, startPoint x: 349, startPoint y: 132, endPoint x: 425, endPoint y: 135, distance: 76.7
click at [425, 135] on div "Policy Number 108200000636/02/00 Start Date 10 Jan 2025 Renewal Date 09 Jan 2026" at bounding box center [604, 132] width 598 height 11
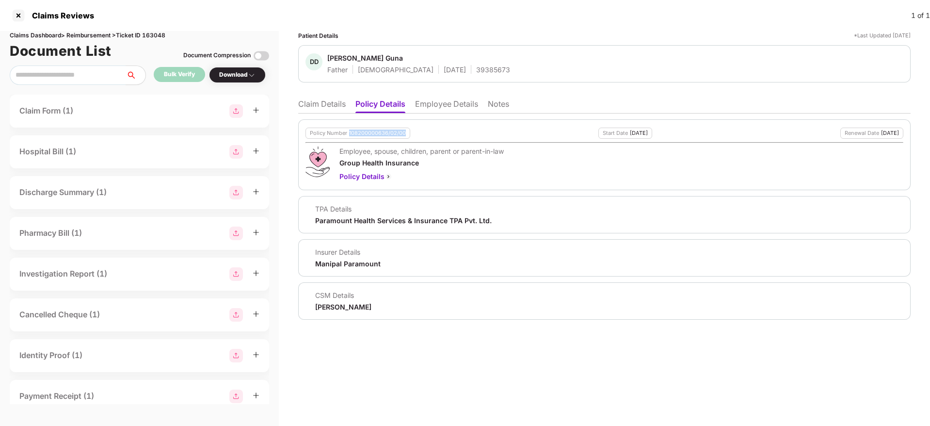
copy div "108200000636/02/00"
click at [436, 107] on li "Employee Details" at bounding box center [446, 106] width 63 height 14
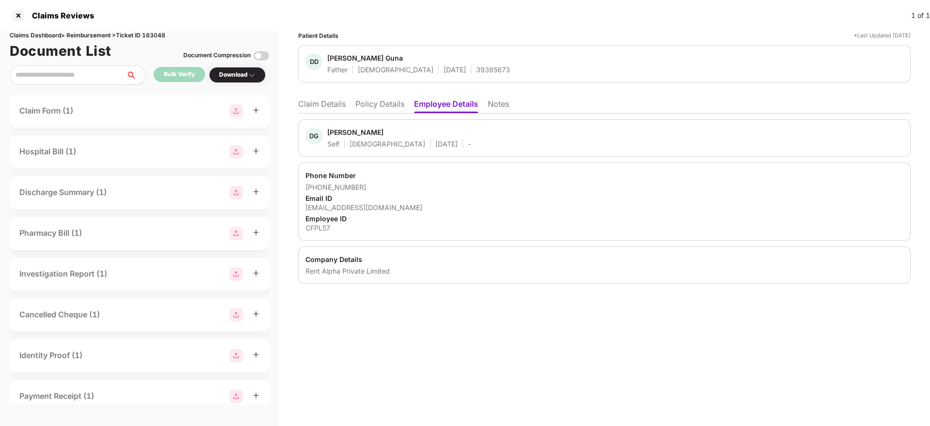
click at [317, 230] on div "CFPL57" at bounding box center [604, 227] width 598 height 9
copy div "CFPL57"
click at [303, 105] on li "Claim Details" at bounding box center [322, 106] width 48 height 14
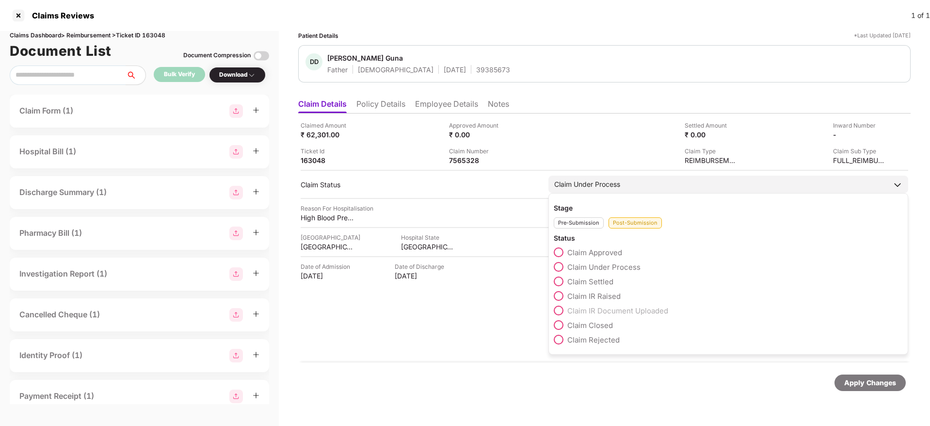
click at [559, 277] on span at bounding box center [559, 281] width 10 height 10
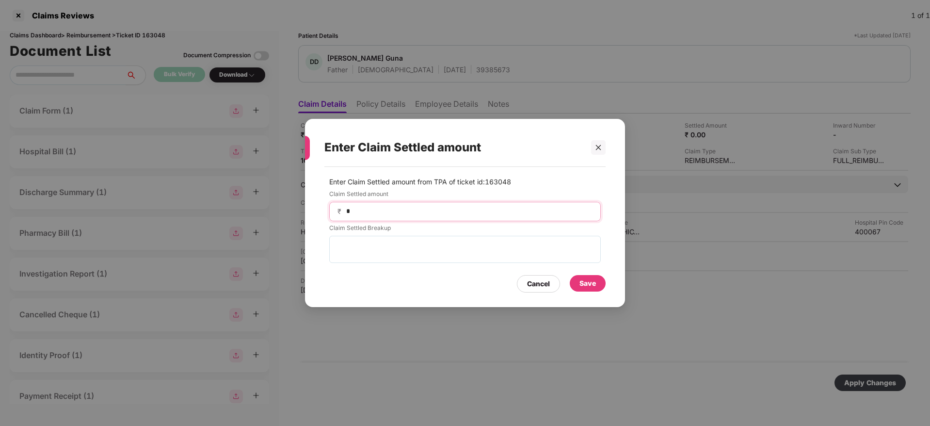
click at [400, 213] on input "*" at bounding box center [468, 211] width 247 height 10
type input "*****"
click at [589, 281] on div "Save" at bounding box center [587, 283] width 16 height 11
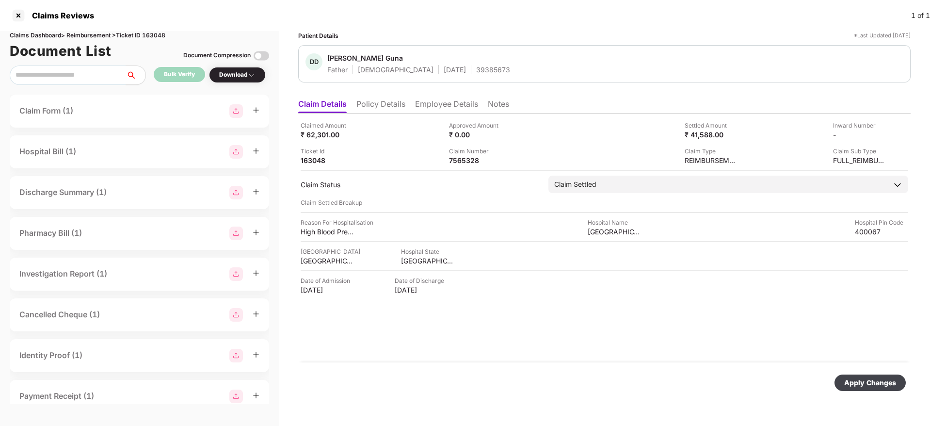
click at [857, 385] on div "Apply Changes" at bounding box center [870, 382] width 52 height 11
click at [374, 108] on li "Policy Details" at bounding box center [380, 106] width 49 height 14
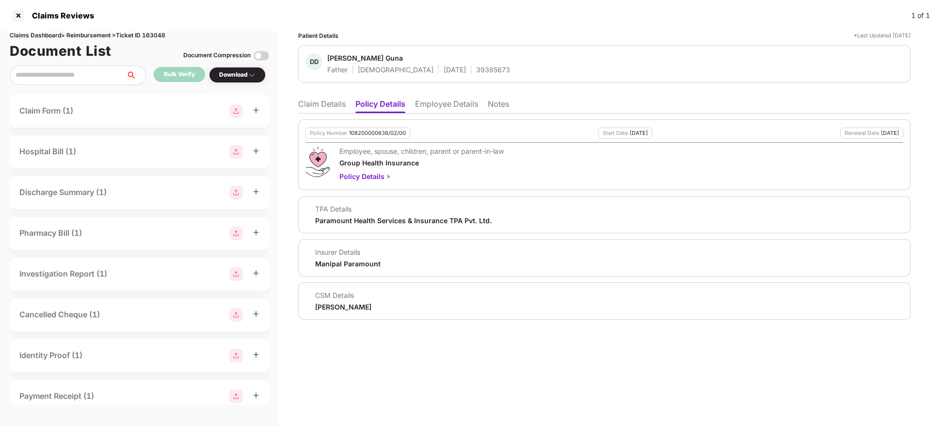
click at [315, 96] on ul "Claim Details Policy Details Employee Details Notes" at bounding box center [604, 103] width 612 height 19
click at [328, 107] on li "Claim Details" at bounding box center [322, 106] width 48 height 14
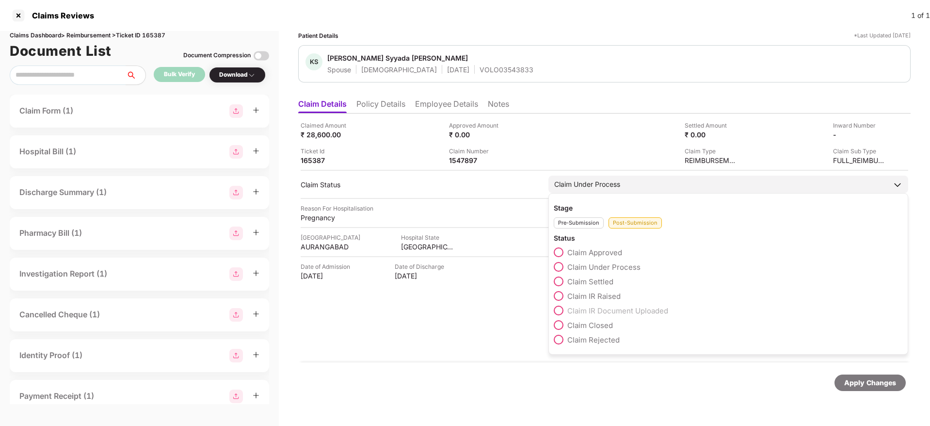
click at [560, 294] on span at bounding box center [559, 296] width 10 height 10
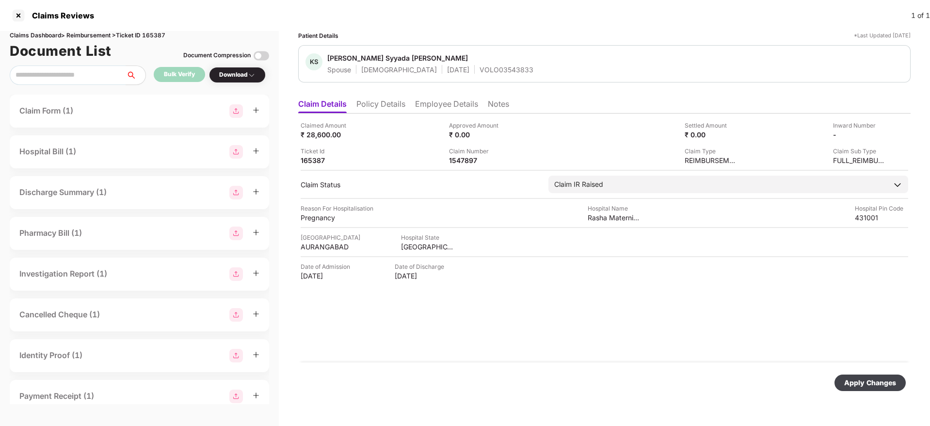
click at [864, 384] on div "Apply Changes" at bounding box center [870, 382] width 52 height 11
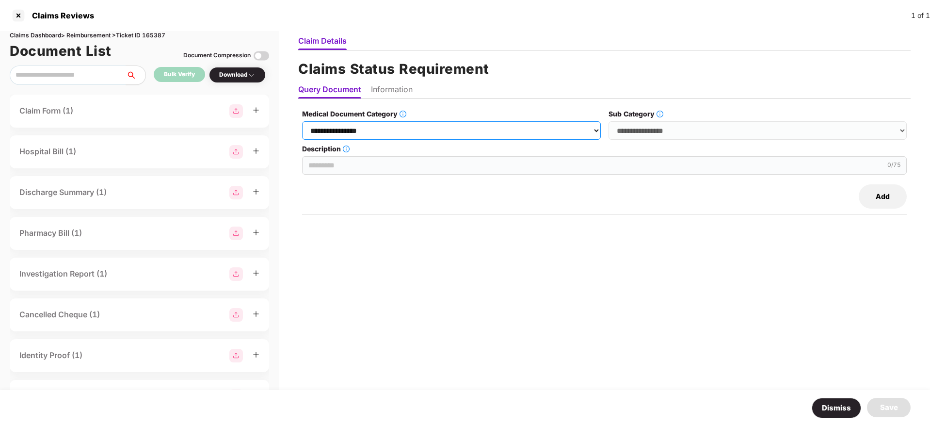
click at [384, 132] on select "**********" at bounding box center [451, 130] width 298 height 18
select select "**********"
click at [302, 121] on select "**********" at bounding box center [451, 130] width 298 height 18
click at [630, 133] on select "**********" at bounding box center [757, 130] width 298 height 18
select select "**********"
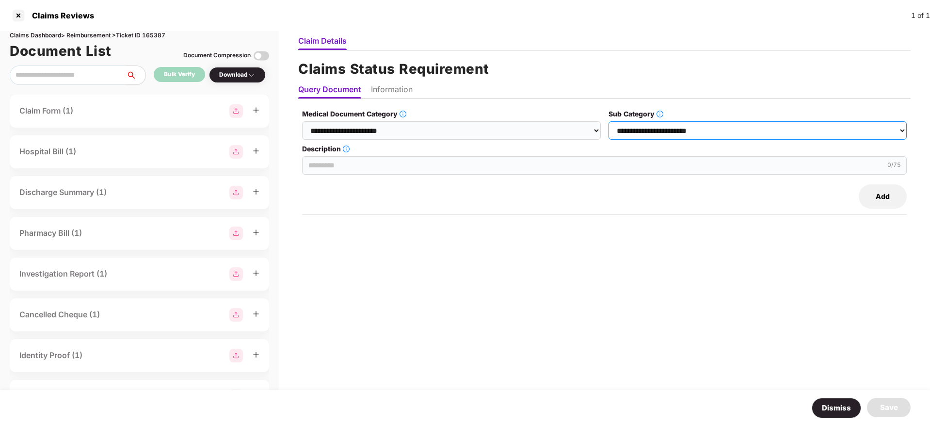
click at [609, 121] on select "**********" at bounding box center [757, 130] width 298 height 18
click at [437, 162] on input "Description" at bounding box center [604, 165] width 604 height 18
paste input "**********"
type input "**********"
click at [378, 88] on li "Information" at bounding box center [392, 91] width 42 height 14
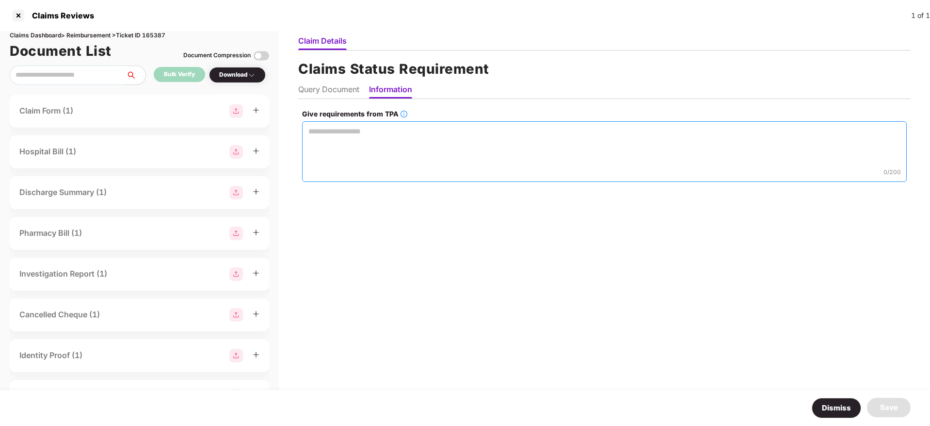
click at [348, 148] on textarea "Give requirements from TPA" at bounding box center [604, 151] width 604 height 61
paste textarea "**********"
click at [305, 146] on textarea "**********" at bounding box center [604, 151] width 605 height 61
type textarea "**********"
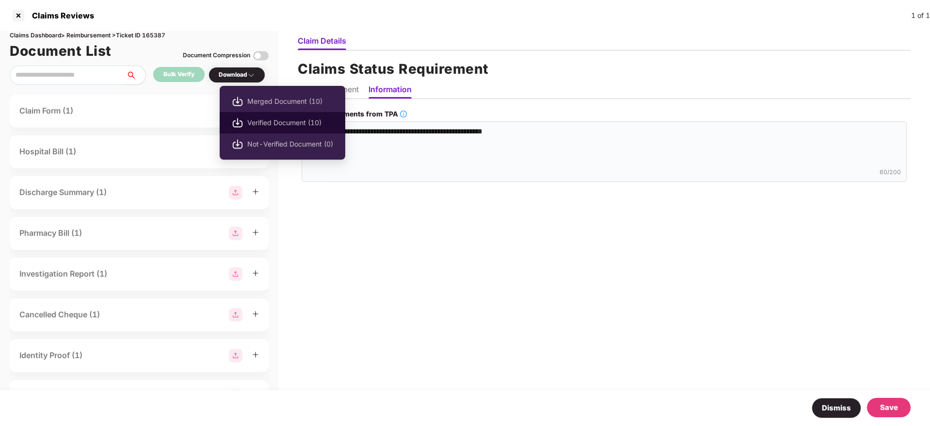
click at [274, 119] on span "Verified Document (10)" at bounding box center [290, 122] width 86 height 11
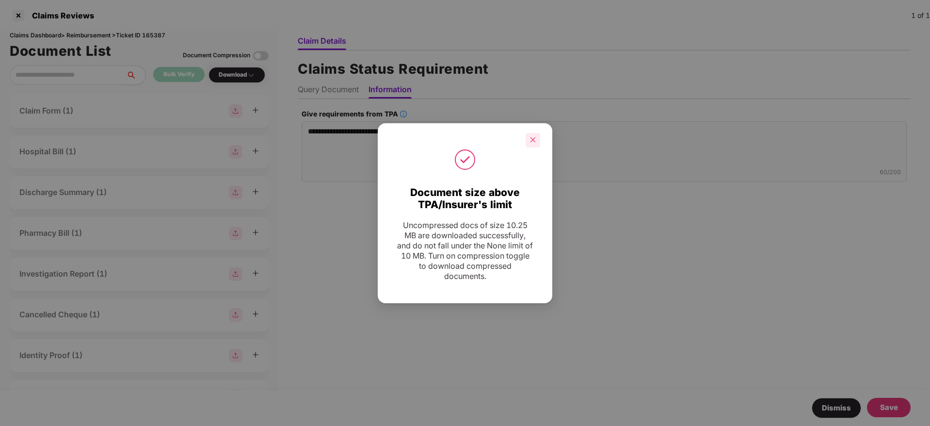
click at [526, 136] on div at bounding box center [532, 140] width 15 height 15
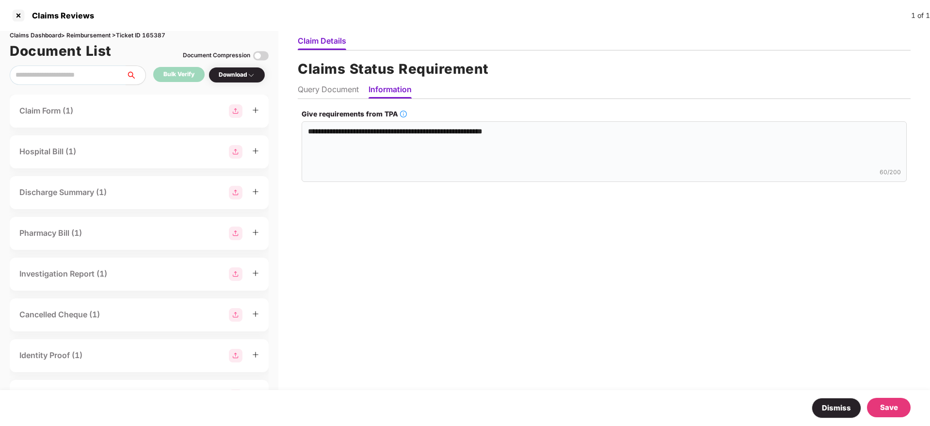
click at [883, 399] on div "Save" at bounding box center [889, 407] width 44 height 19
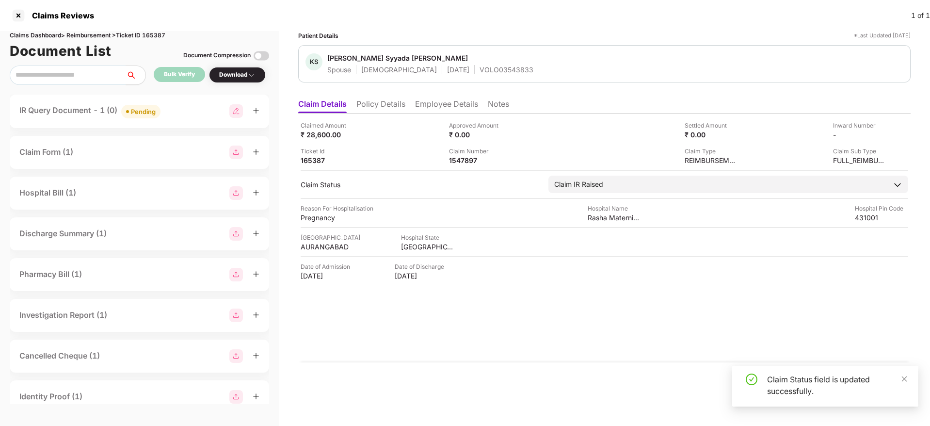
click at [196, 108] on div "IR Query Document - 1 (0) Pending" at bounding box center [139, 111] width 240 height 14
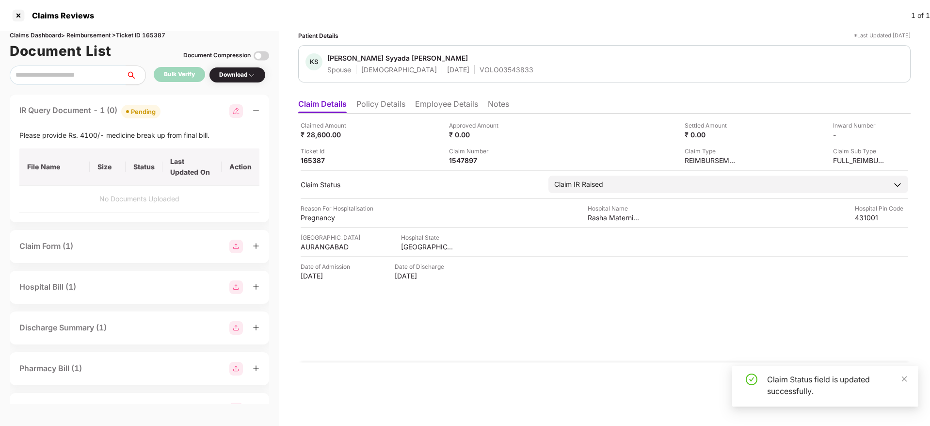
click at [196, 108] on div "IR Query Document - 1 (0) Pending" at bounding box center [139, 111] width 240 height 14
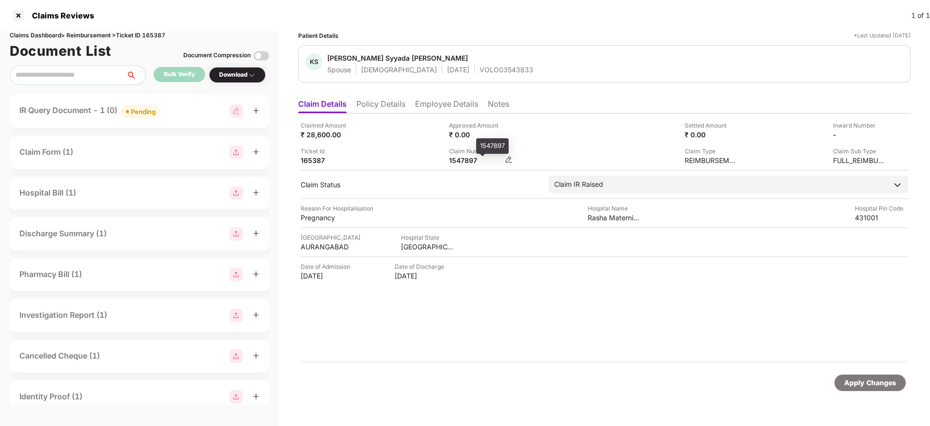
click at [458, 161] on div "1547897" at bounding box center [475, 160] width 53 height 9
copy div "1547897"
click at [182, 105] on div "IR Query Document - 1 (0) Pending" at bounding box center [139, 111] width 240 height 14
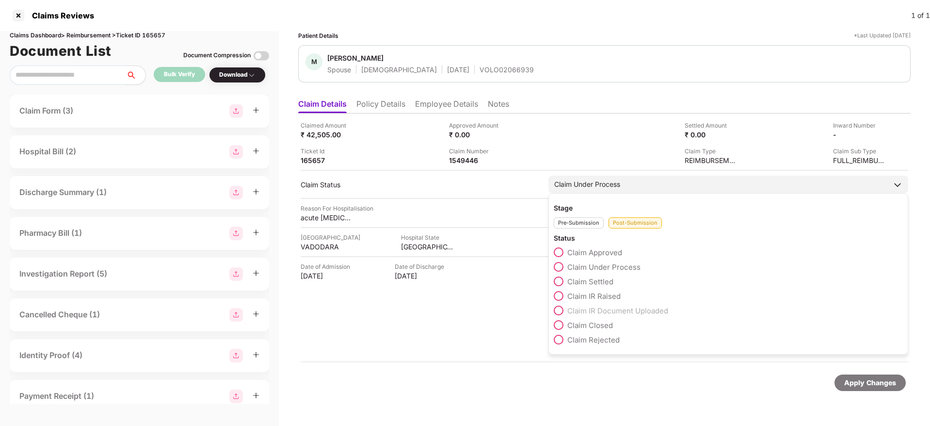
click at [561, 280] on span at bounding box center [559, 281] width 10 height 10
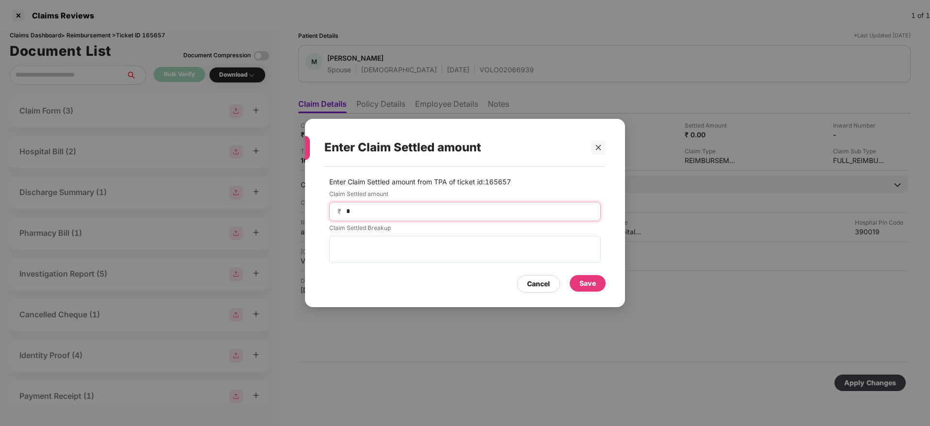
click at [384, 208] on input "*" at bounding box center [468, 211] width 247 height 10
type input "*****"
click at [582, 279] on div "Save" at bounding box center [587, 283] width 16 height 11
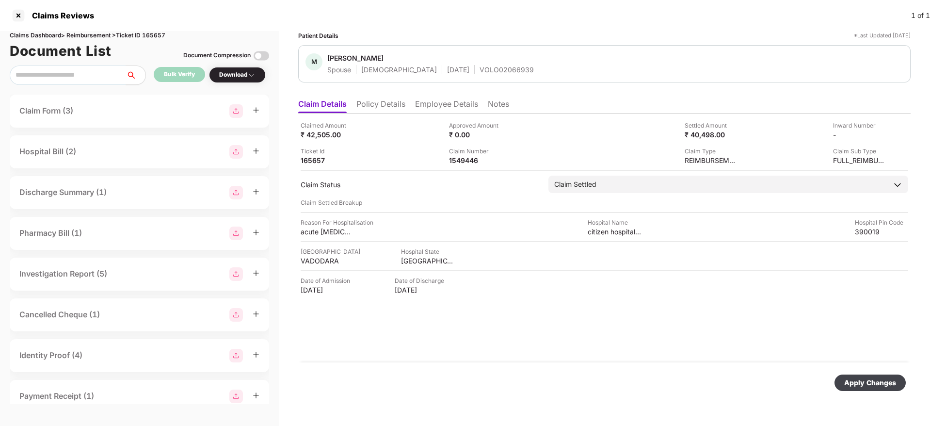
click at [849, 389] on div "Apply Changes" at bounding box center [869, 382] width 71 height 16
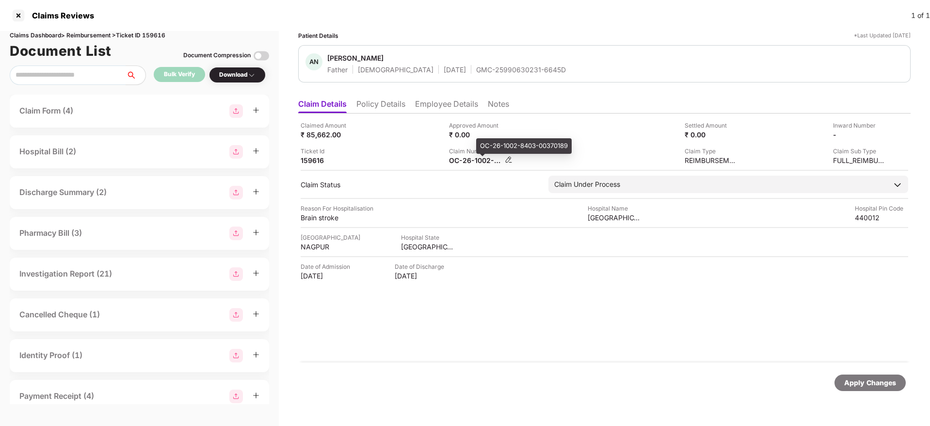
click at [459, 162] on div "OC-26-1002-8403-00370189" at bounding box center [475, 160] width 53 height 9
copy div
click at [395, 153] on div "Ticket Id 159616" at bounding box center [371, 155] width 141 height 18
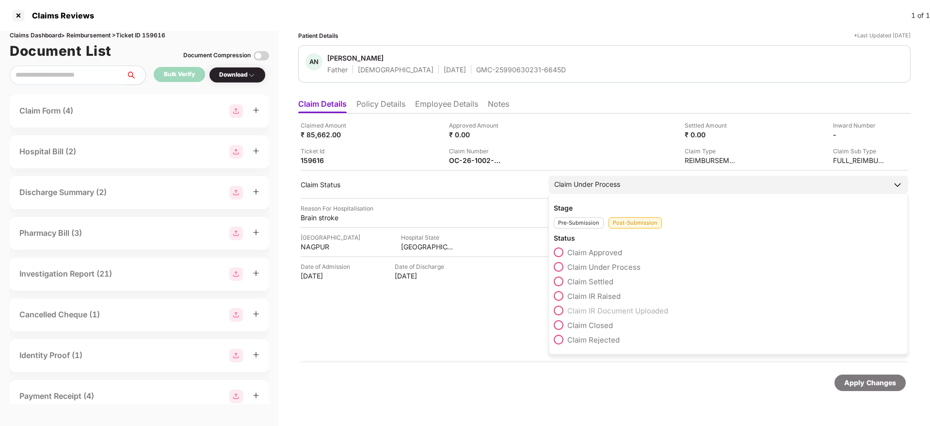
click at [558, 280] on span at bounding box center [559, 281] width 10 height 10
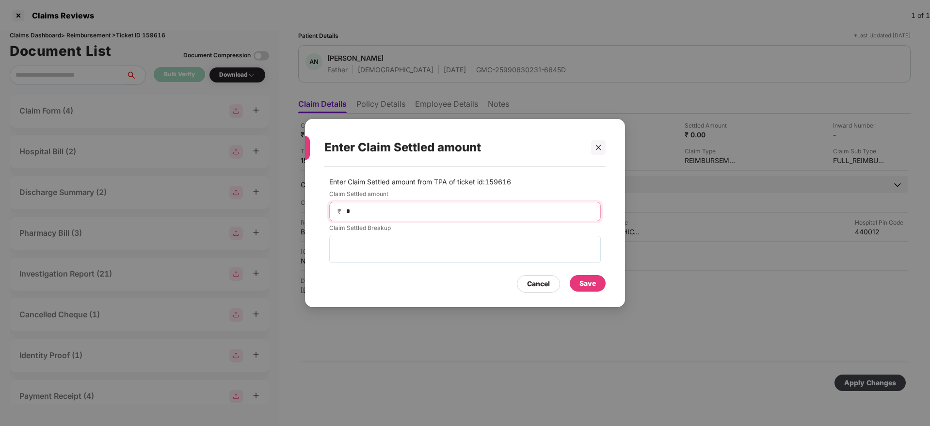
click at [402, 209] on input "*" at bounding box center [468, 211] width 247 height 10
type input "*****"
click at [593, 283] on div "Save" at bounding box center [587, 283] width 16 height 11
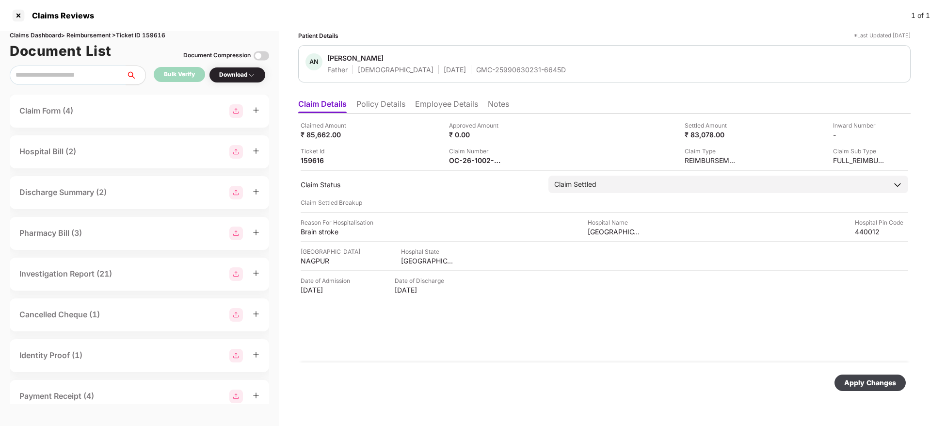
click at [874, 382] on div "Apply Changes" at bounding box center [870, 382] width 52 height 11
click at [431, 108] on li "Employee Details" at bounding box center [446, 106] width 63 height 14
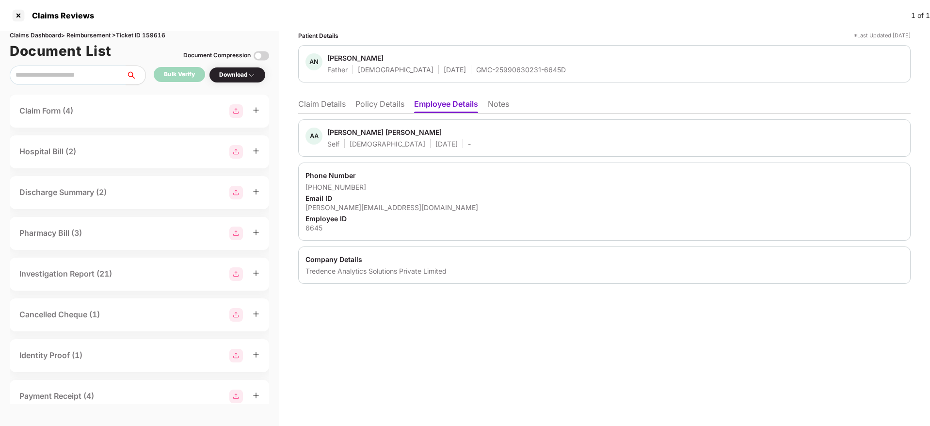
click at [332, 109] on li "Claim Details" at bounding box center [322, 106] width 48 height 14
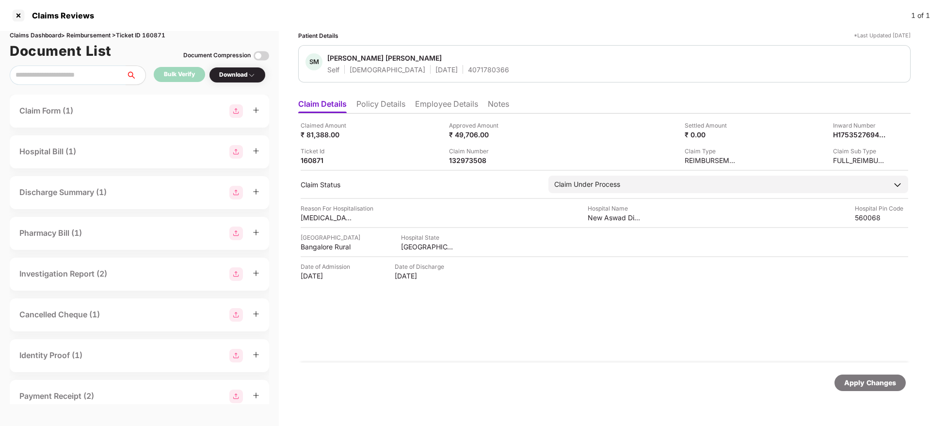
click at [382, 111] on li "Policy Details" at bounding box center [380, 106] width 49 height 14
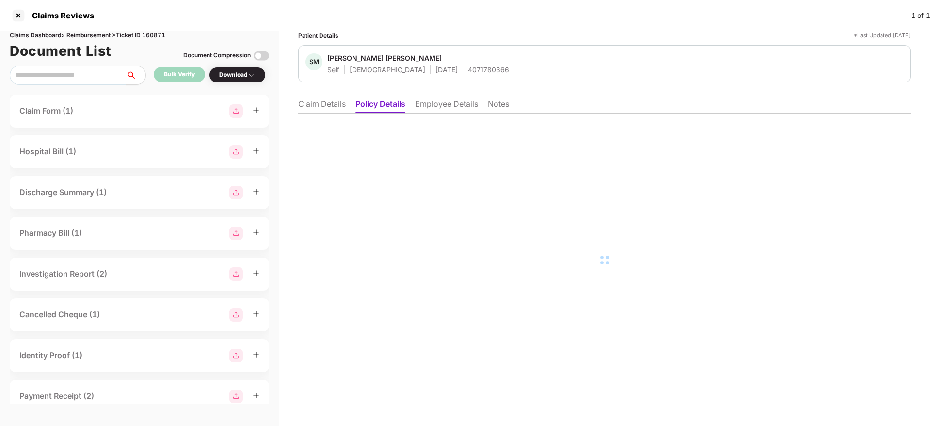
click at [314, 103] on li "Claim Details" at bounding box center [322, 106] width 48 height 14
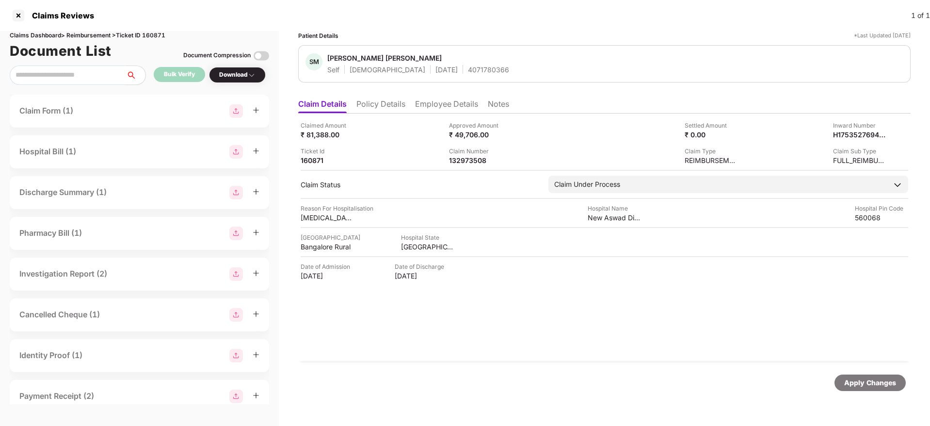
click at [427, 106] on li "Employee Details" at bounding box center [446, 106] width 63 height 14
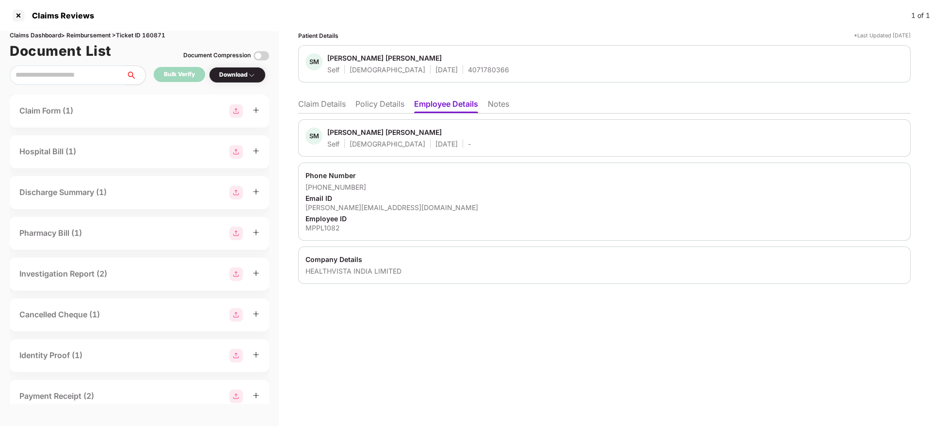
click at [362, 102] on li "Policy Details" at bounding box center [379, 106] width 49 height 14
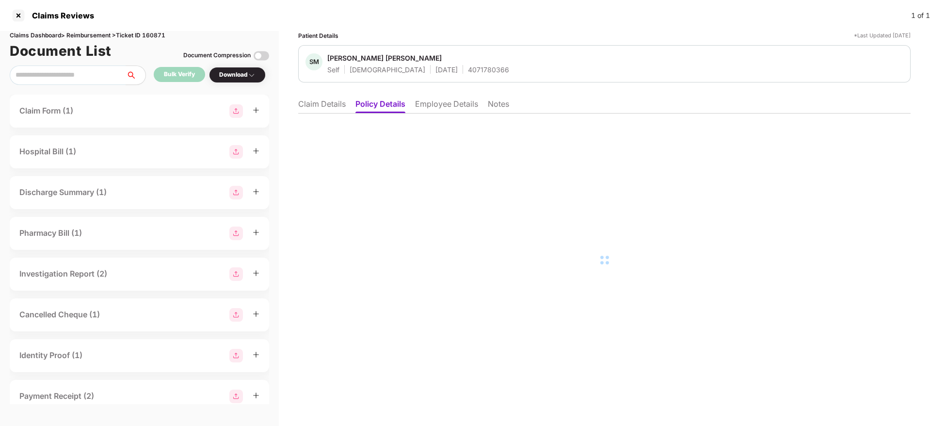
click at [328, 103] on li "Claim Details" at bounding box center [322, 106] width 48 height 14
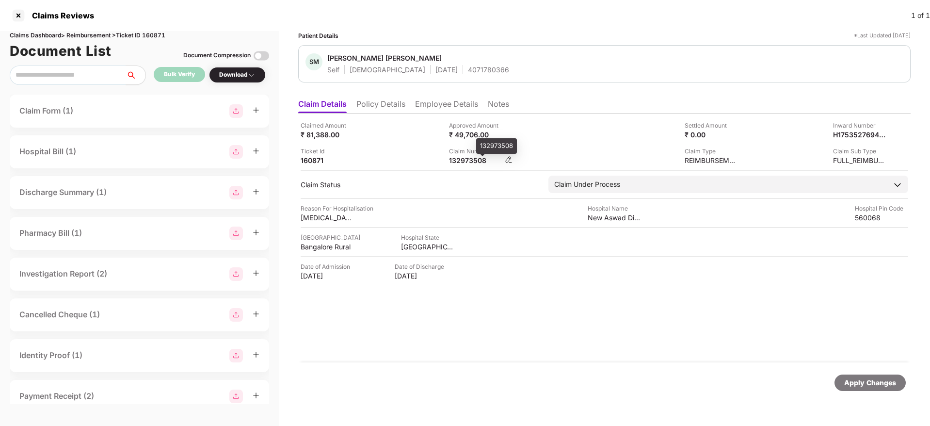
click at [452, 159] on div "132973508" at bounding box center [475, 160] width 53 height 9
copy div "132973508"
click at [465, 158] on div "HI-TAG-006198618(1)" at bounding box center [475, 160] width 53 height 9
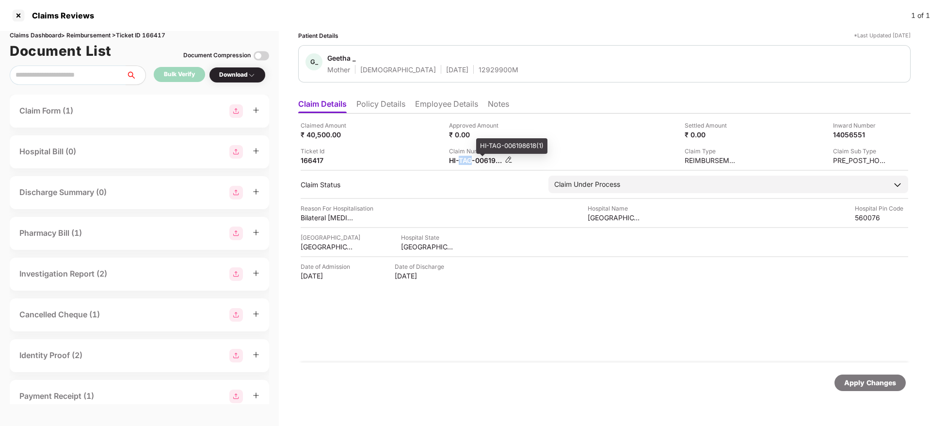
click at [465, 158] on div "HI-TAG-006198618(1)" at bounding box center [475, 160] width 53 height 9
copy div
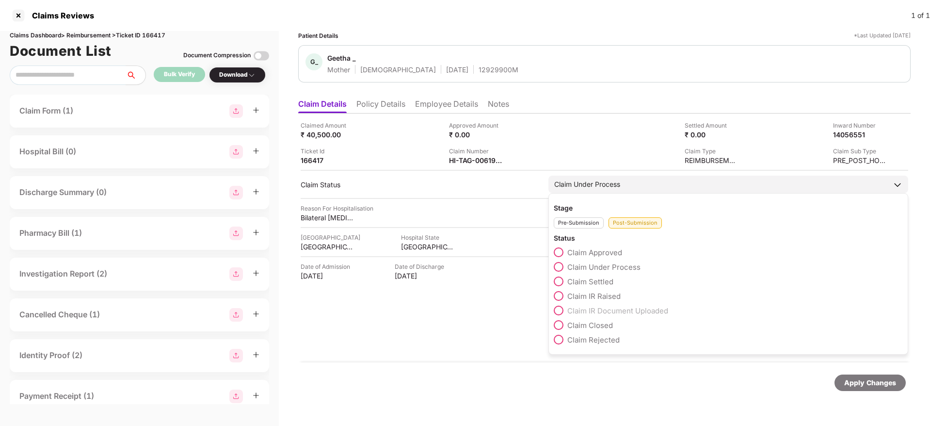
click at [559, 283] on span at bounding box center [559, 281] width 10 height 10
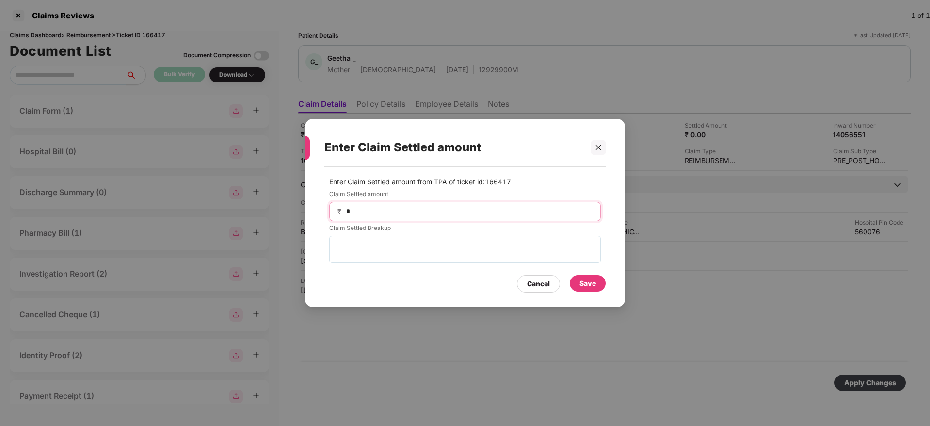
click at [375, 212] on input "*" at bounding box center [468, 211] width 247 height 10
type input "*****"
click at [590, 285] on div "Save" at bounding box center [587, 283] width 16 height 11
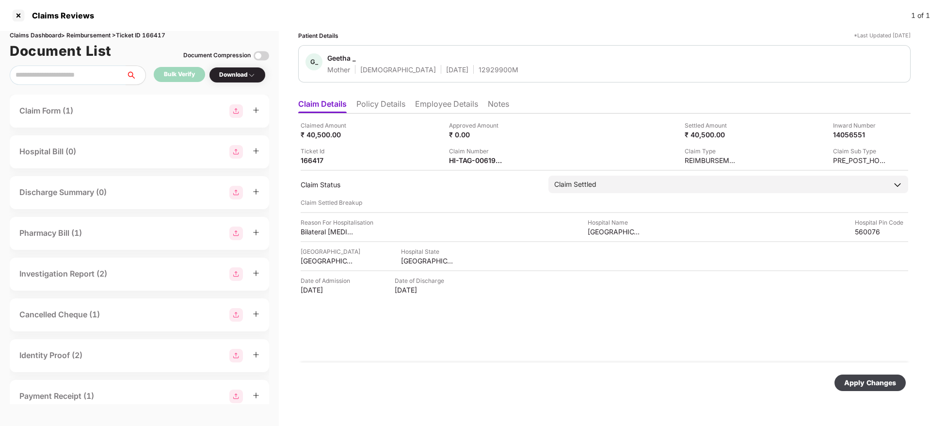
click at [885, 387] on div "Apply Changes" at bounding box center [870, 382] width 52 height 11
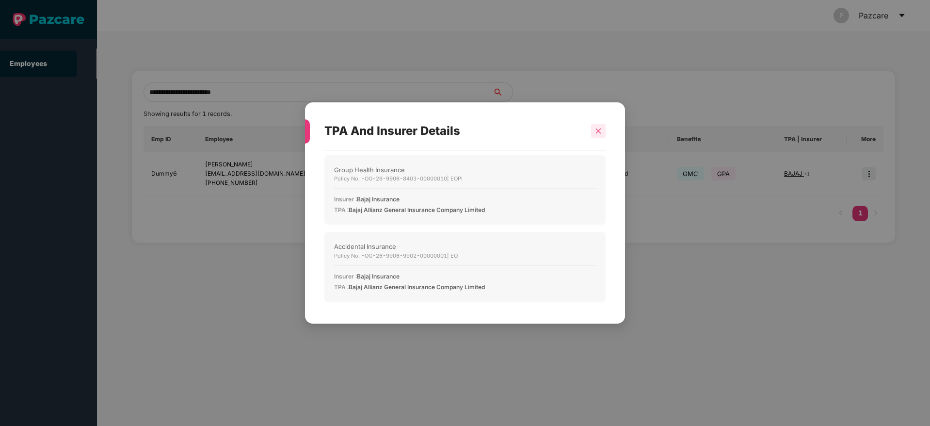
click at [596, 133] on icon "close" at bounding box center [598, 130] width 7 height 7
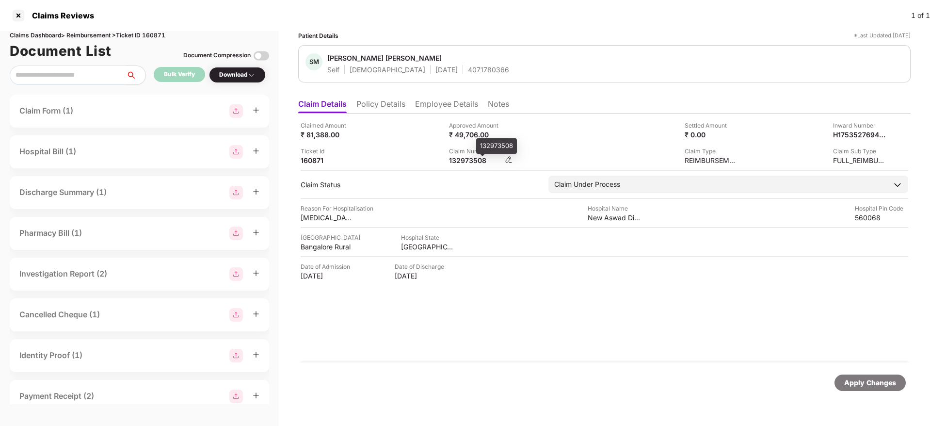
click at [463, 164] on div "132973508" at bounding box center [475, 160] width 53 height 9
copy div "132973508"
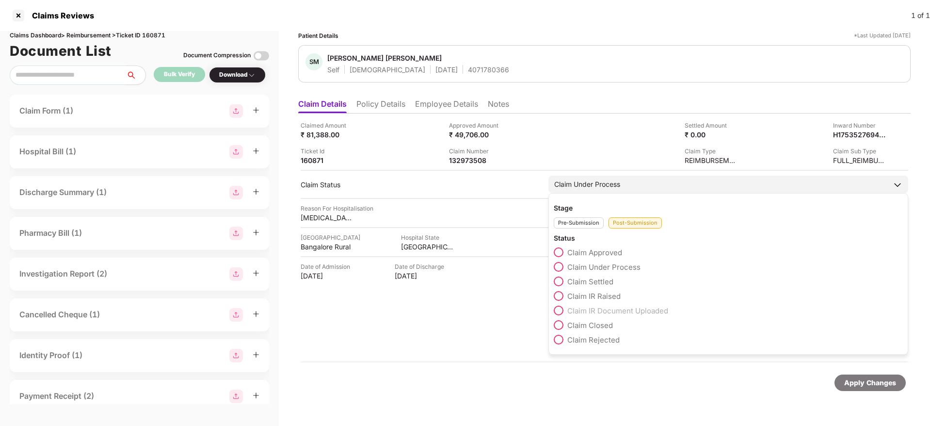
click at [558, 251] on span at bounding box center [559, 252] width 10 height 10
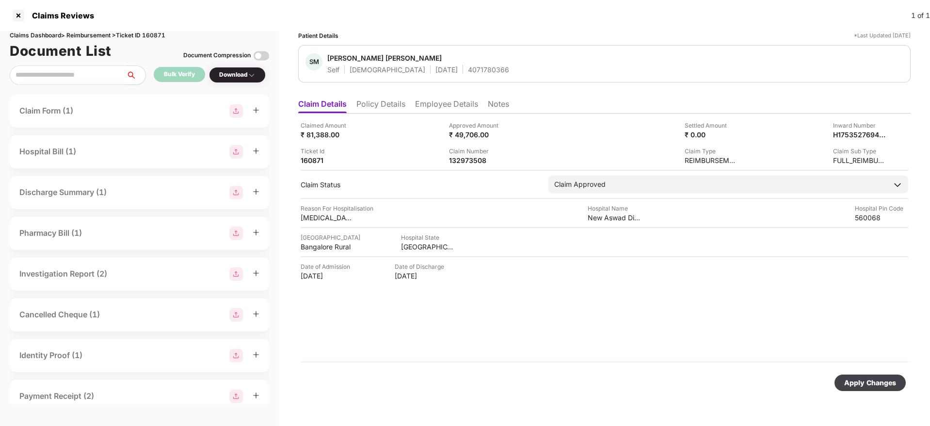
click at [856, 384] on div "Apply Changes" at bounding box center [870, 382] width 52 height 11
click at [374, 111] on li "Policy Details" at bounding box center [380, 106] width 49 height 14
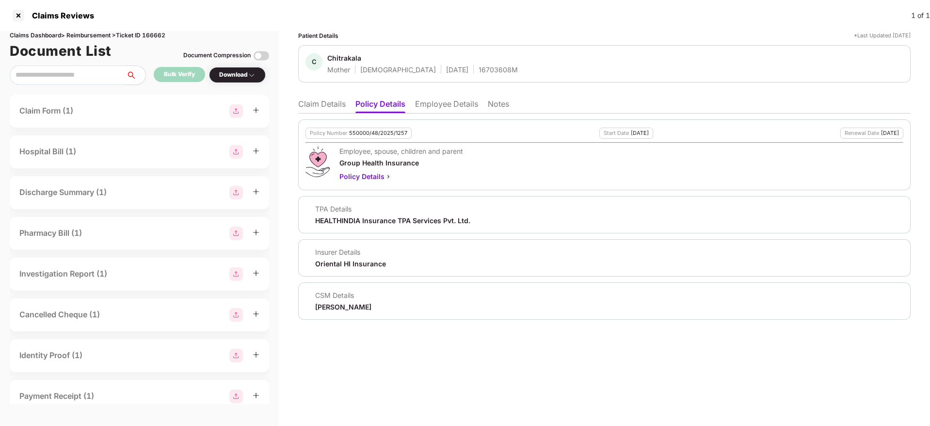
click at [334, 100] on li "Claim Details" at bounding box center [322, 106] width 48 height 14
click at [317, 105] on li "Claim Details" at bounding box center [322, 106] width 48 height 14
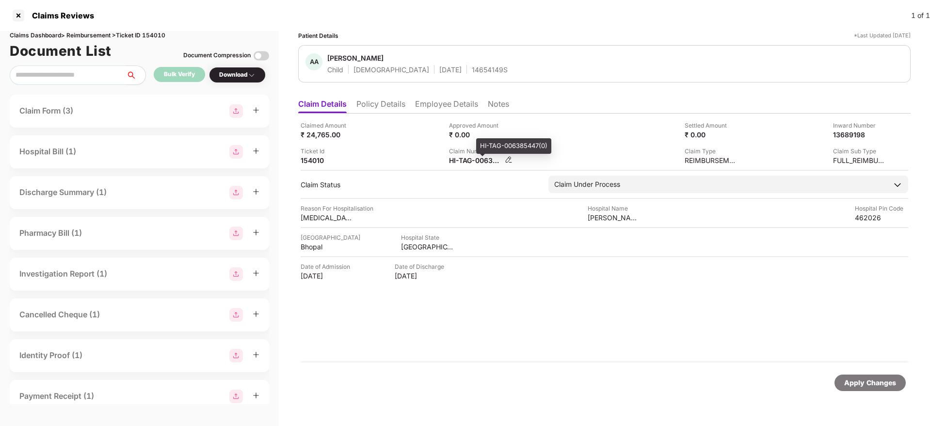
click at [477, 162] on div "HI-TAG-006385447(0)" at bounding box center [475, 160] width 53 height 9
copy div
click at [462, 159] on div "HI-TAG-006573190(0)" at bounding box center [475, 160] width 53 height 9
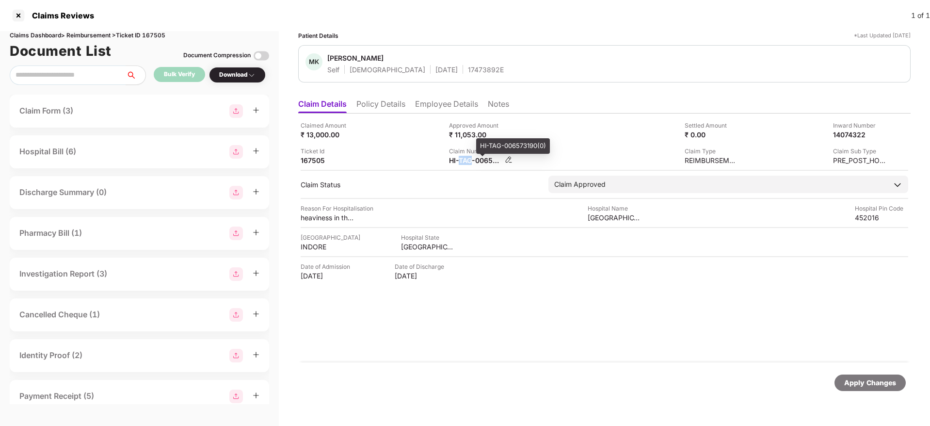
click at [462, 159] on div "HI-TAG-006573190(0)" at bounding box center [475, 160] width 53 height 9
copy div
